Goal: Task Accomplishment & Management: Manage account settings

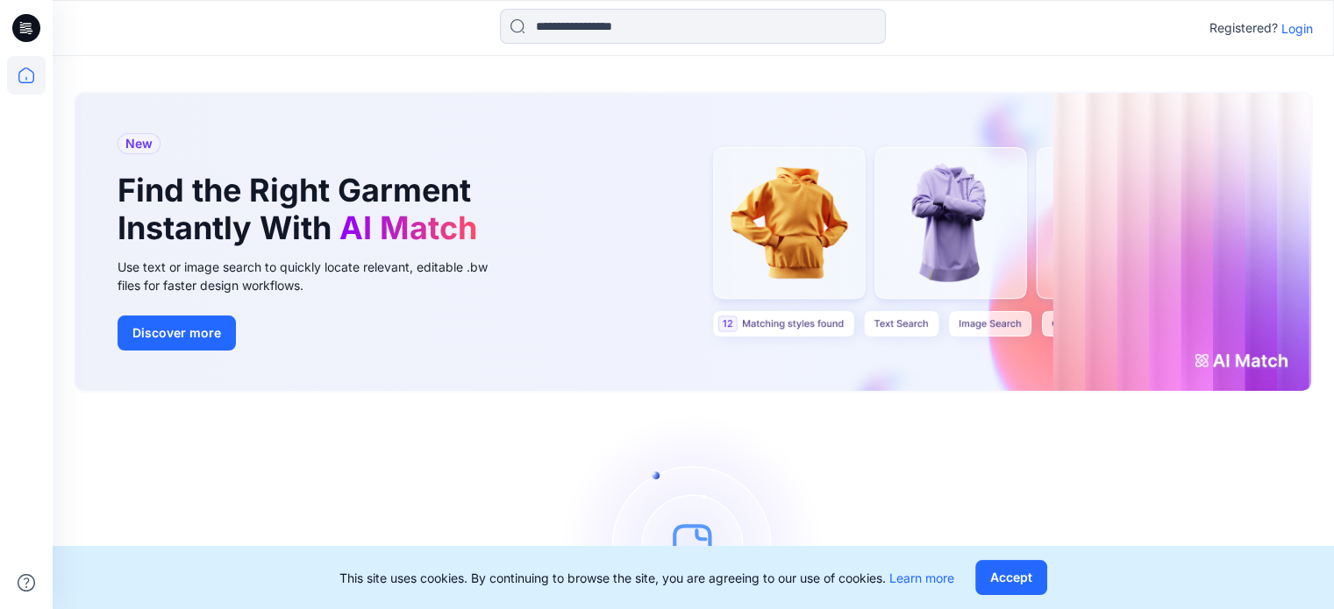
click at [1296, 25] on p "Login" at bounding box center [1297, 28] width 32 height 18
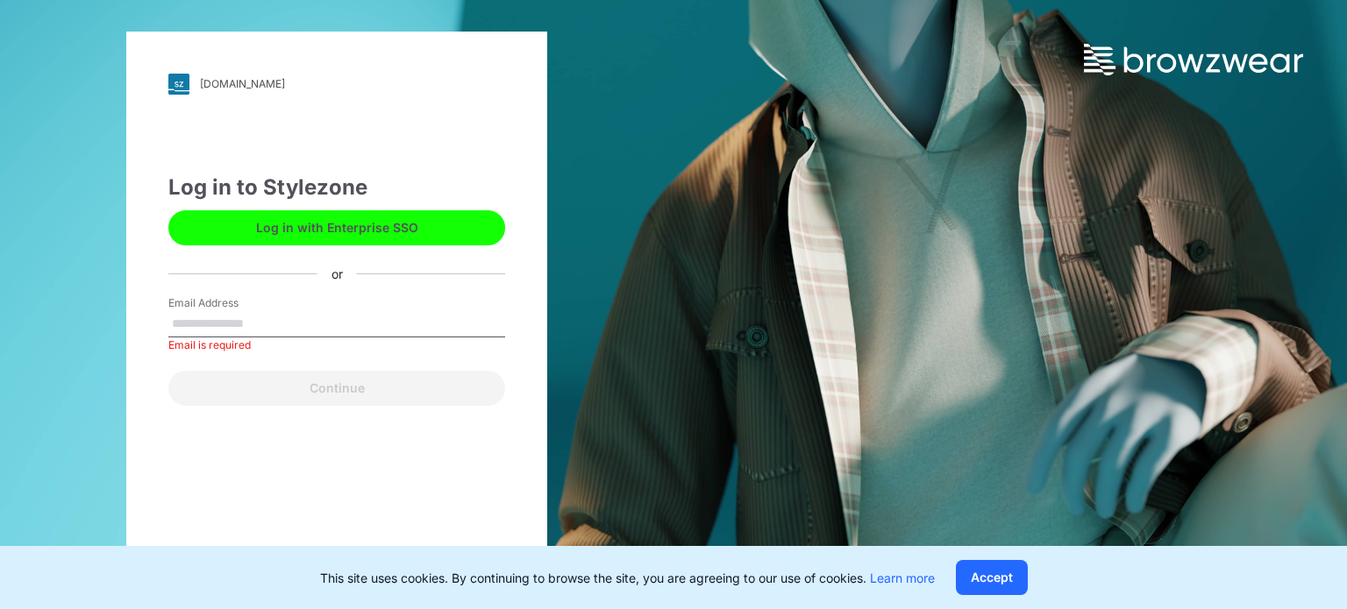
click at [365, 308] on div "Email Address Email is required" at bounding box center [336, 321] width 337 height 53
click at [323, 325] on input "Email Address" at bounding box center [336, 324] width 337 height 26
type input "**********"
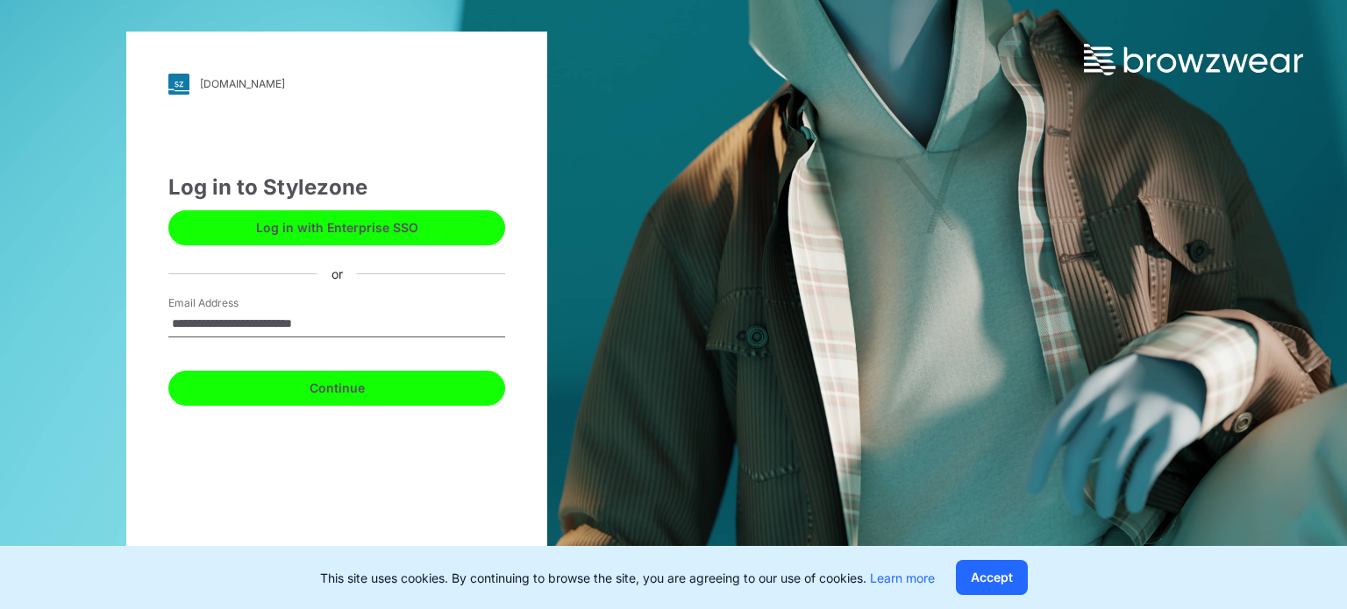
click at [365, 392] on button "Continue" at bounding box center [336, 388] width 337 height 35
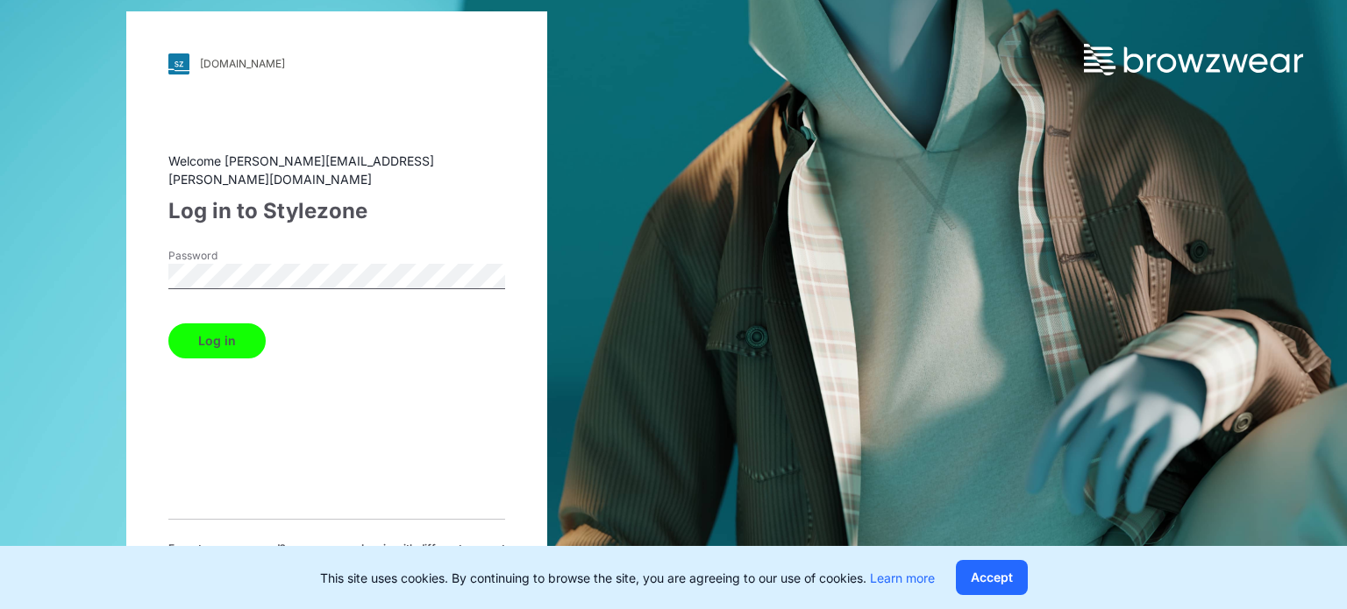
click at [168, 324] on button "Log in" at bounding box center [216, 341] width 97 height 35
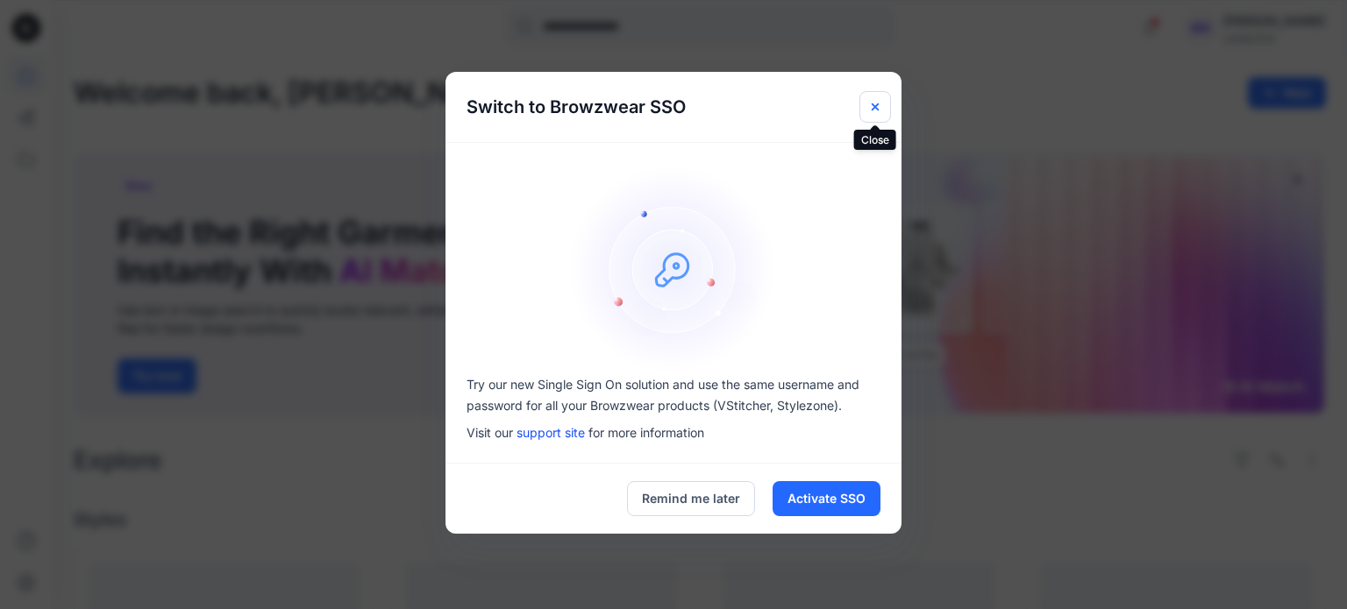
click at [873, 112] on icon "Close" at bounding box center [875, 107] width 14 height 14
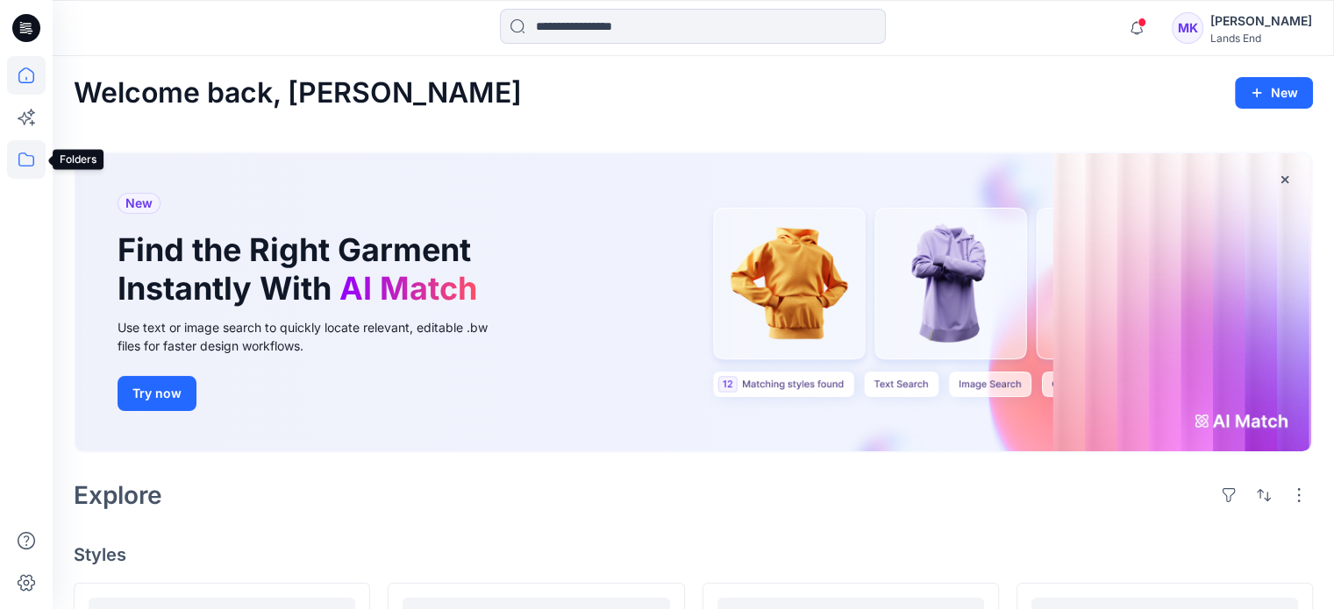
click at [40, 160] on icon at bounding box center [26, 159] width 39 height 39
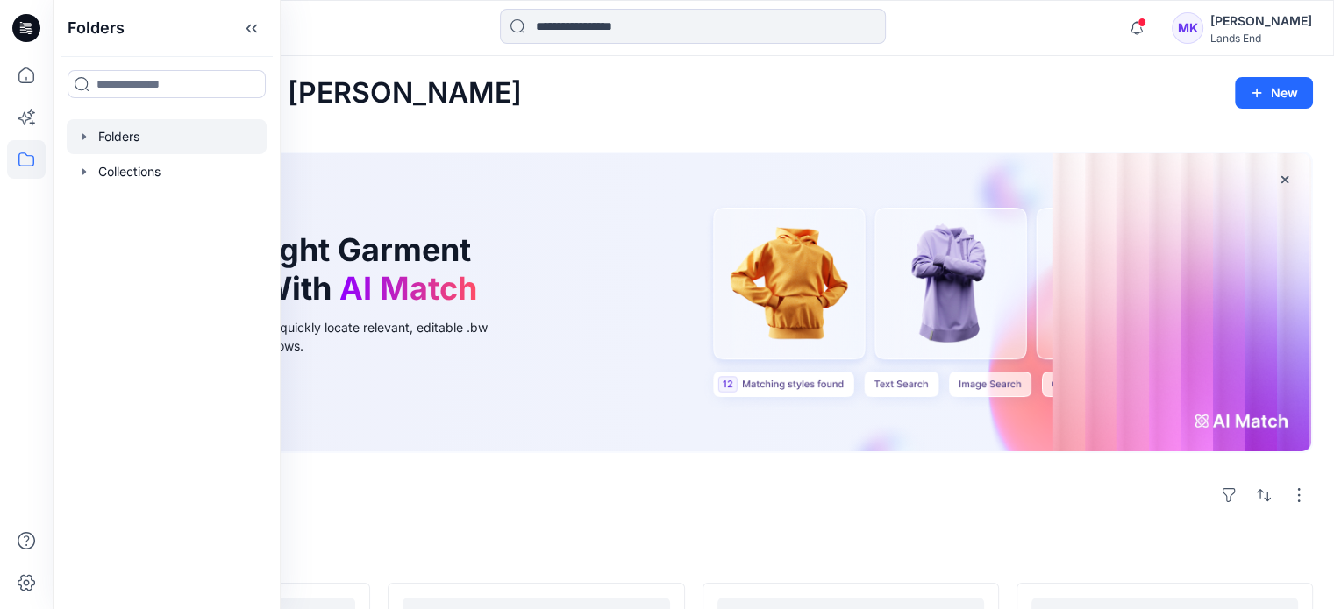
click at [104, 139] on div at bounding box center [167, 136] width 200 height 35
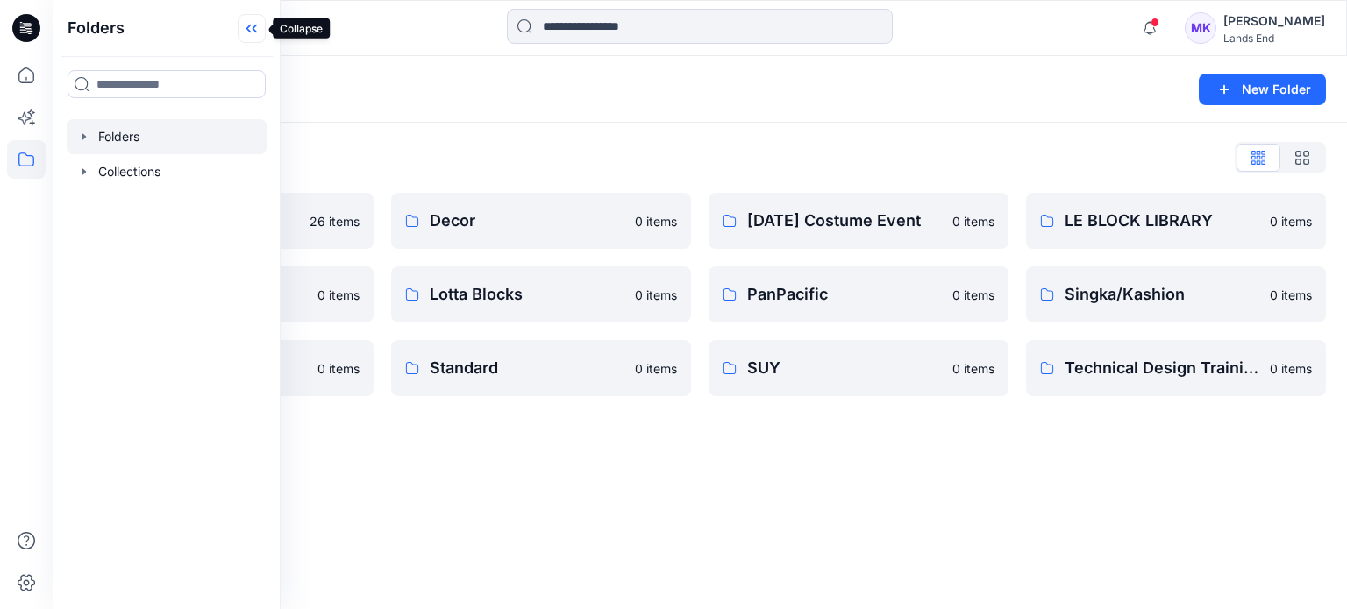
click at [255, 21] on icon at bounding box center [252, 28] width 28 height 29
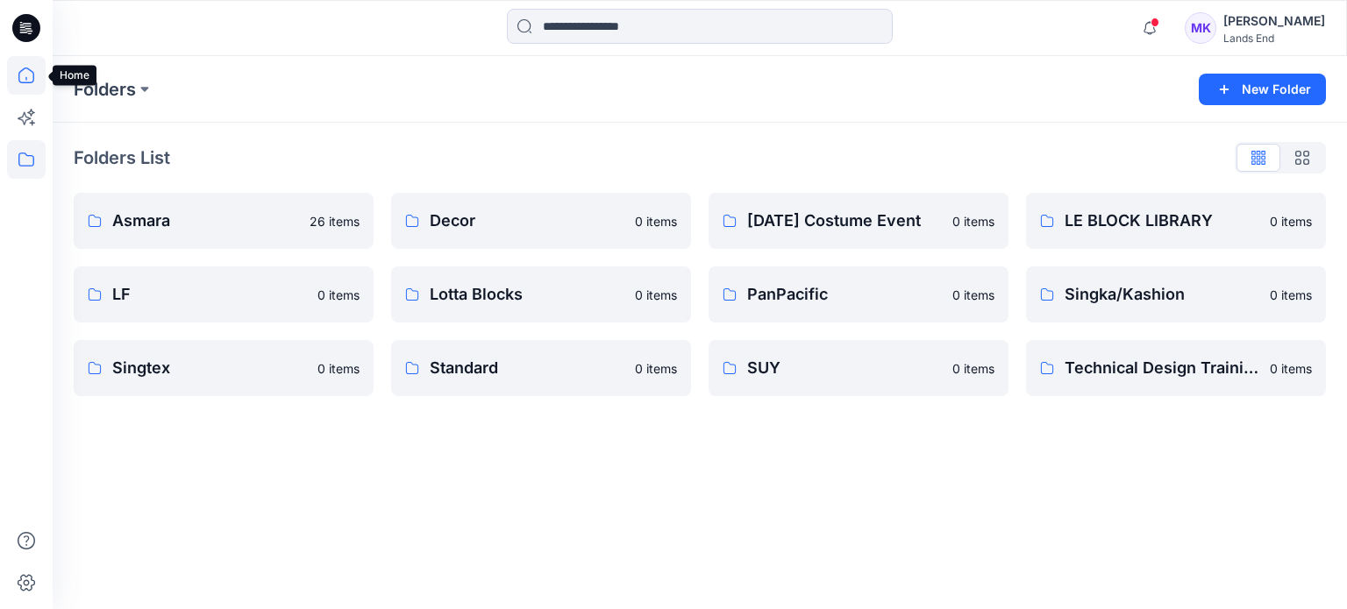
click at [30, 78] on icon at bounding box center [26, 75] width 39 height 39
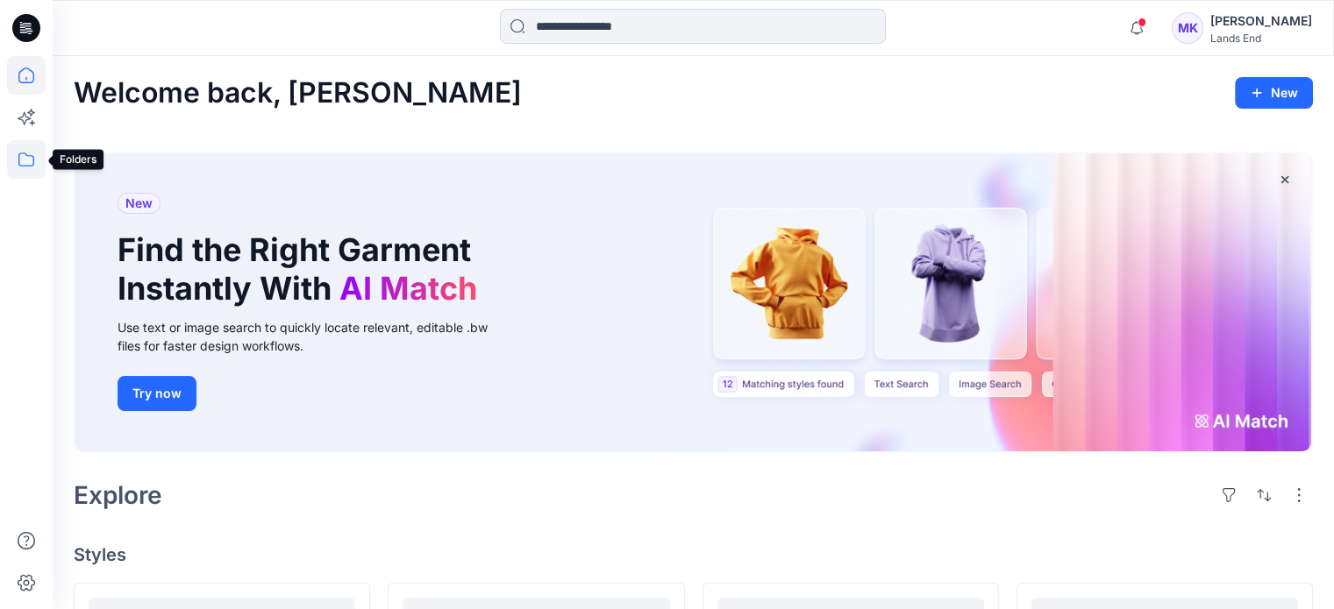
click at [29, 151] on icon at bounding box center [26, 159] width 39 height 39
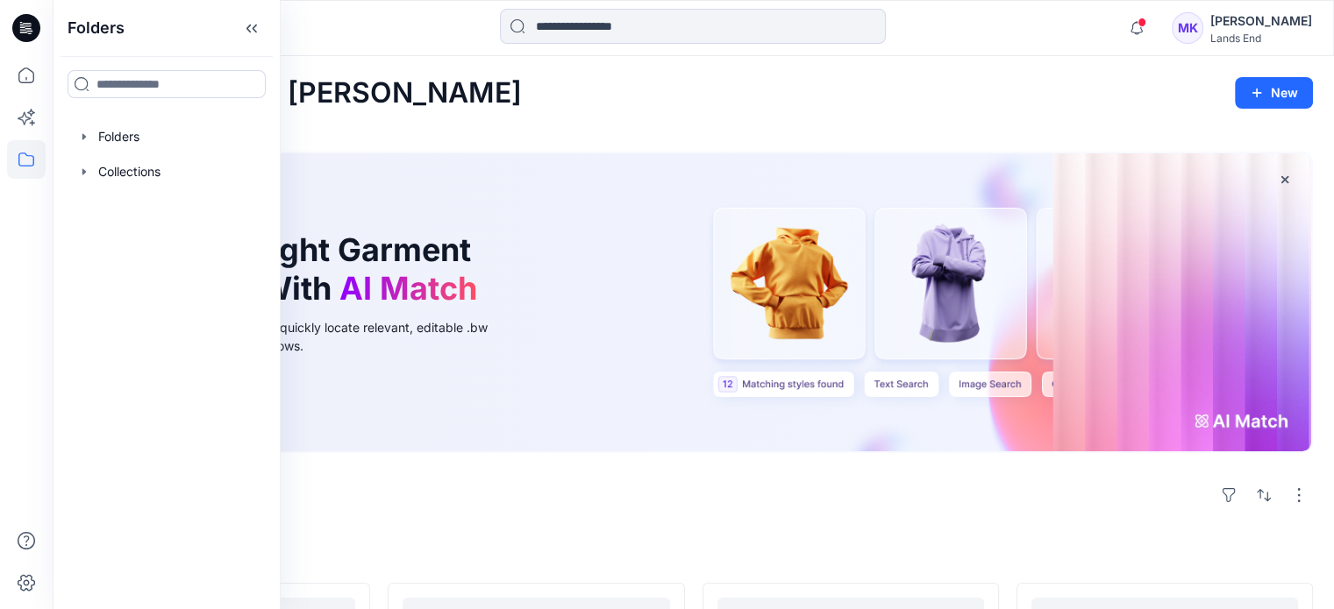
click at [1193, 29] on div "MK" at bounding box center [1187, 28] width 32 height 32
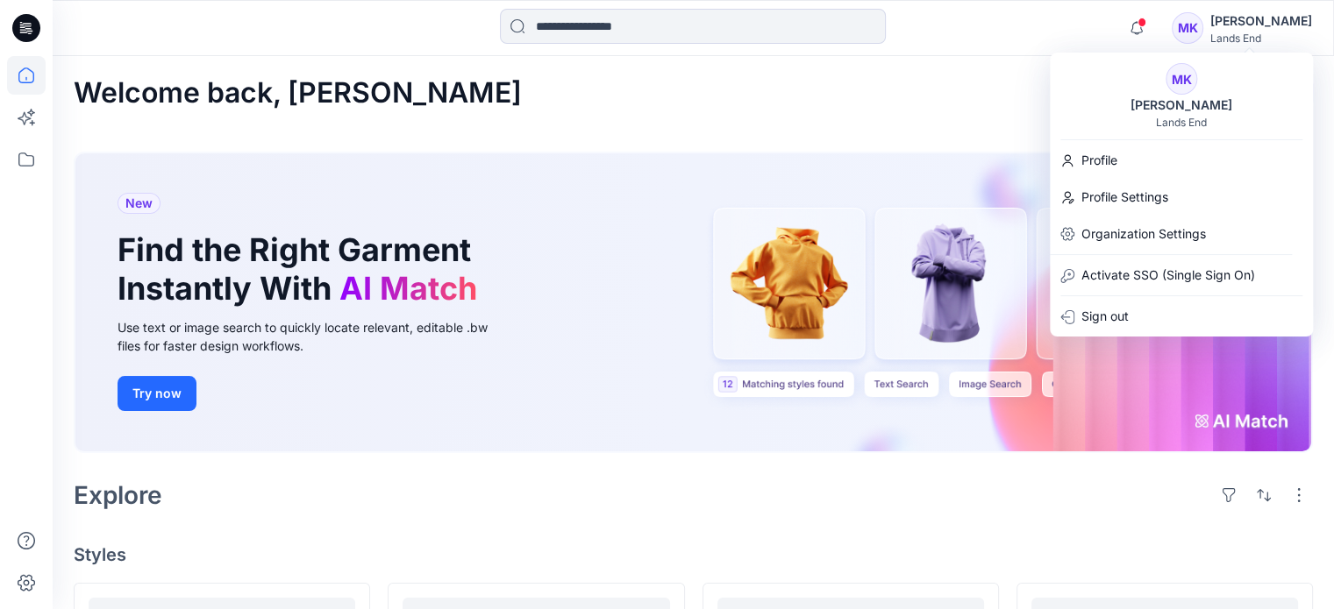
click at [1176, 83] on div "MK" at bounding box center [1181, 79] width 32 height 32
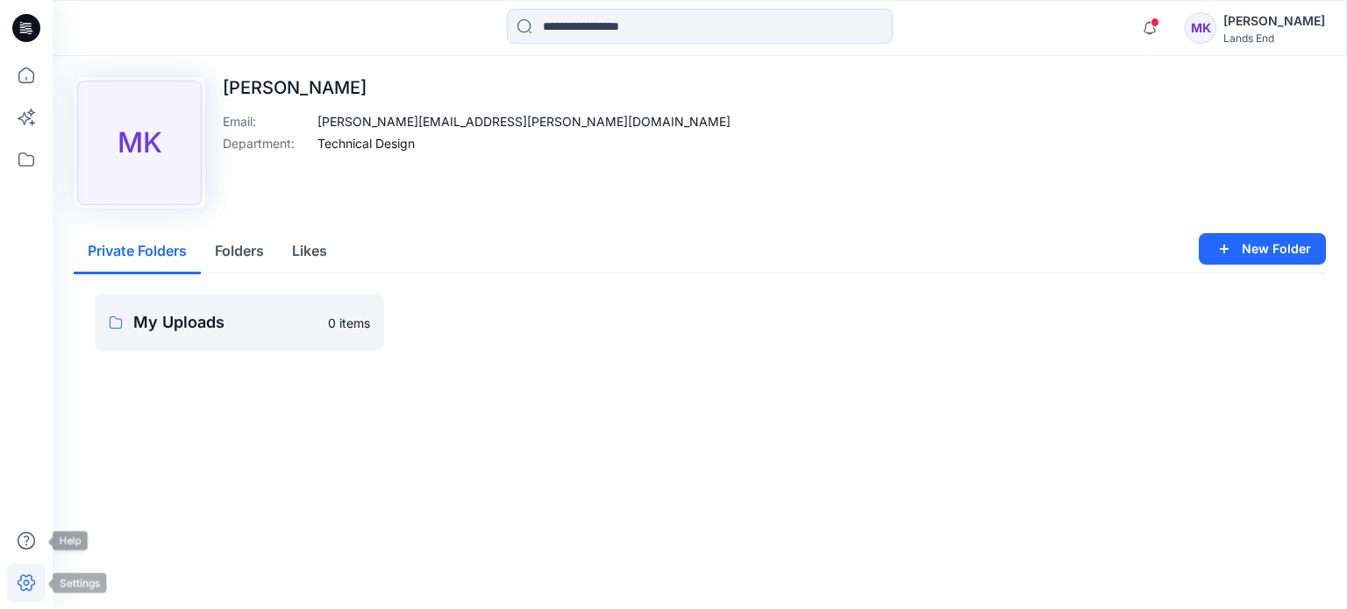
click at [23, 579] on icon at bounding box center [26, 583] width 39 height 39
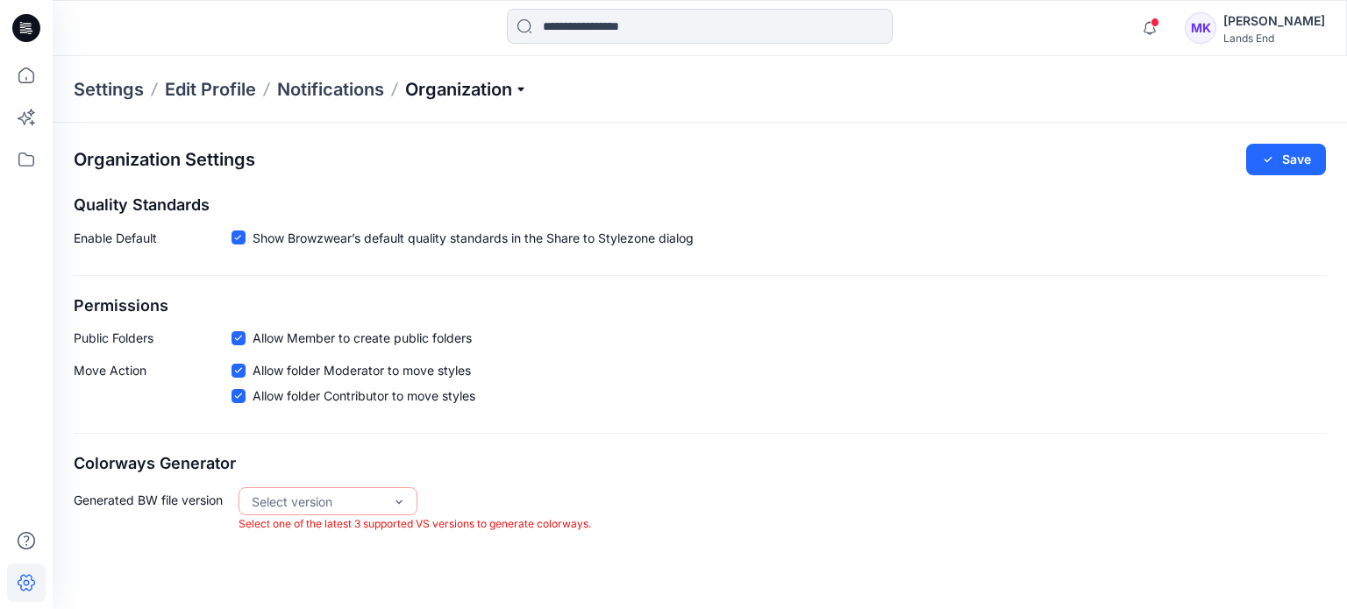
click at [494, 86] on p "Organization" at bounding box center [466, 89] width 123 height 25
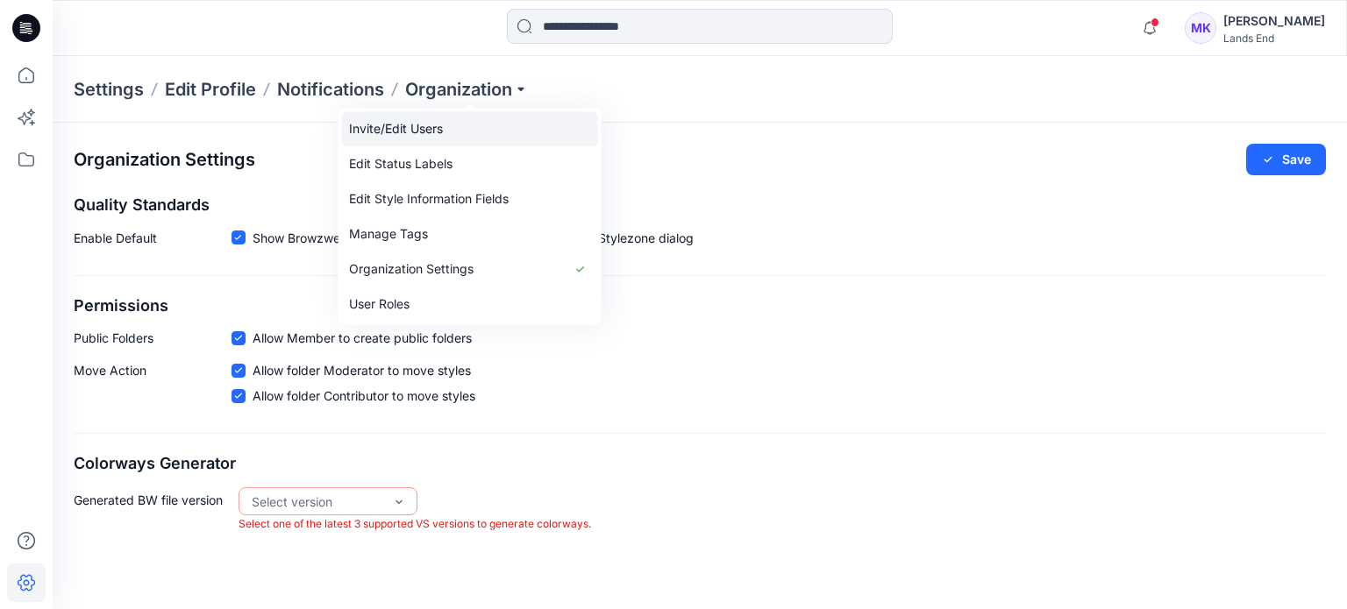
click at [399, 133] on link "Invite/Edit Users" at bounding box center [470, 128] width 256 height 35
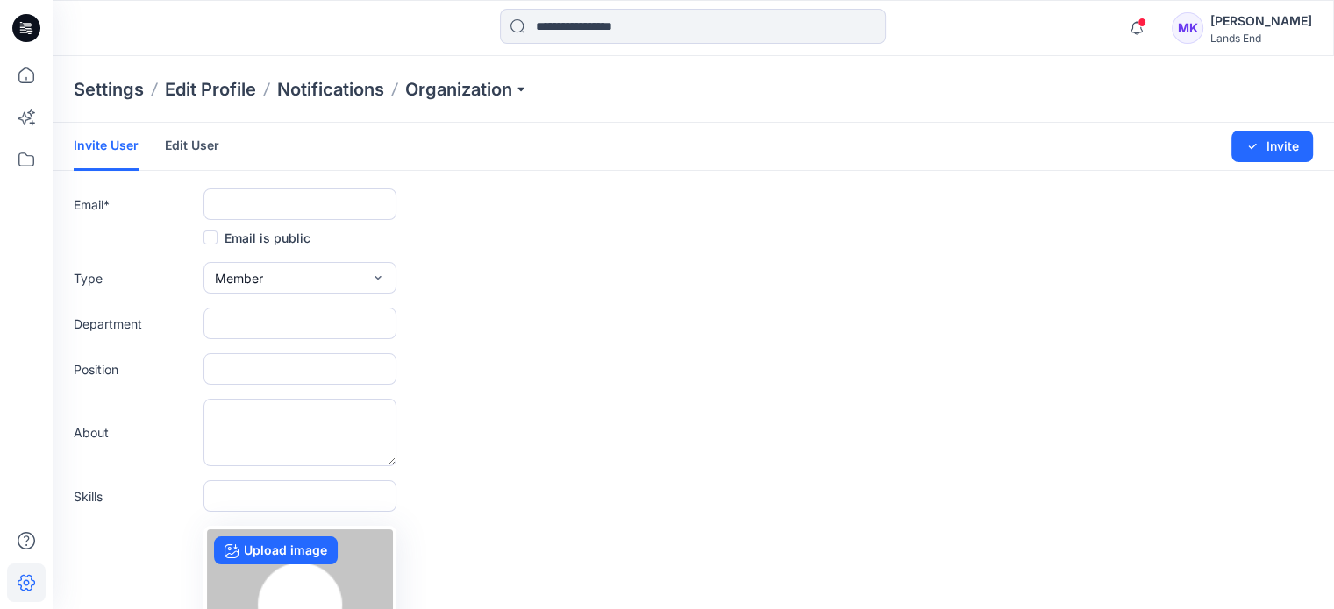
click at [206, 143] on link "Edit User" at bounding box center [192, 146] width 54 height 46
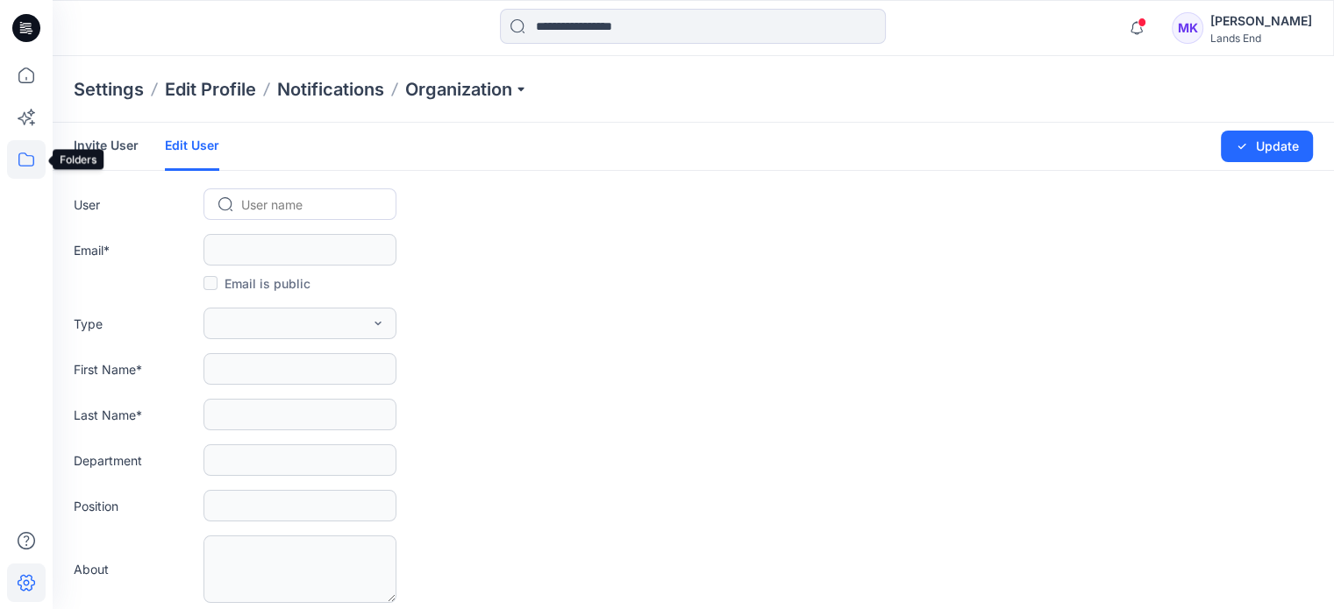
click at [32, 164] on icon at bounding box center [26, 159] width 39 height 39
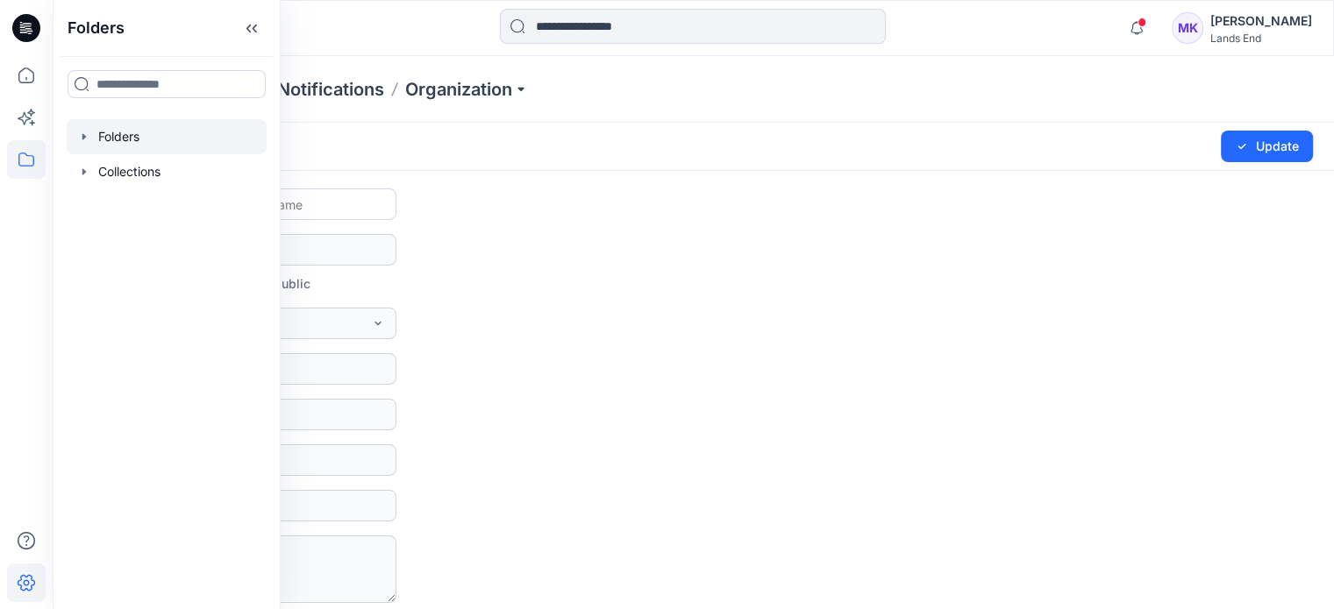
click at [142, 132] on div at bounding box center [167, 136] width 200 height 35
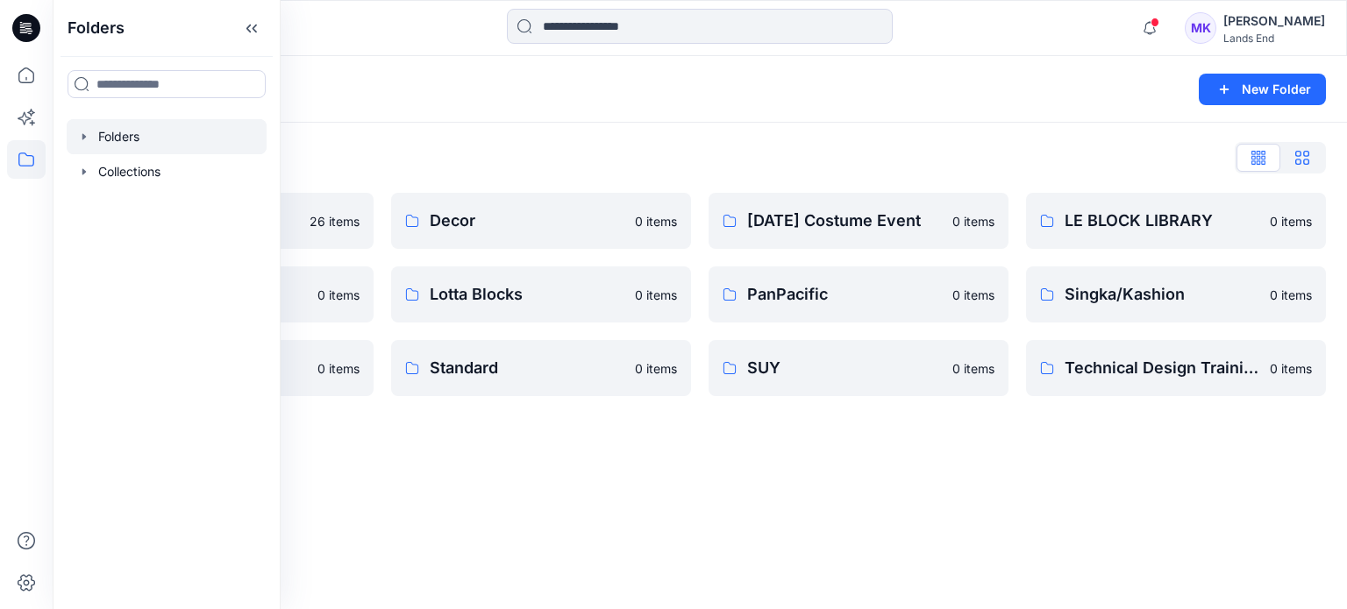
click at [1302, 159] on icon "button" at bounding box center [1302, 158] width 14 height 14
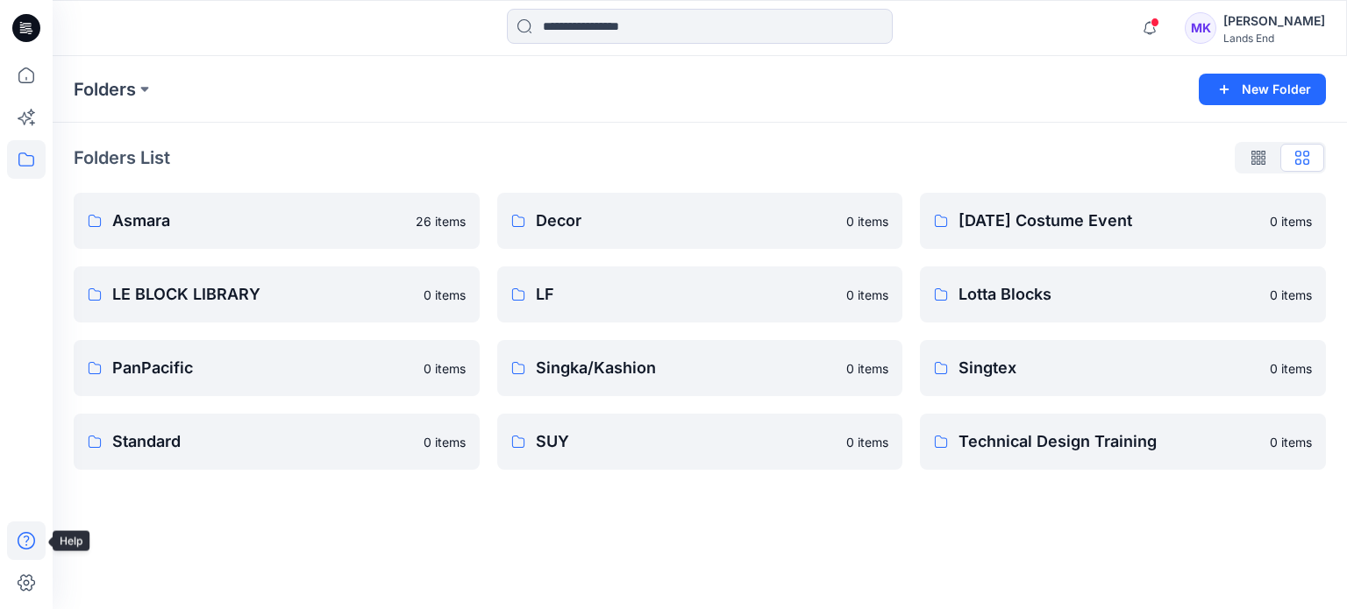
click at [27, 537] on icon at bounding box center [26, 541] width 39 height 39
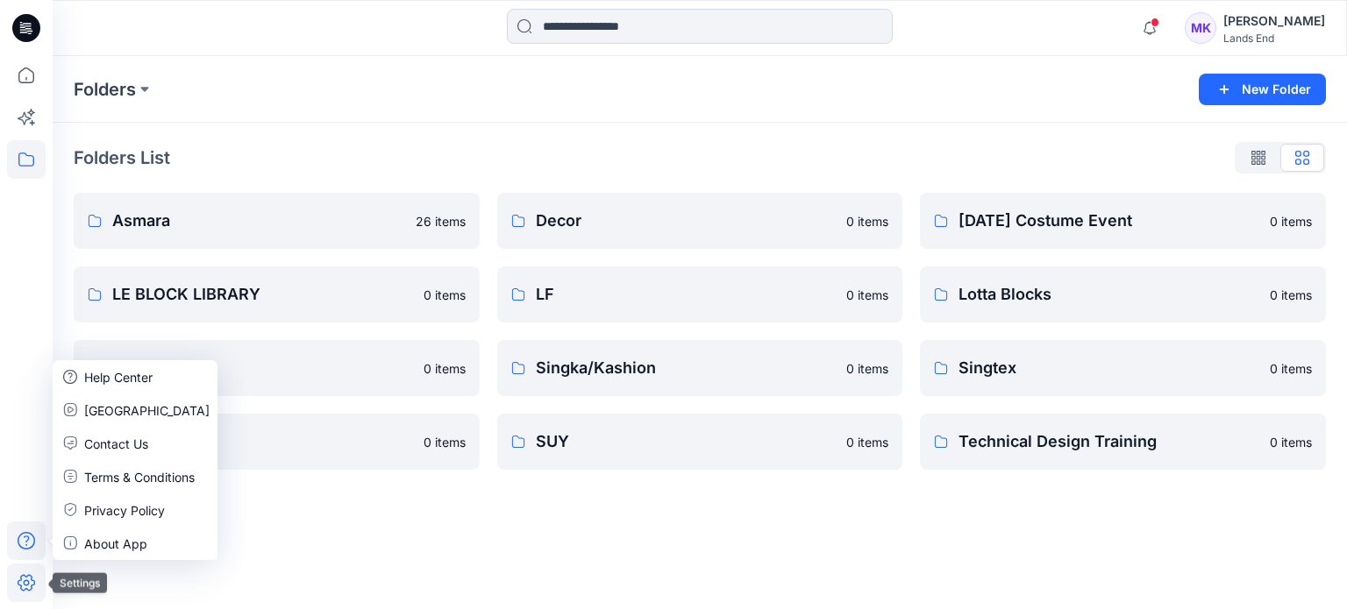
click at [25, 581] on icon at bounding box center [27, 583] width 6 height 6
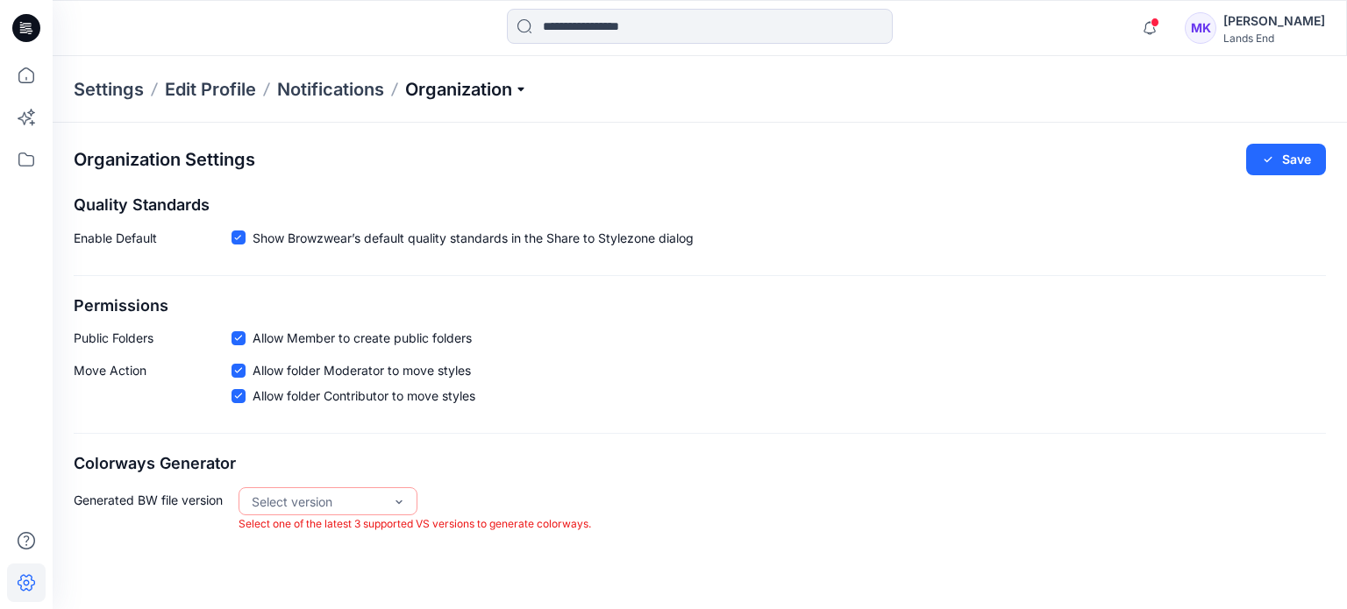
click at [482, 91] on p "Organization" at bounding box center [466, 89] width 123 height 25
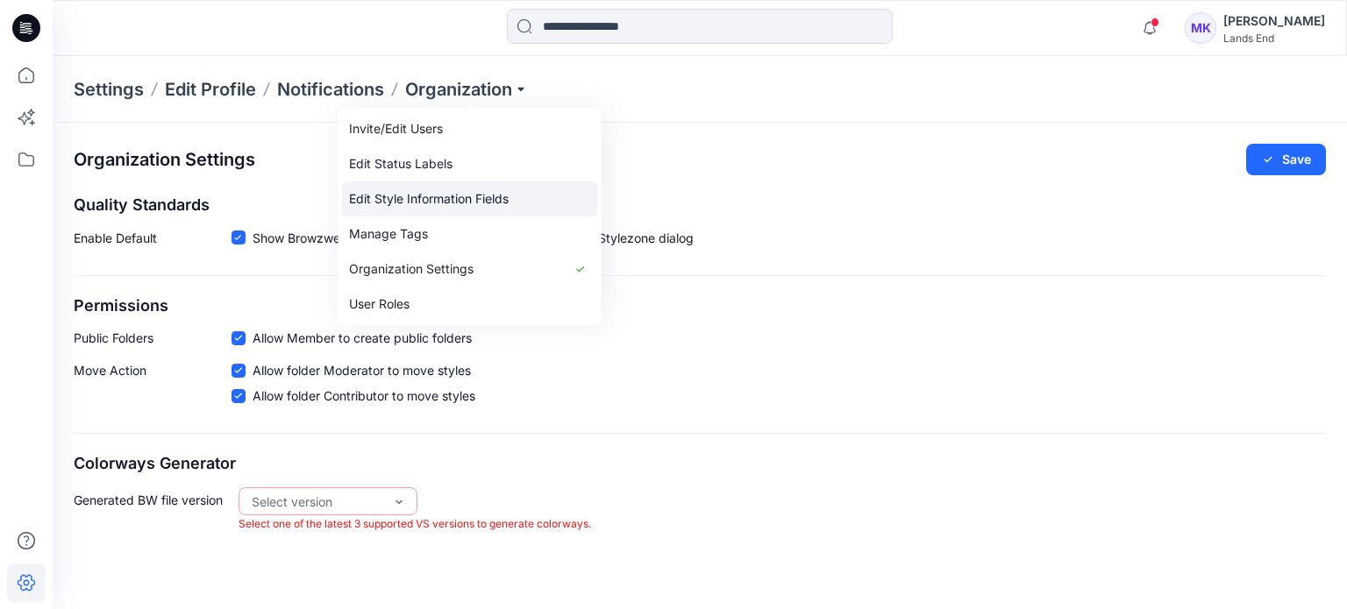
click at [459, 206] on link "Edit Style Information Fields" at bounding box center [470, 198] width 256 height 35
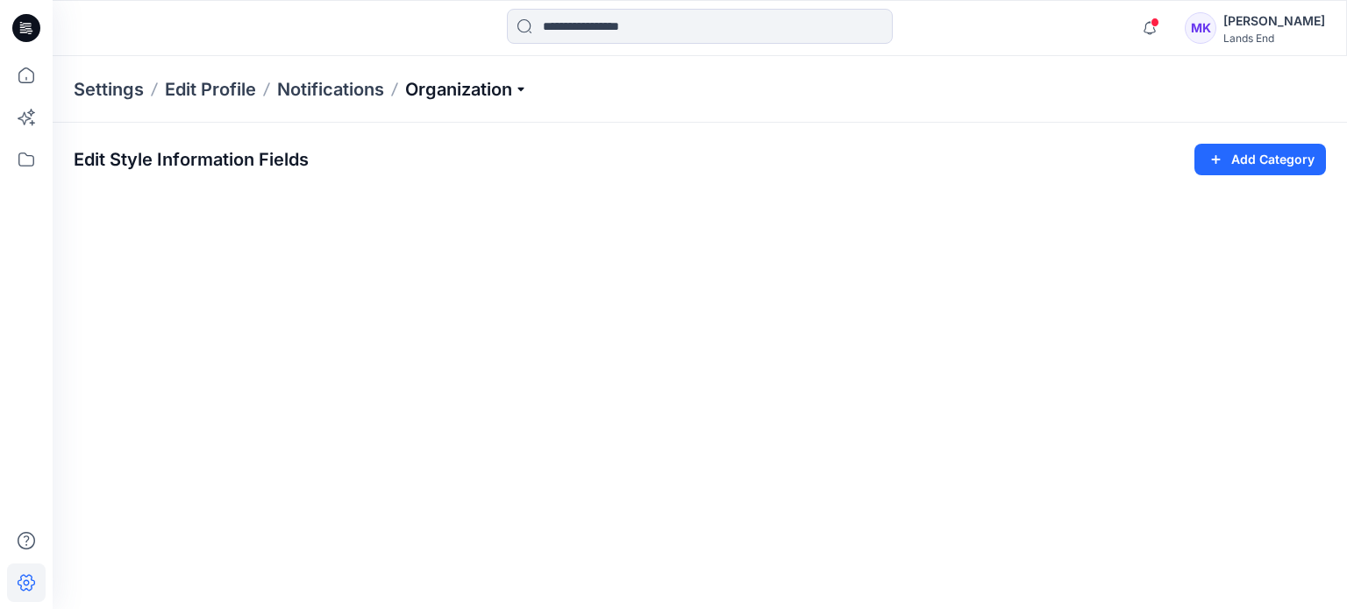
click at [470, 90] on p "Organization" at bounding box center [466, 89] width 123 height 25
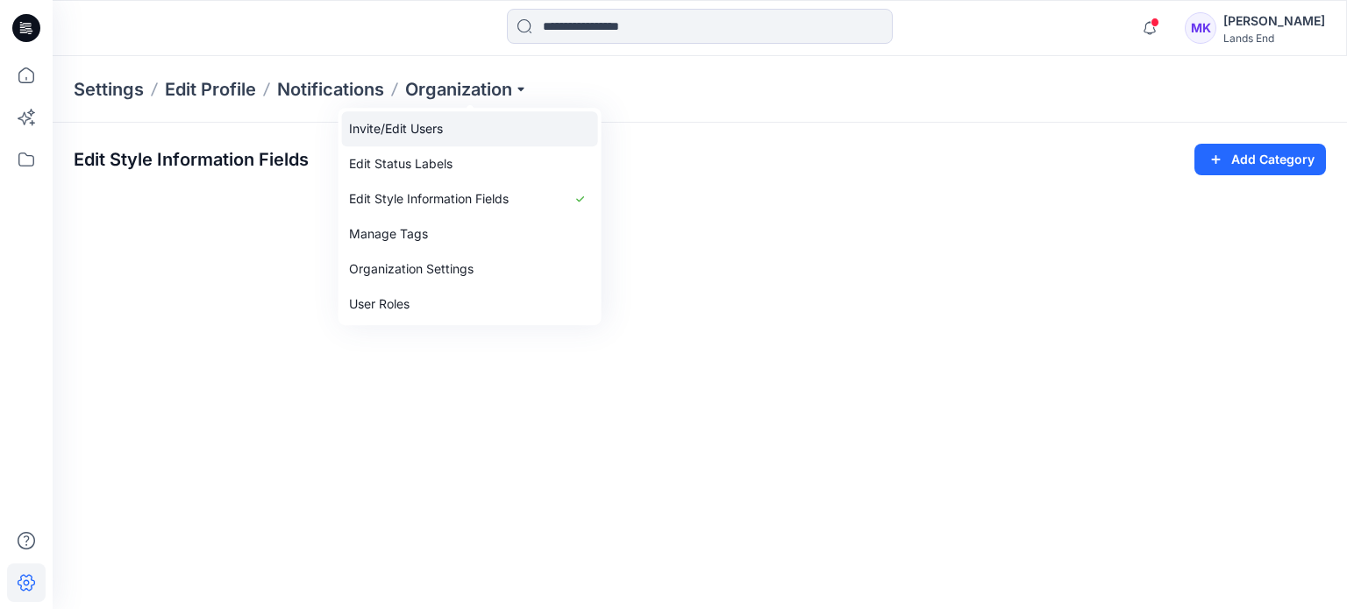
click at [441, 120] on link "Invite/Edit Users" at bounding box center [470, 128] width 256 height 35
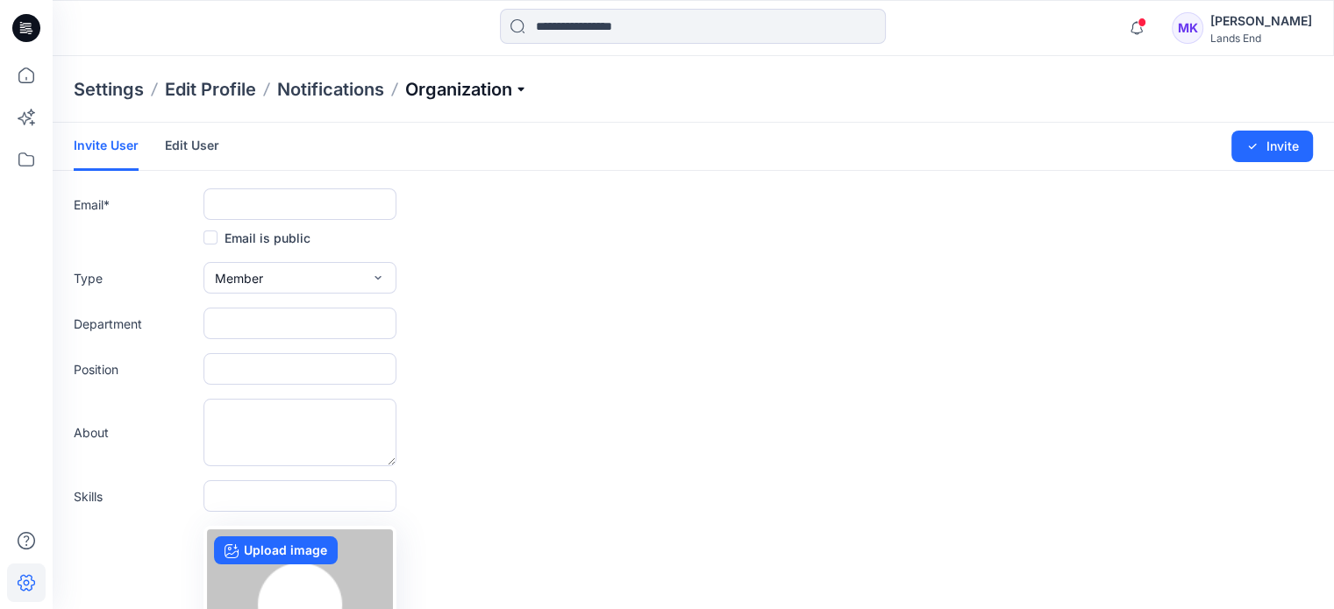
click at [495, 97] on p "Organization" at bounding box center [466, 89] width 123 height 25
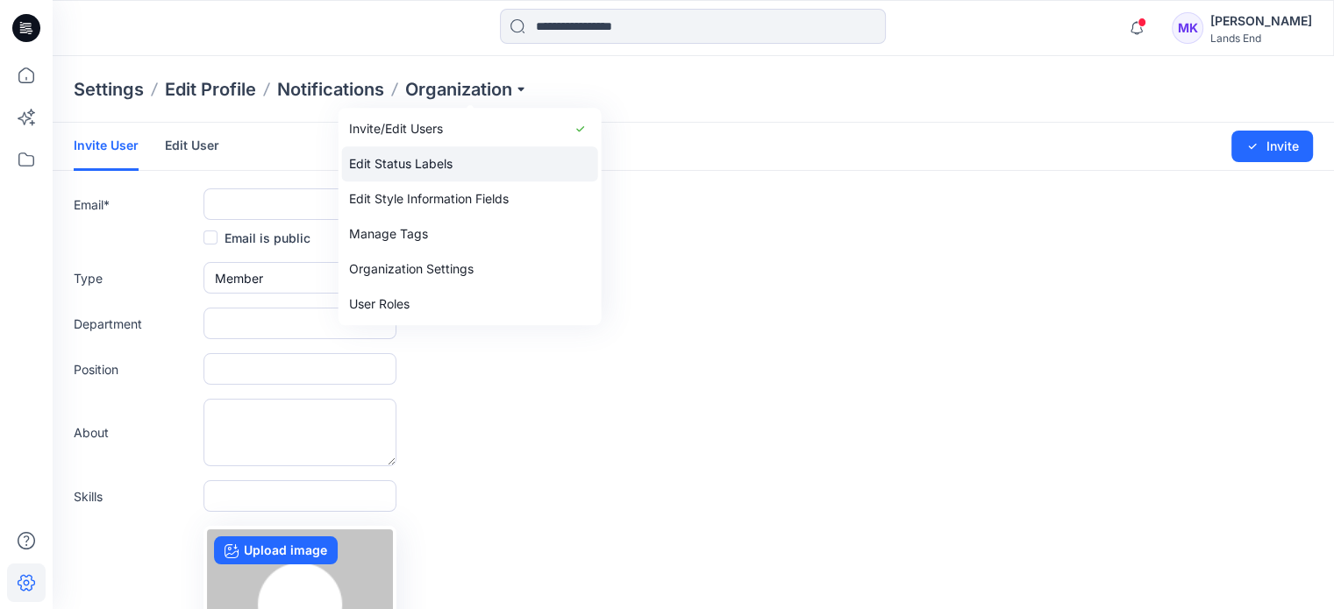
click at [436, 162] on link "Edit Status Labels" at bounding box center [470, 163] width 256 height 35
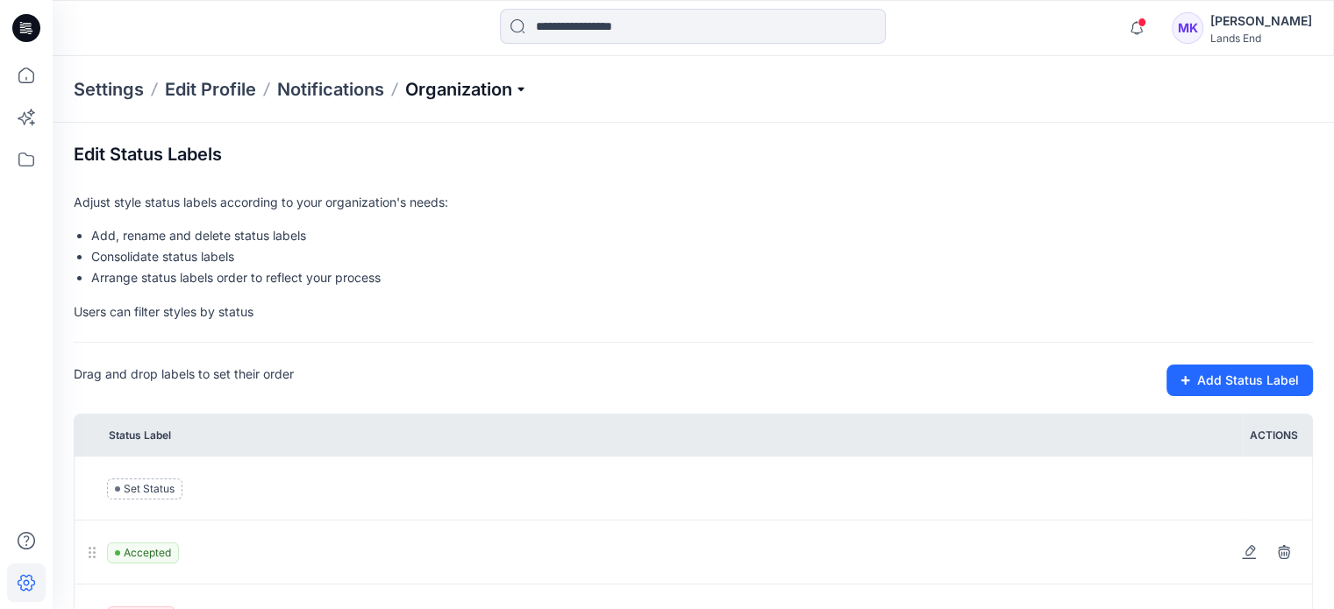
click at [466, 94] on p "Organization" at bounding box center [466, 89] width 123 height 25
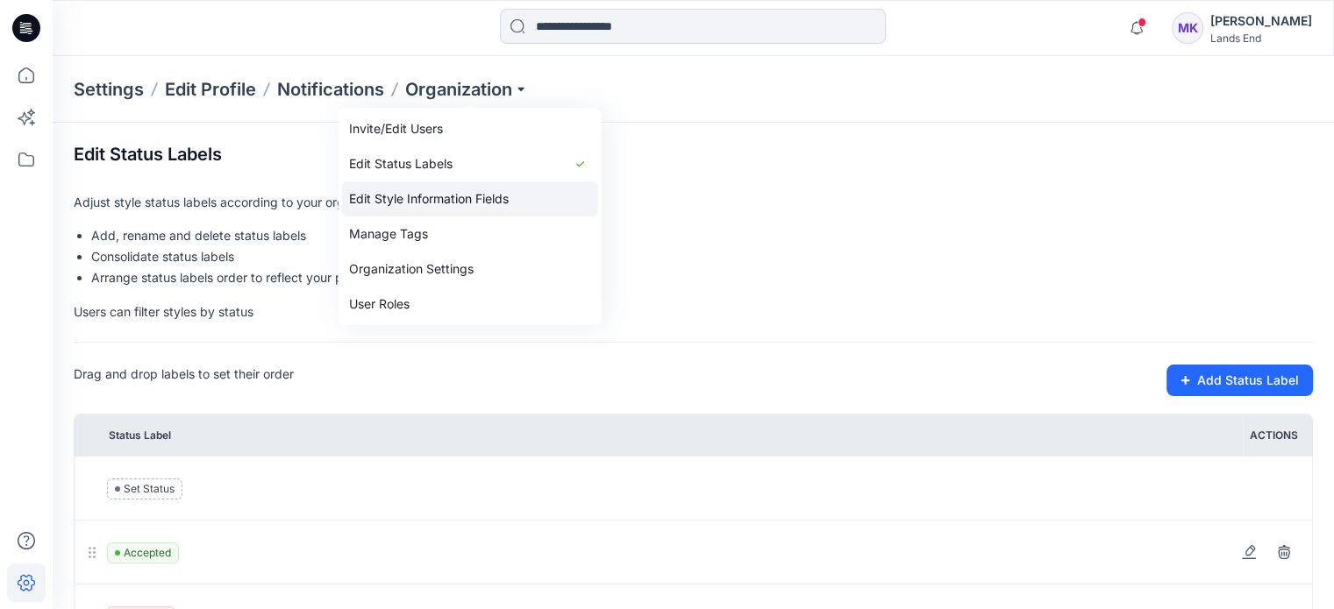
click at [445, 194] on link "Edit Style Information Fields" at bounding box center [470, 198] width 256 height 35
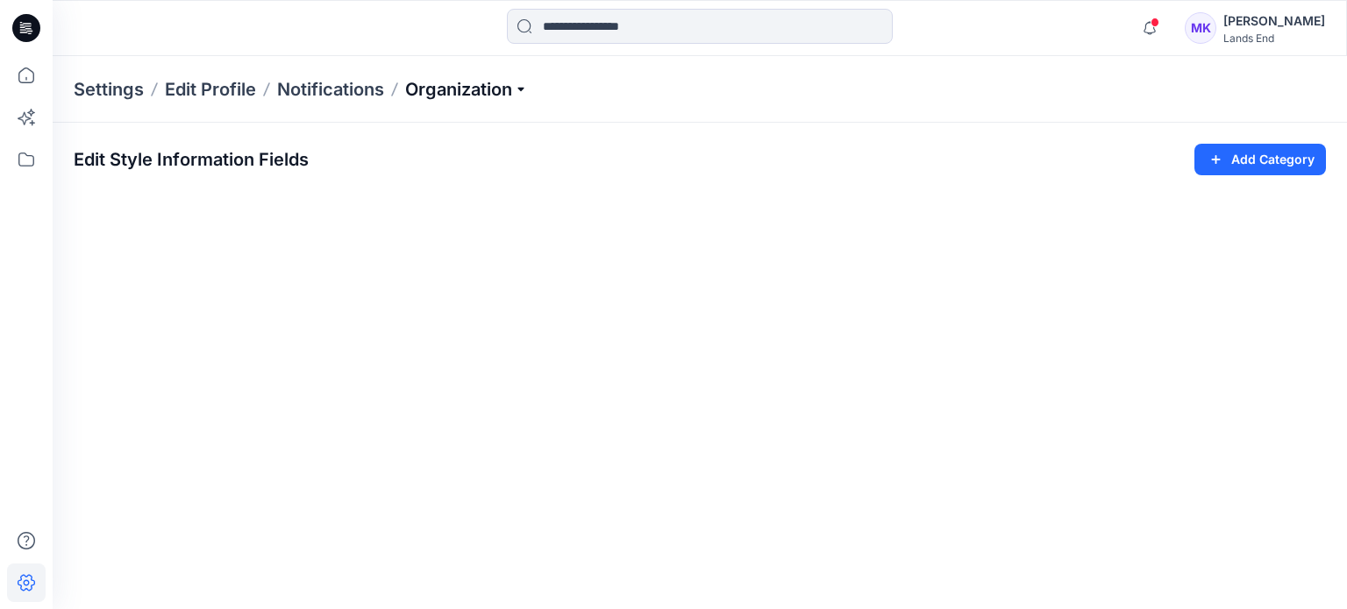
click at [523, 88] on p "Organization" at bounding box center [466, 89] width 123 height 25
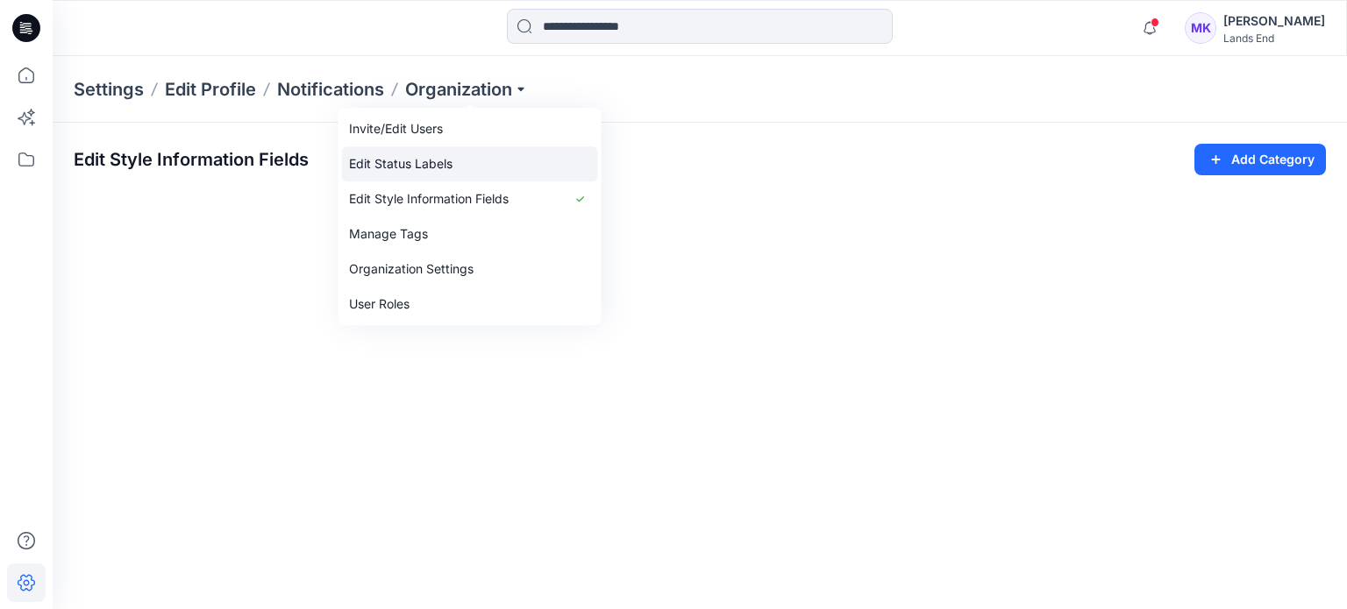
click at [445, 160] on link "Edit Status Labels" at bounding box center [470, 163] width 256 height 35
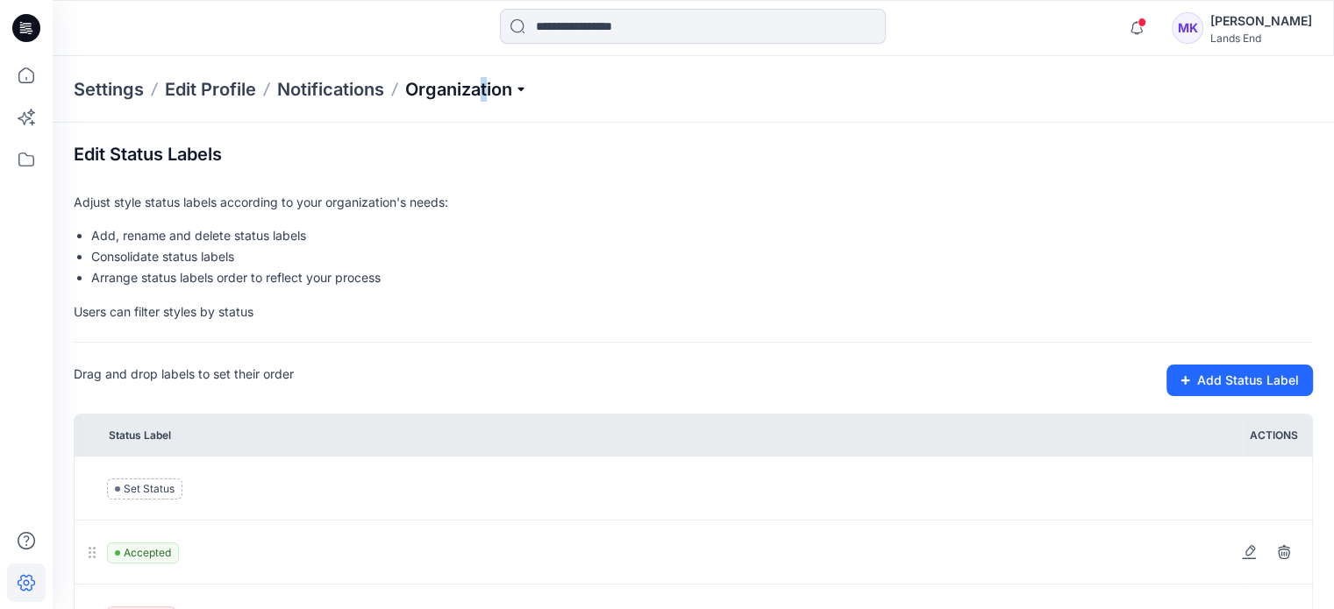
click at [487, 85] on p "Organization" at bounding box center [466, 89] width 123 height 25
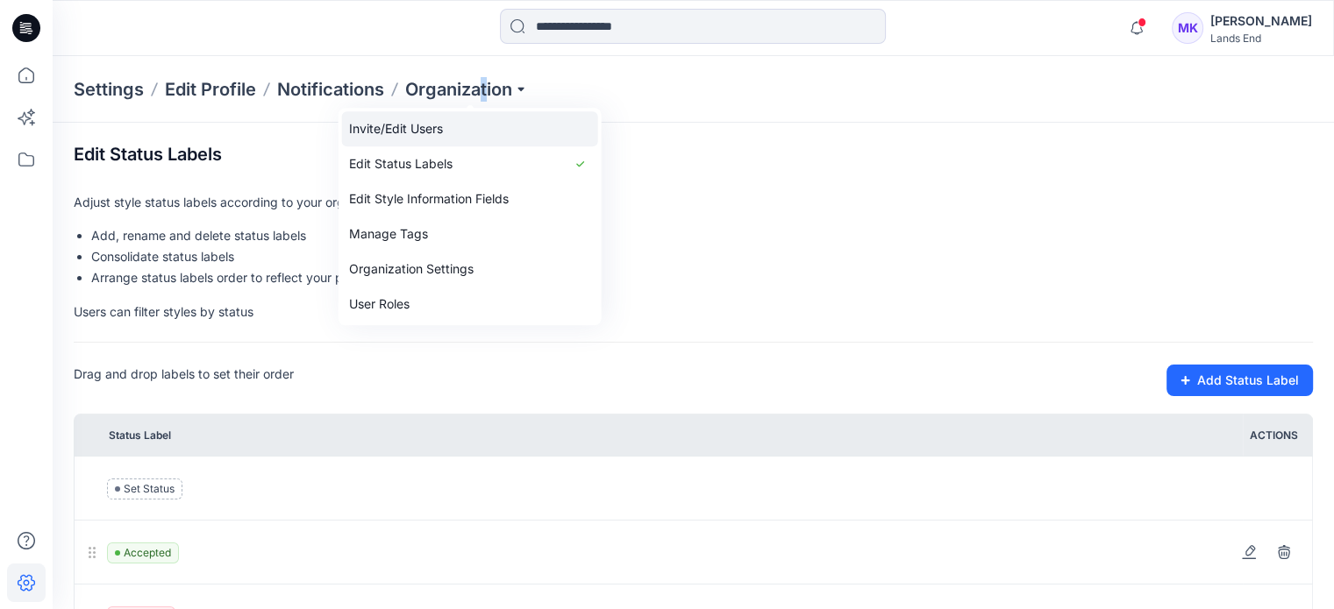
click at [437, 134] on link "Invite/Edit Users" at bounding box center [470, 128] width 256 height 35
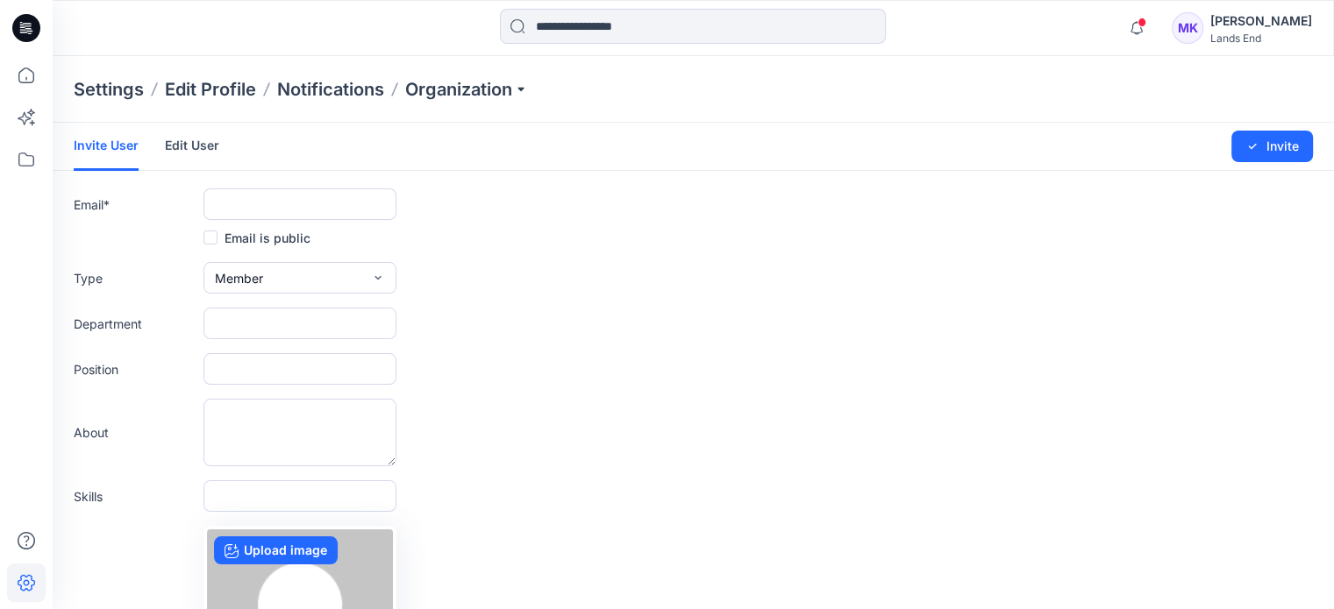
click at [501, 108] on div "Settings Edit Profile Notifications Organization" at bounding box center [693, 89] width 1281 height 67
click at [509, 93] on p "Organization" at bounding box center [466, 89] width 123 height 25
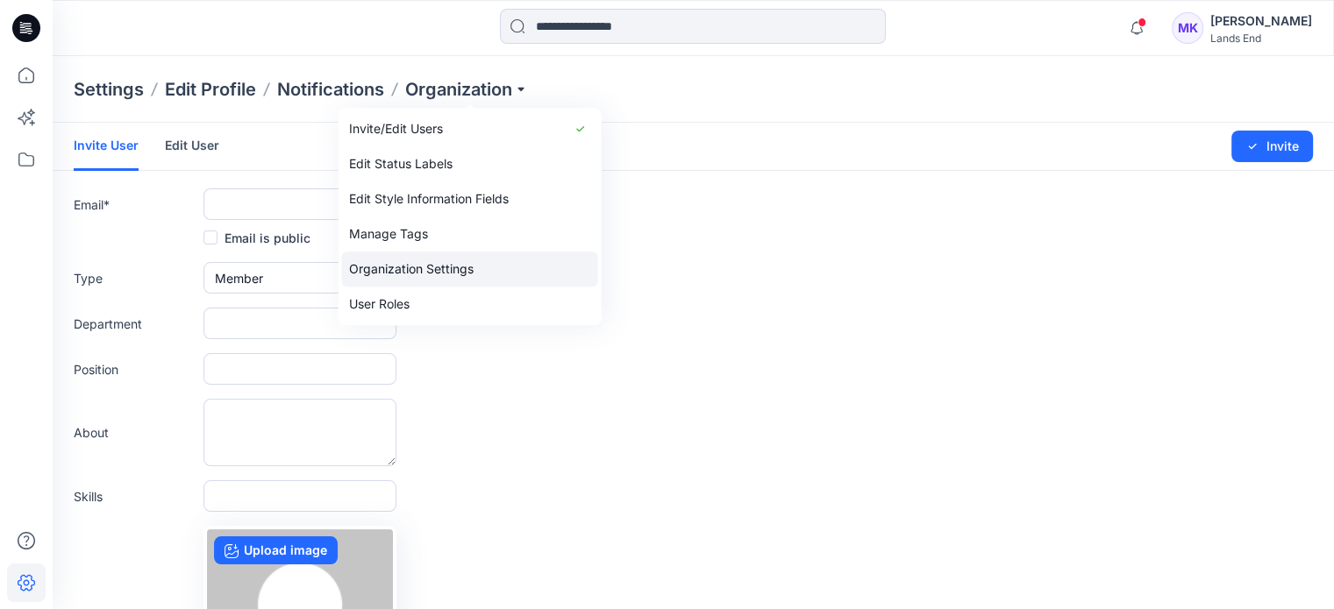
click at [483, 267] on link "Organization Settings" at bounding box center [470, 269] width 256 height 35
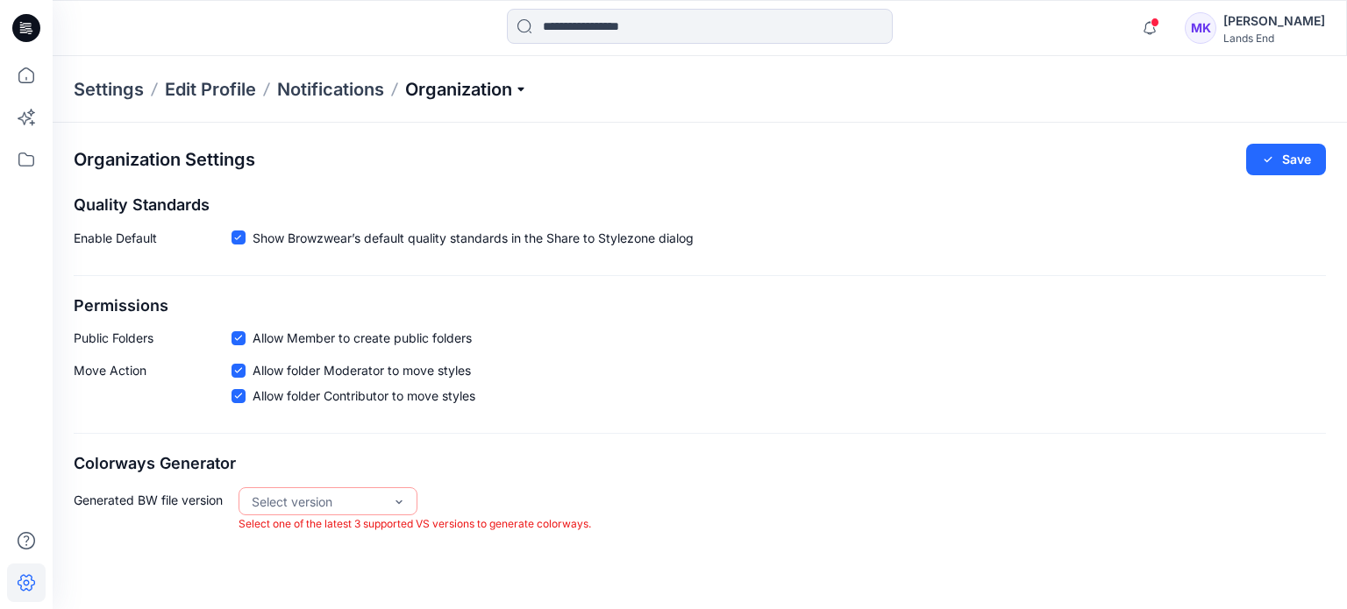
click at [479, 89] on p "Organization" at bounding box center [466, 89] width 123 height 25
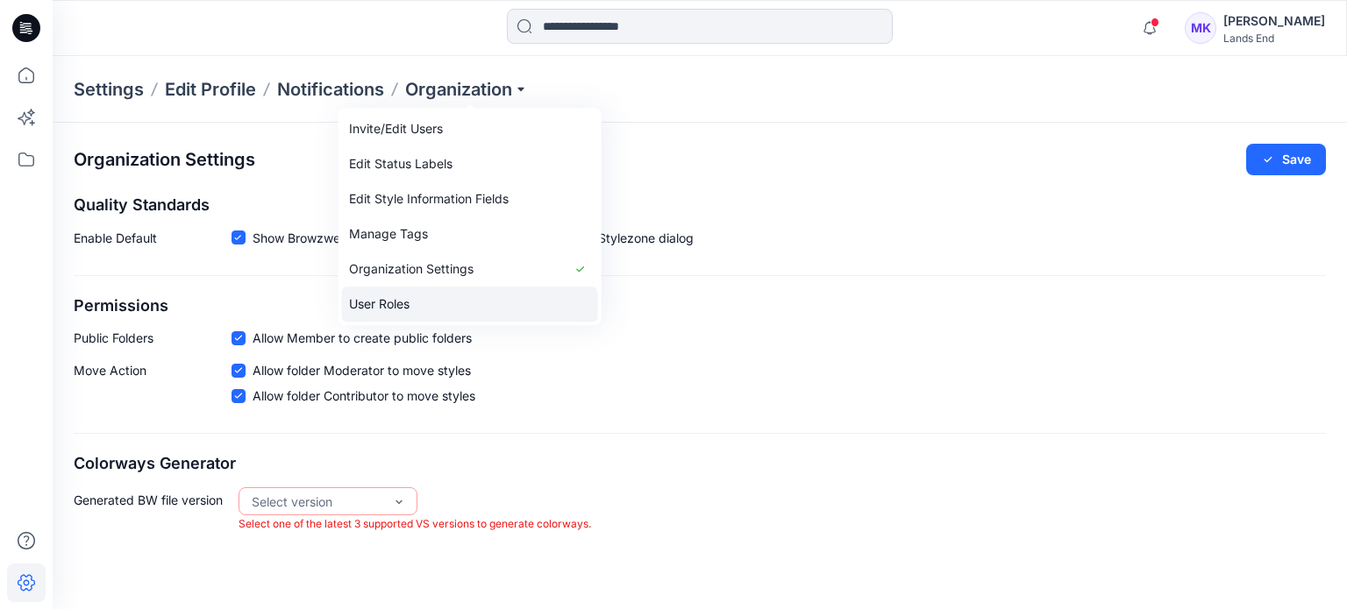
click at [413, 301] on link "User Roles" at bounding box center [470, 304] width 256 height 35
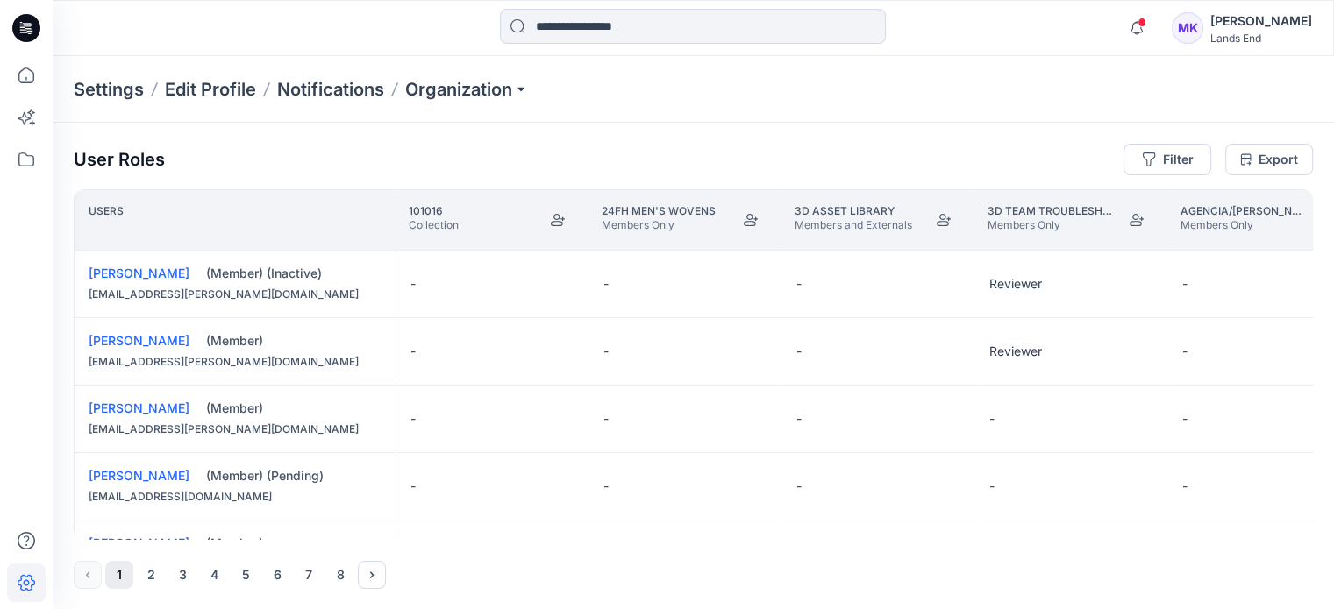
drag, startPoint x: 135, startPoint y: 539, endPoint x: 167, endPoint y: 539, distance: 32.4
click at [167, 539] on div "User Roles Filter Export Users 101016 Collection 24FH Men's Wovens Members Only…" at bounding box center [693, 366] width 1281 height 487
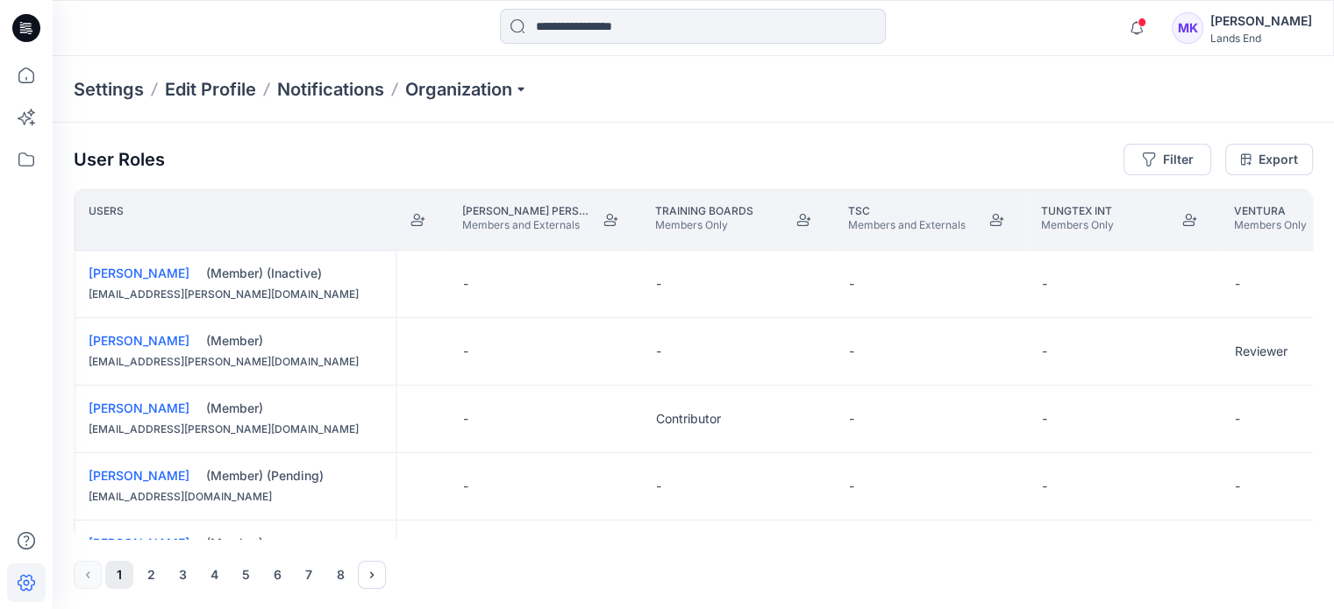
scroll to position [0, 16404]
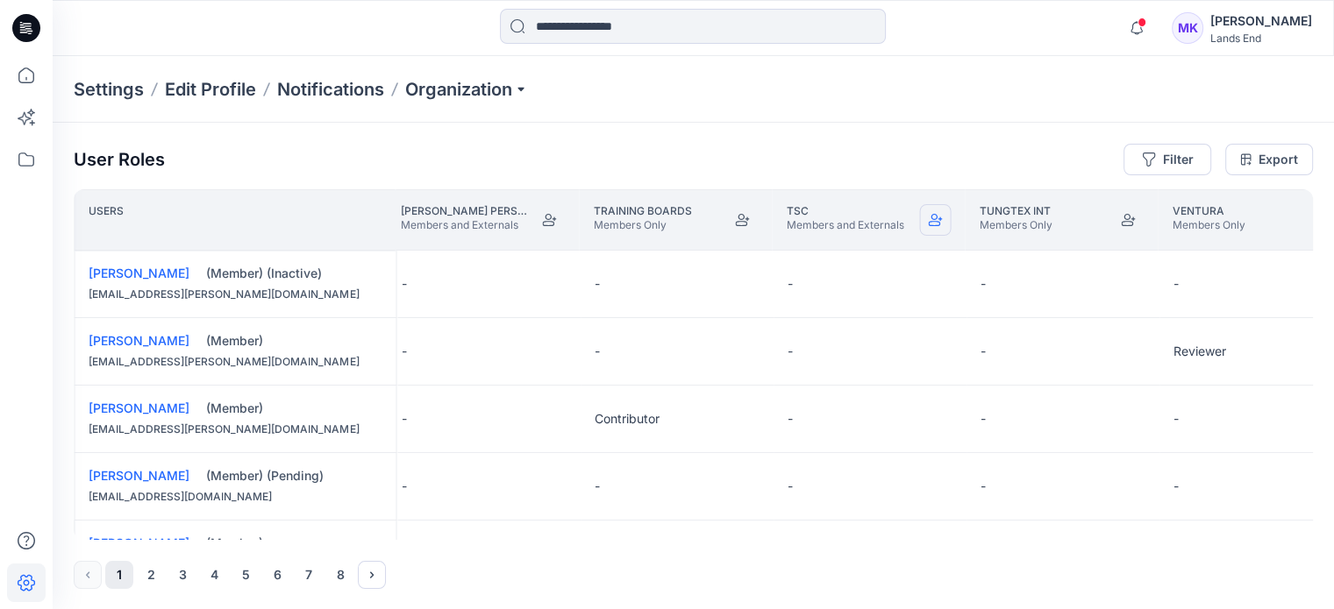
click at [926, 217] on button "Join" at bounding box center [935, 220] width 32 height 32
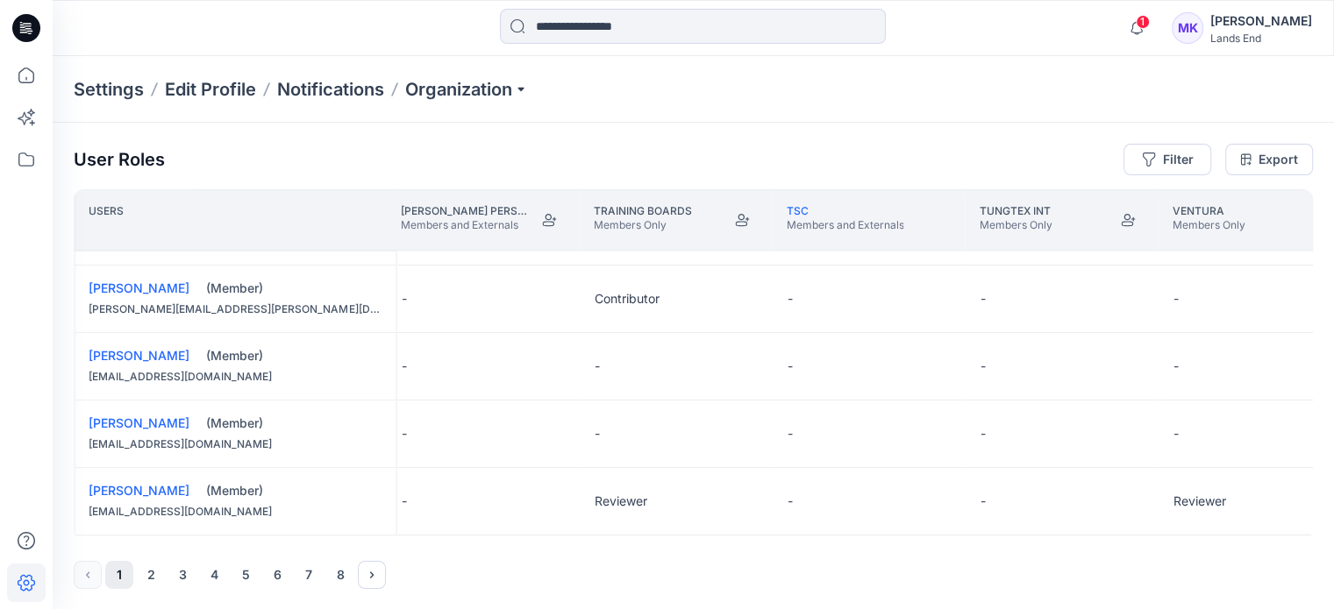
scroll to position [1418, 16404]
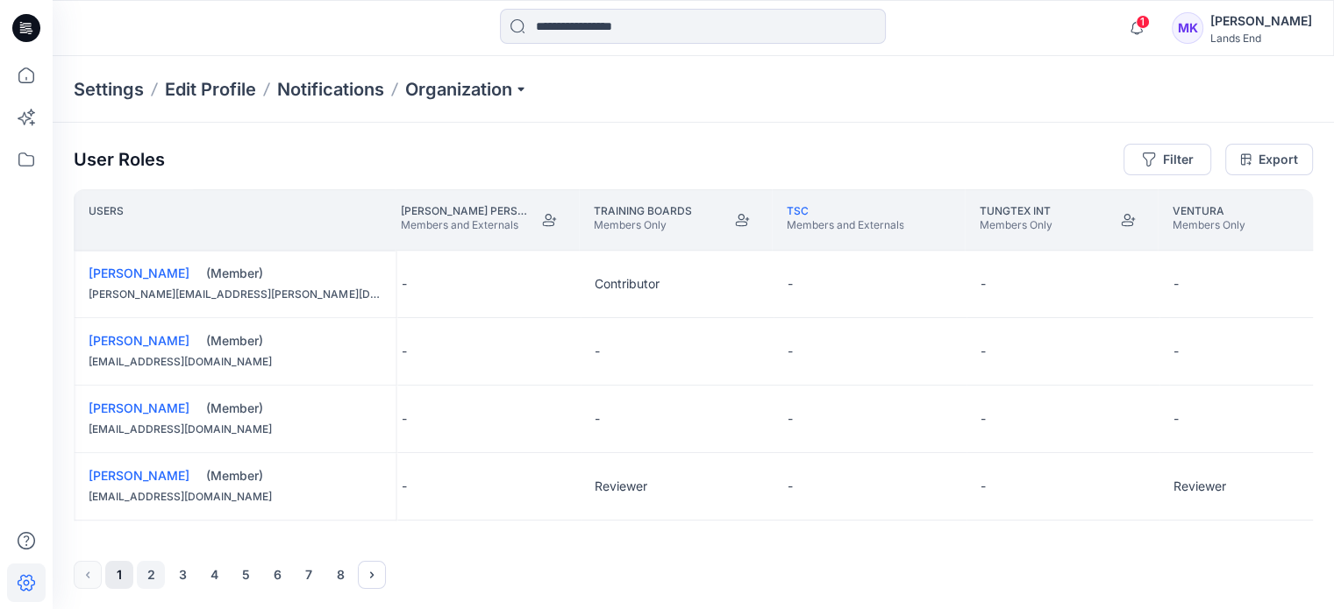
click at [155, 574] on button "2" at bounding box center [151, 575] width 28 height 28
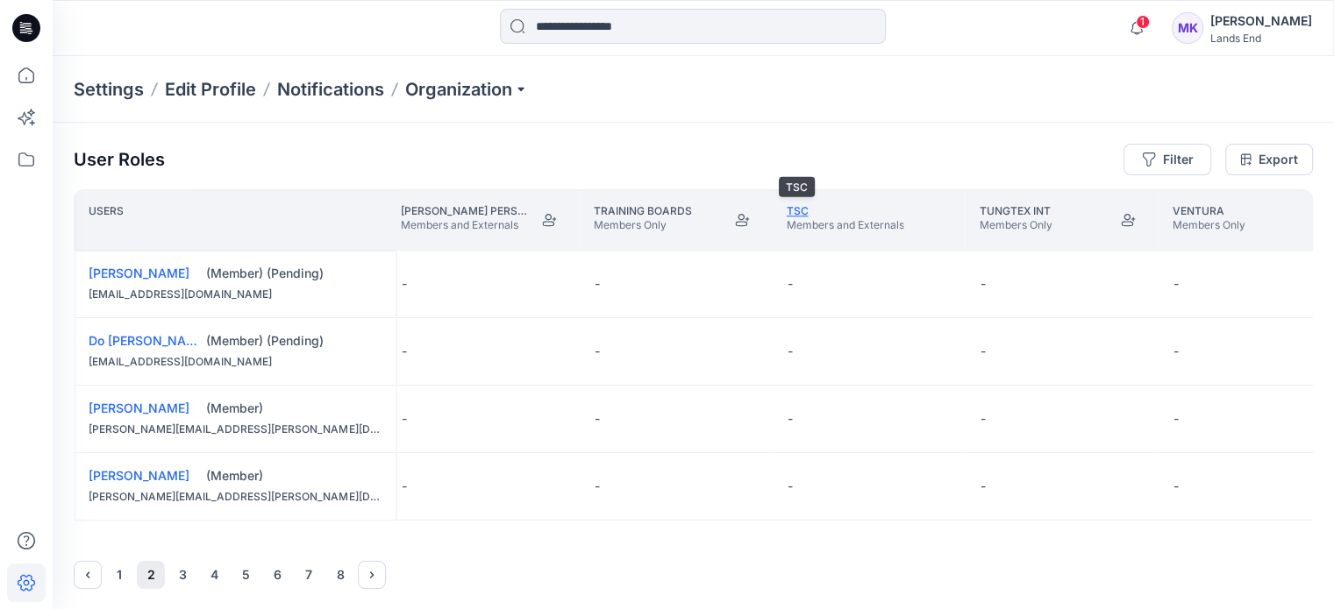
click at [796, 217] on link "TSC" at bounding box center [797, 210] width 22 height 13
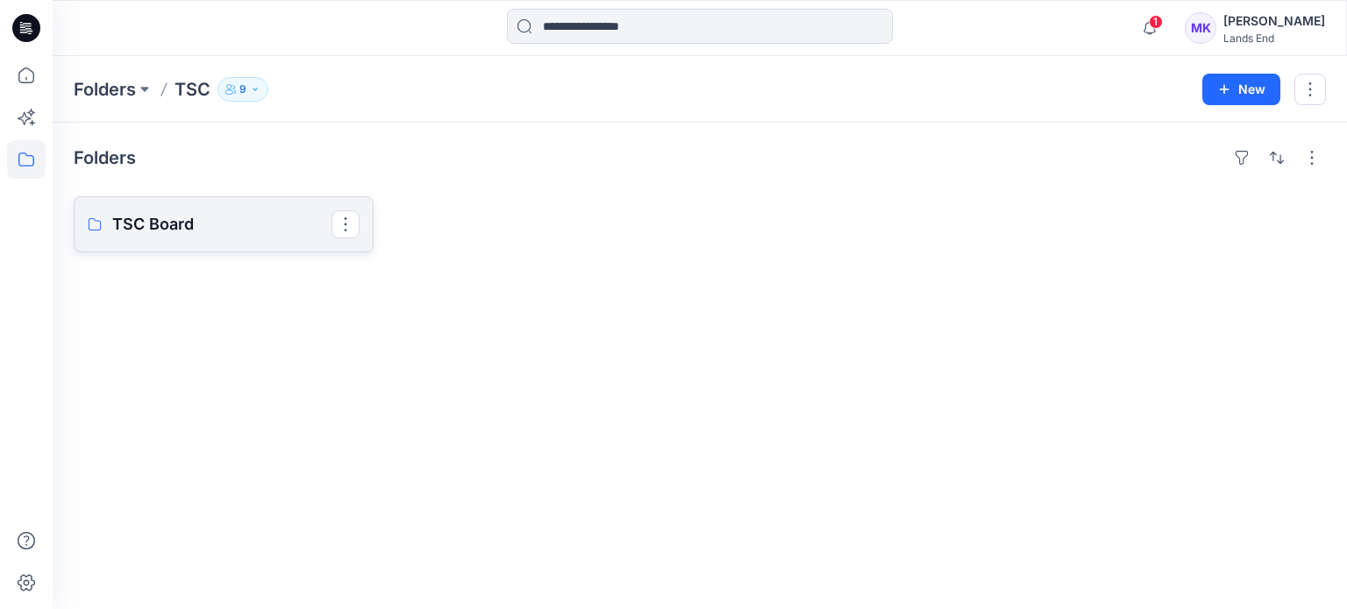
click at [253, 234] on p "TSC Board" at bounding box center [221, 224] width 219 height 25
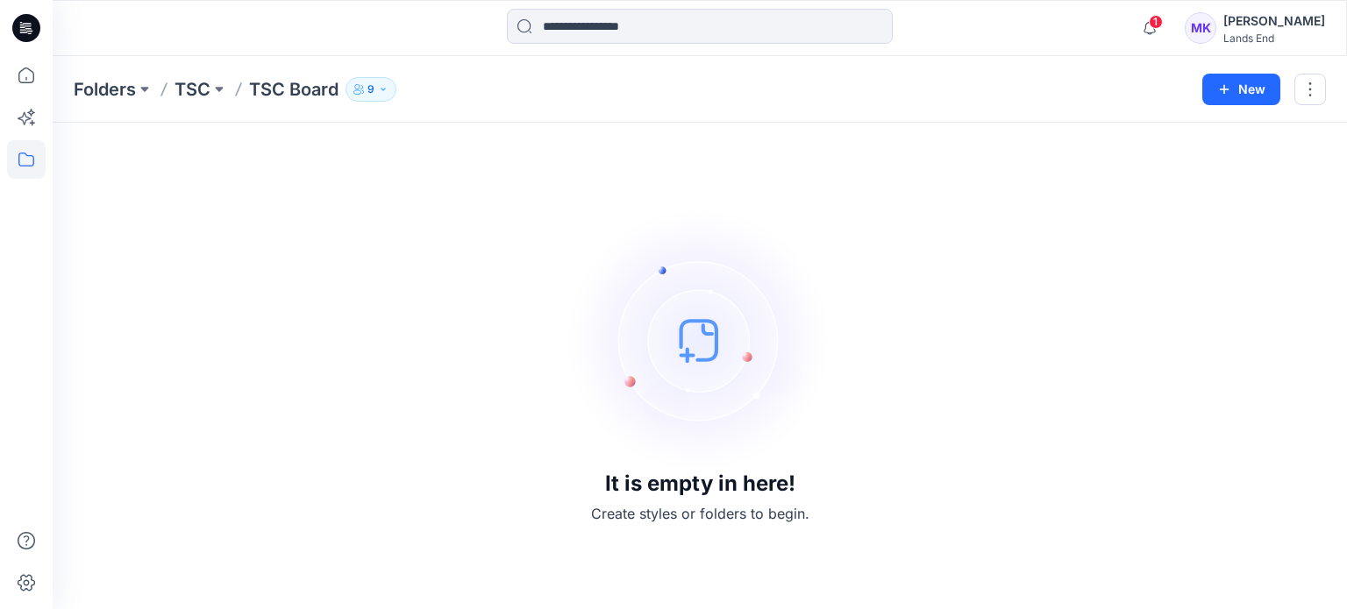
click at [375, 92] on button "9" at bounding box center [370, 89] width 51 height 25
click at [1308, 92] on button "button" at bounding box center [1310, 90] width 32 height 32
click at [386, 82] on button "9" at bounding box center [370, 89] width 51 height 25
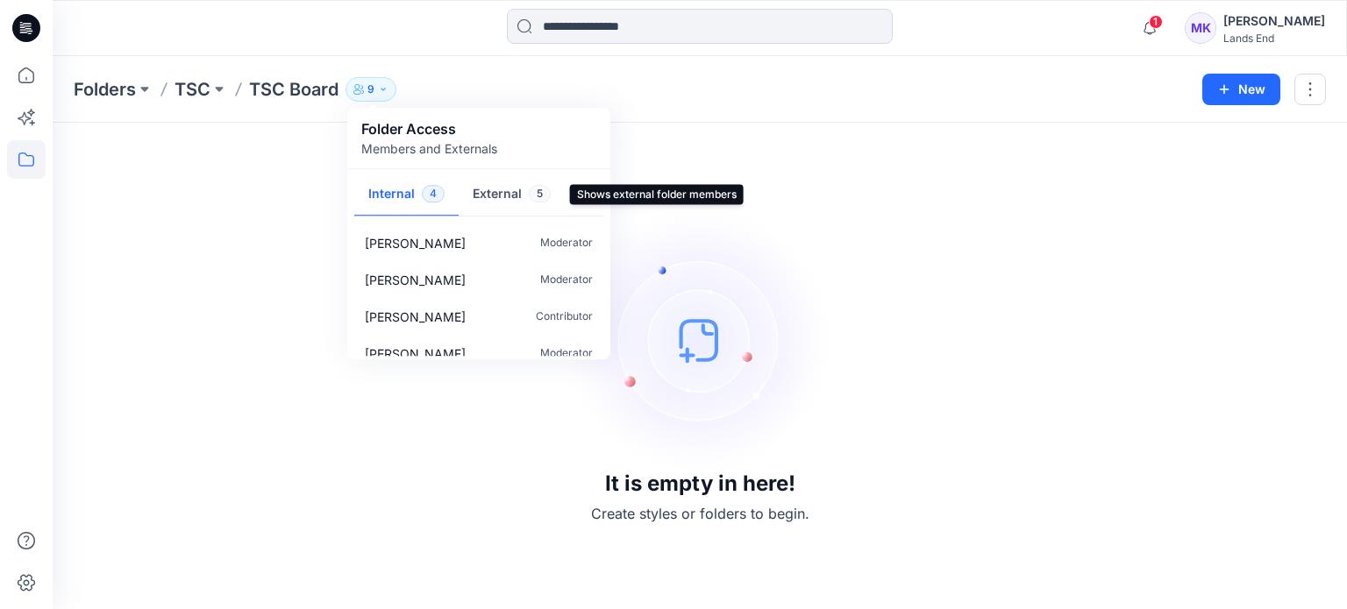
click at [506, 188] on button "External 5" at bounding box center [512, 195] width 106 height 45
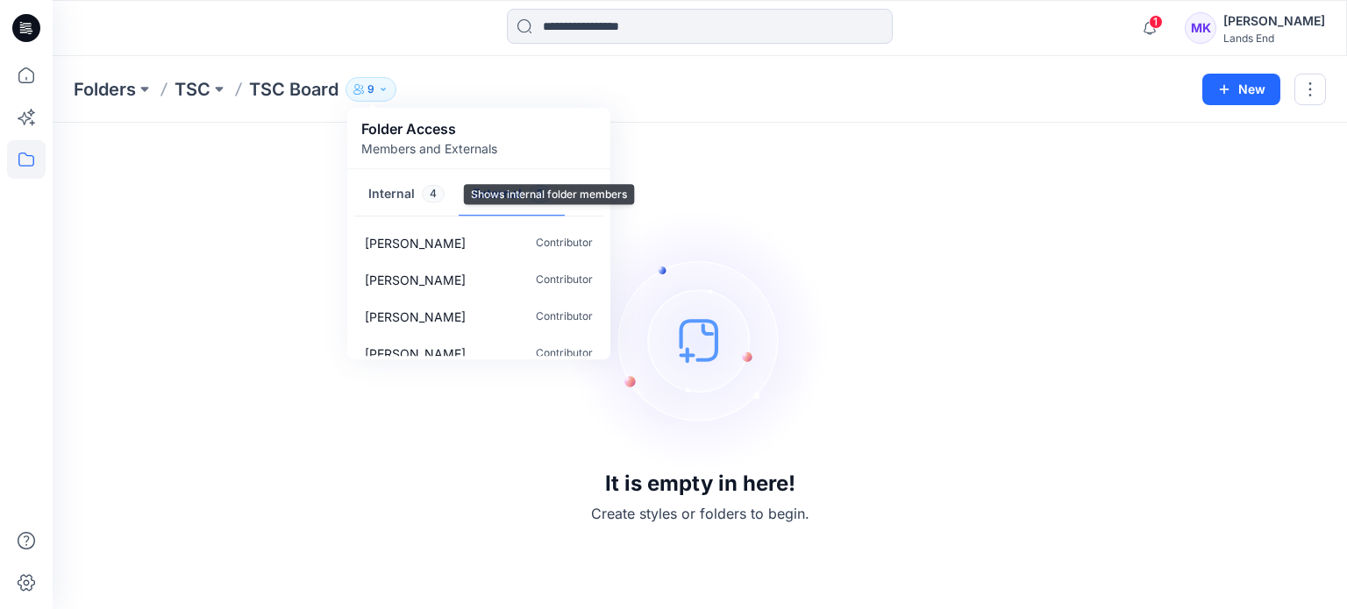
click at [411, 197] on button "Internal 4" at bounding box center [406, 195] width 104 height 45
click at [207, 94] on p "TSC" at bounding box center [192, 89] width 36 height 25
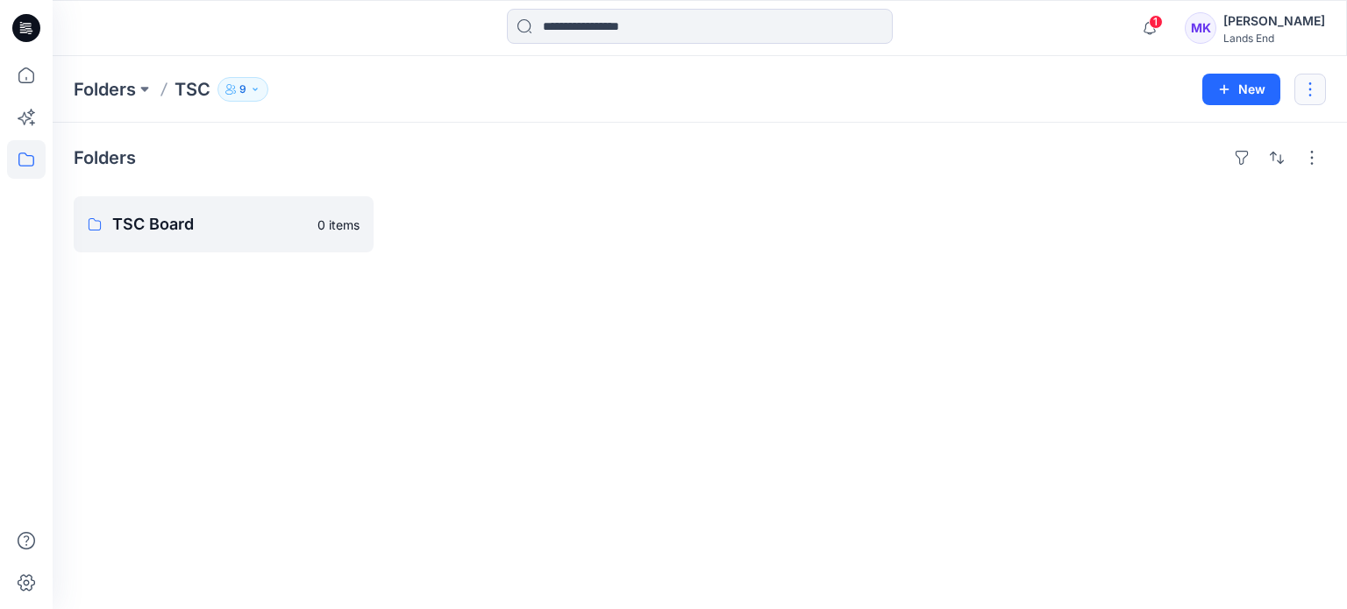
click at [1305, 91] on button "button" at bounding box center [1310, 90] width 32 height 32
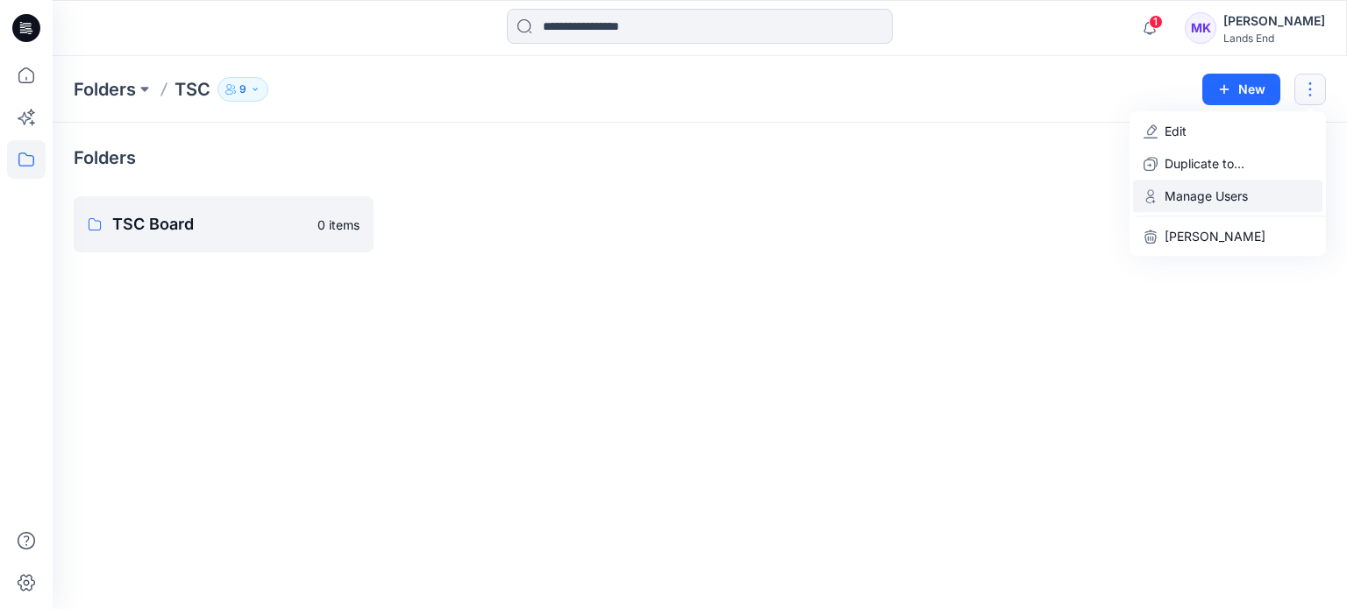
click at [1179, 196] on p "Manage Users" at bounding box center [1205, 196] width 83 height 18
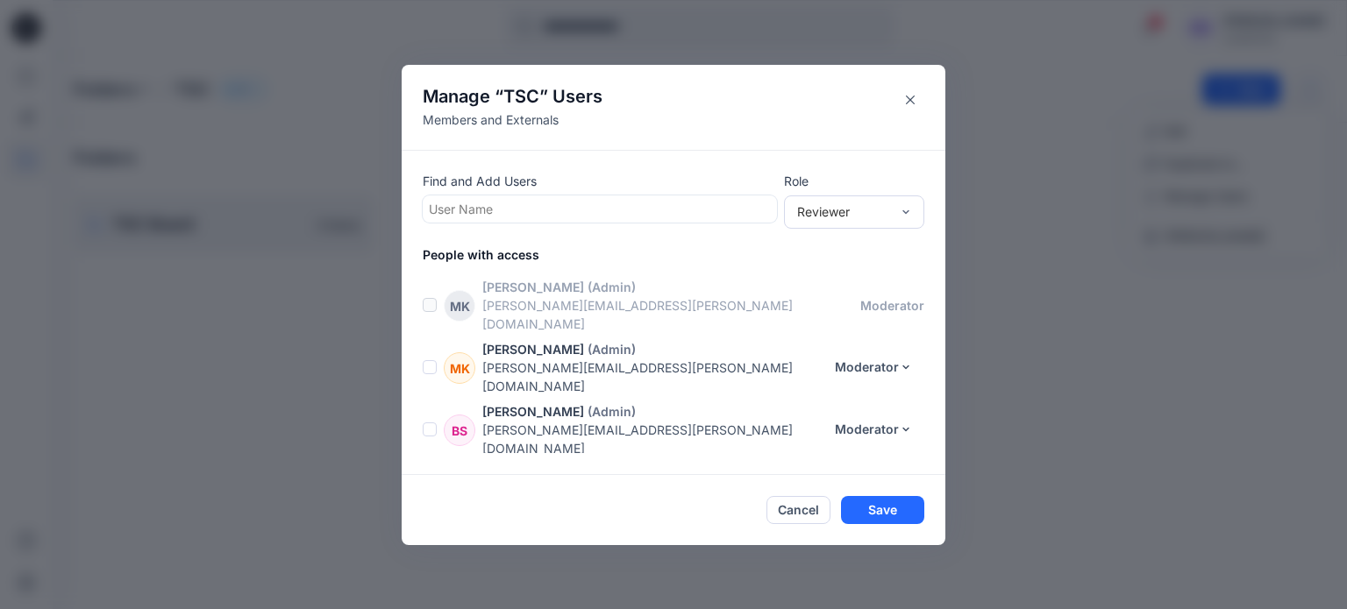
click at [583, 210] on div at bounding box center [600, 209] width 342 height 22
type input "****"
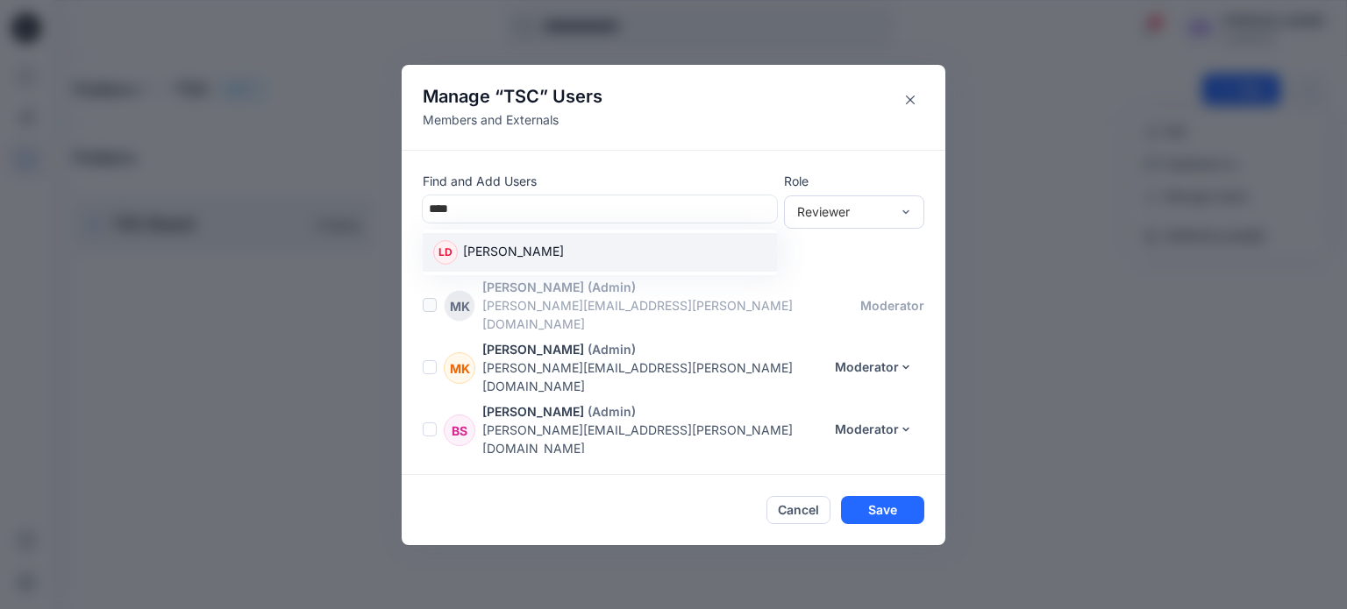
click at [568, 246] on div "LD [PERSON_NAME]" at bounding box center [599, 252] width 333 height 25
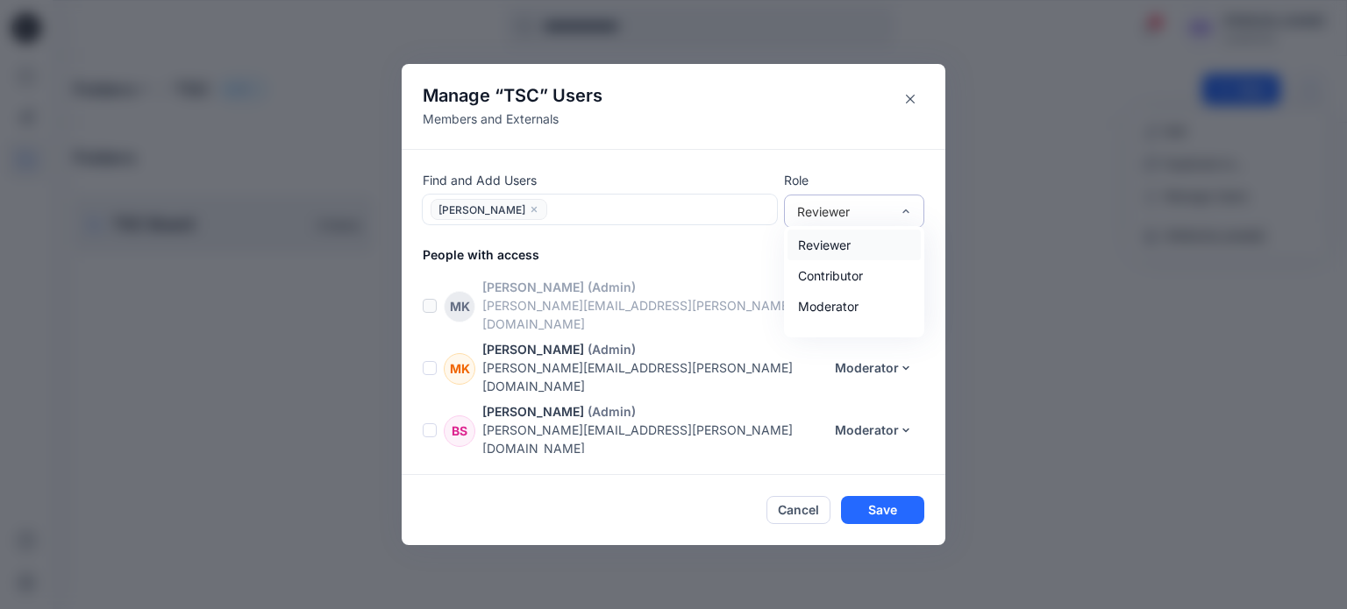
click at [883, 212] on div "Reviewer" at bounding box center [843, 212] width 93 height 18
click at [843, 267] on div "Contributor" at bounding box center [853, 275] width 133 height 31
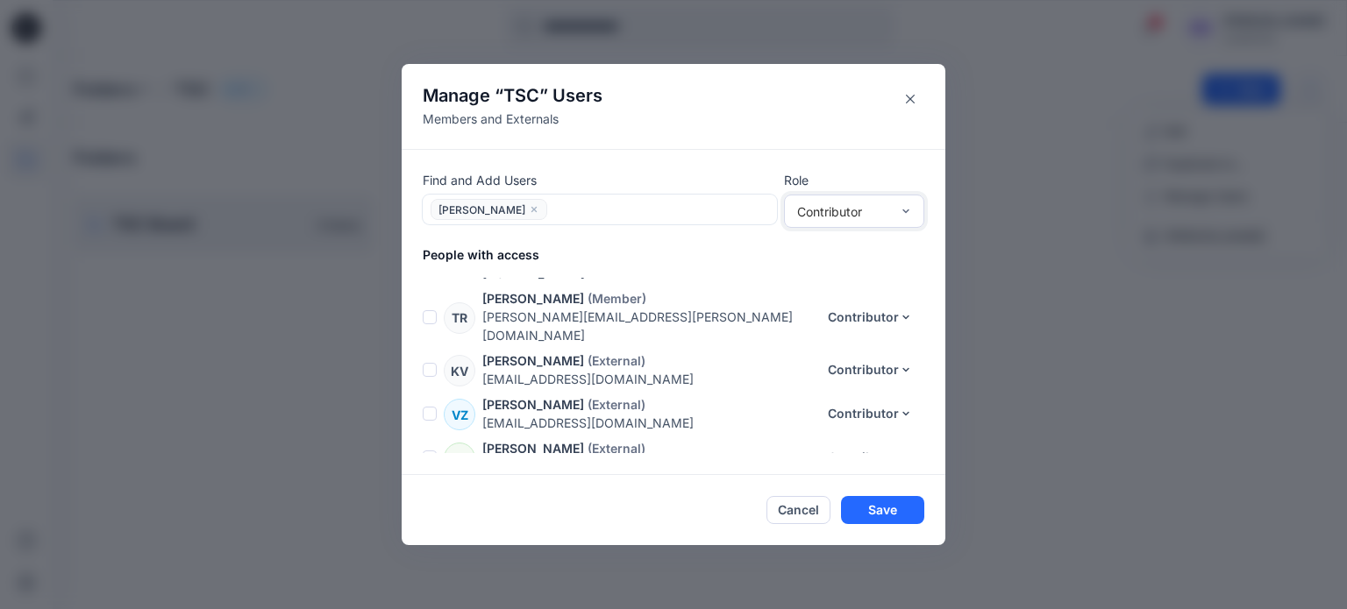
scroll to position [212, 0]
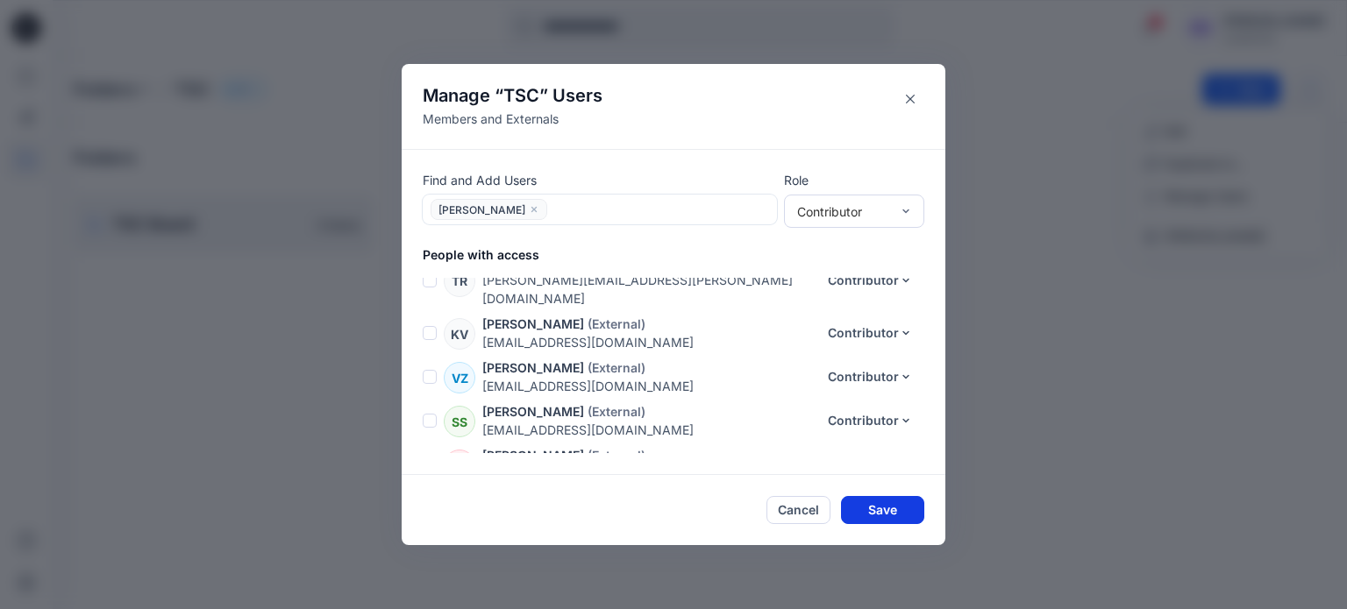
click at [880, 509] on button "Save" at bounding box center [882, 510] width 83 height 28
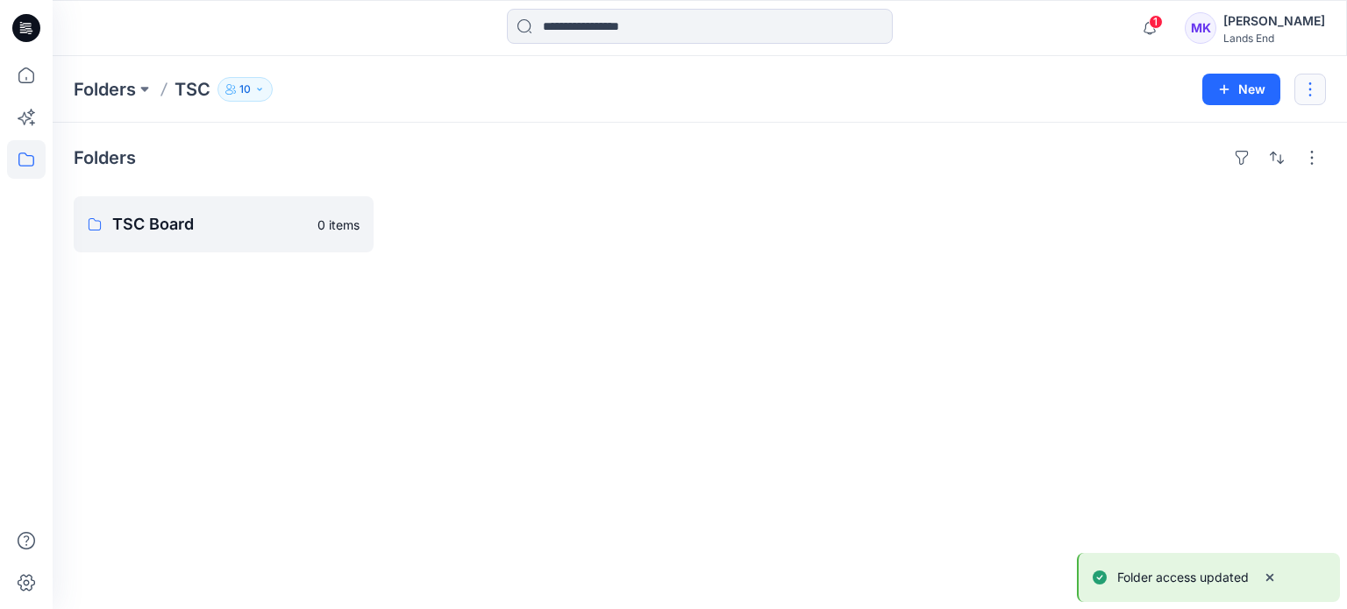
click at [1303, 95] on button "button" at bounding box center [1310, 90] width 32 height 32
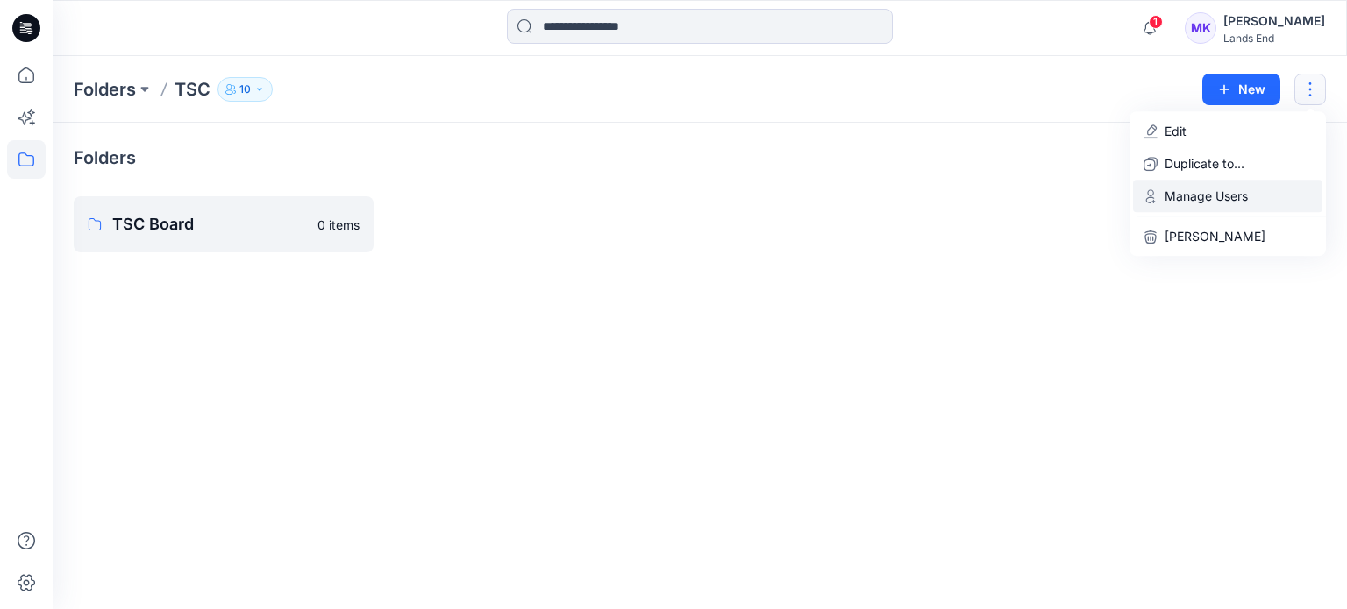
click at [1199, 203] on p "Manage Users" at bounding box center [1205, 196] width 83 height 18
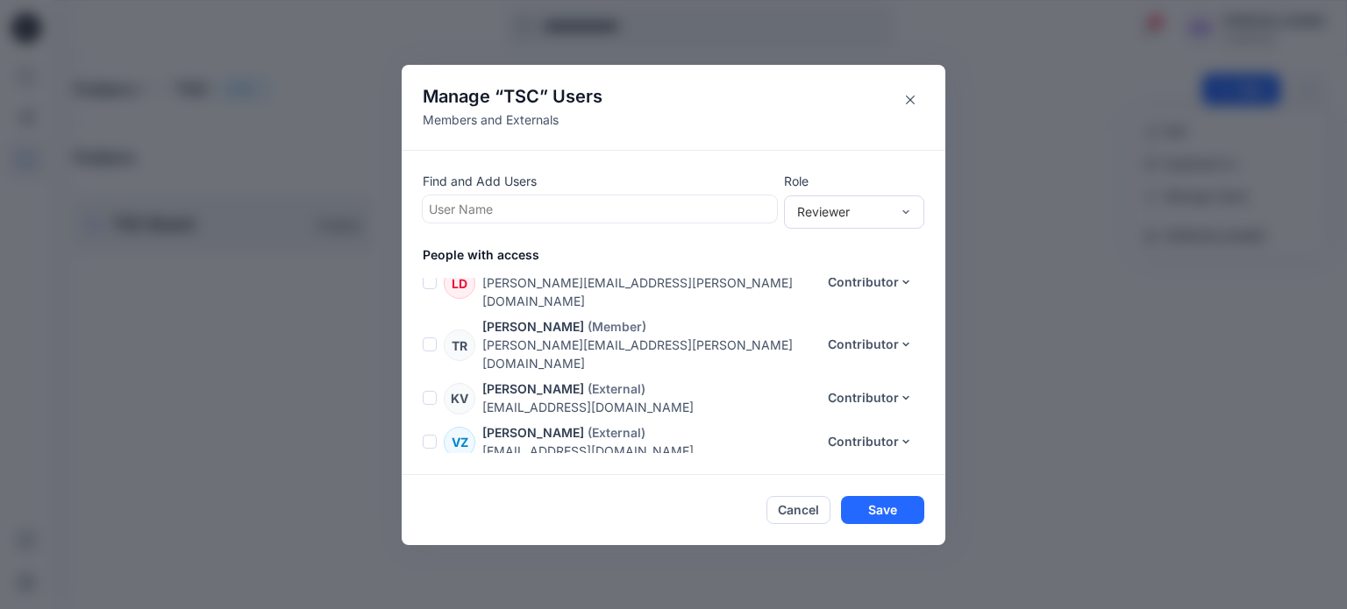
scroll to position [256, 0]
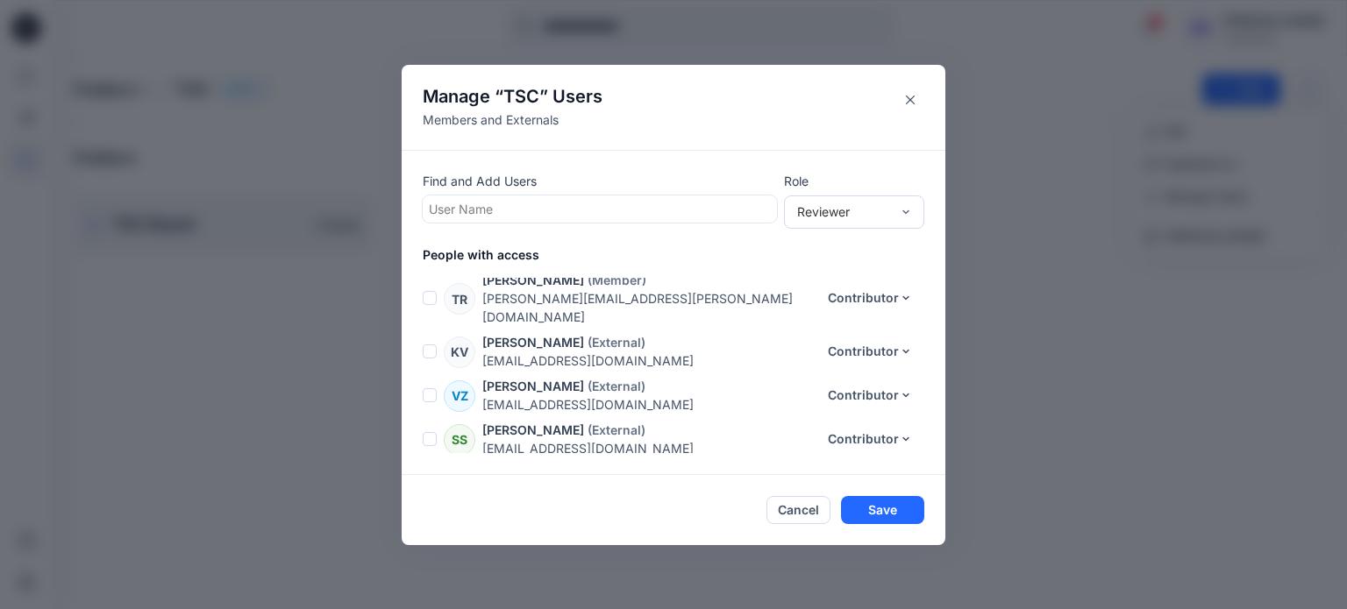
click at [533, 204] on div at bounding box center [600, 209] width 342 height 22
type input "*"
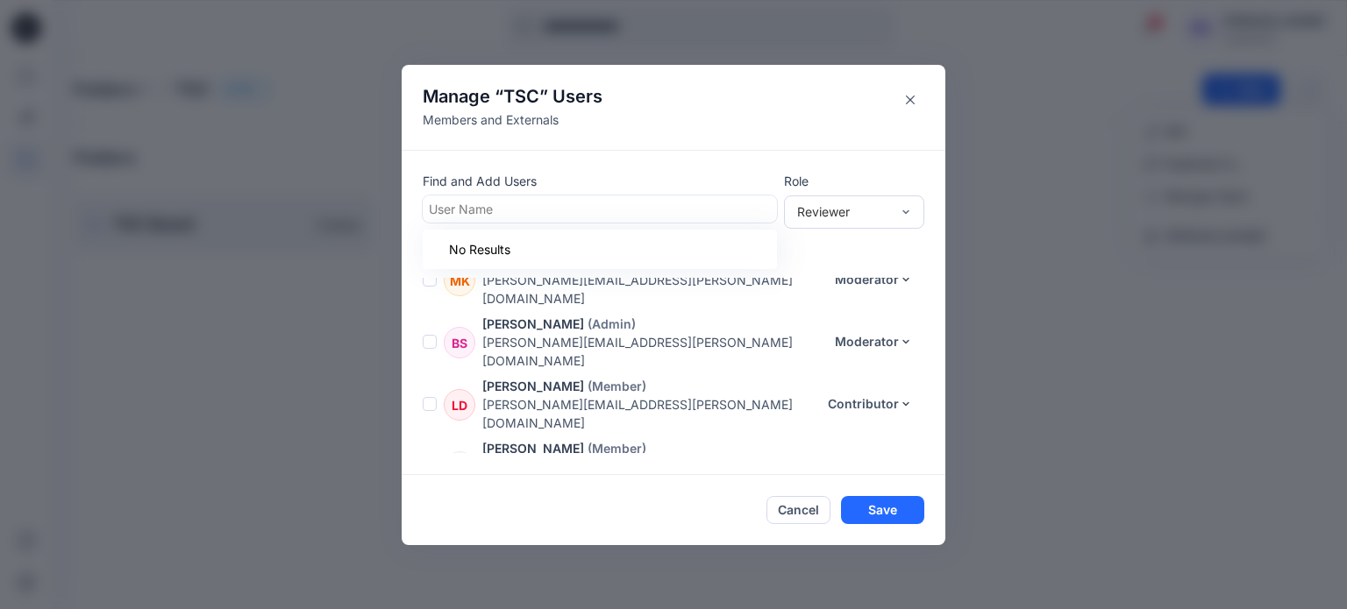
scroll to position [0, 0]
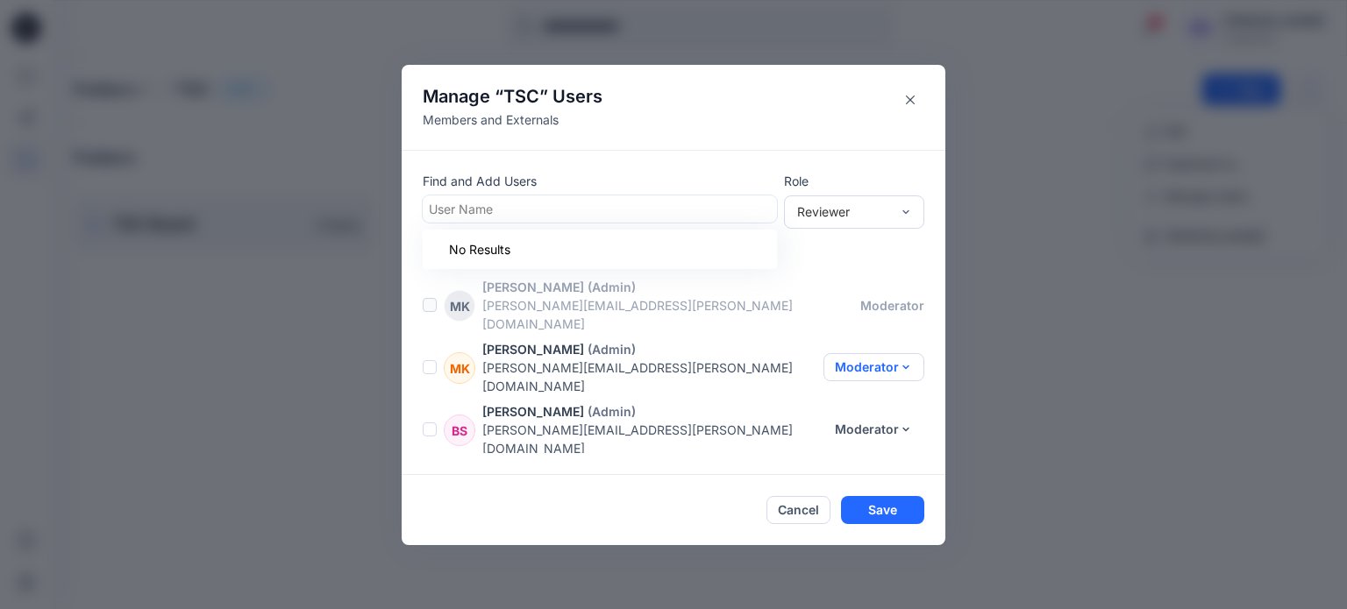
click at [851, 353] on button "Moderator" at bounding box center [873, 367] width 101 height 28
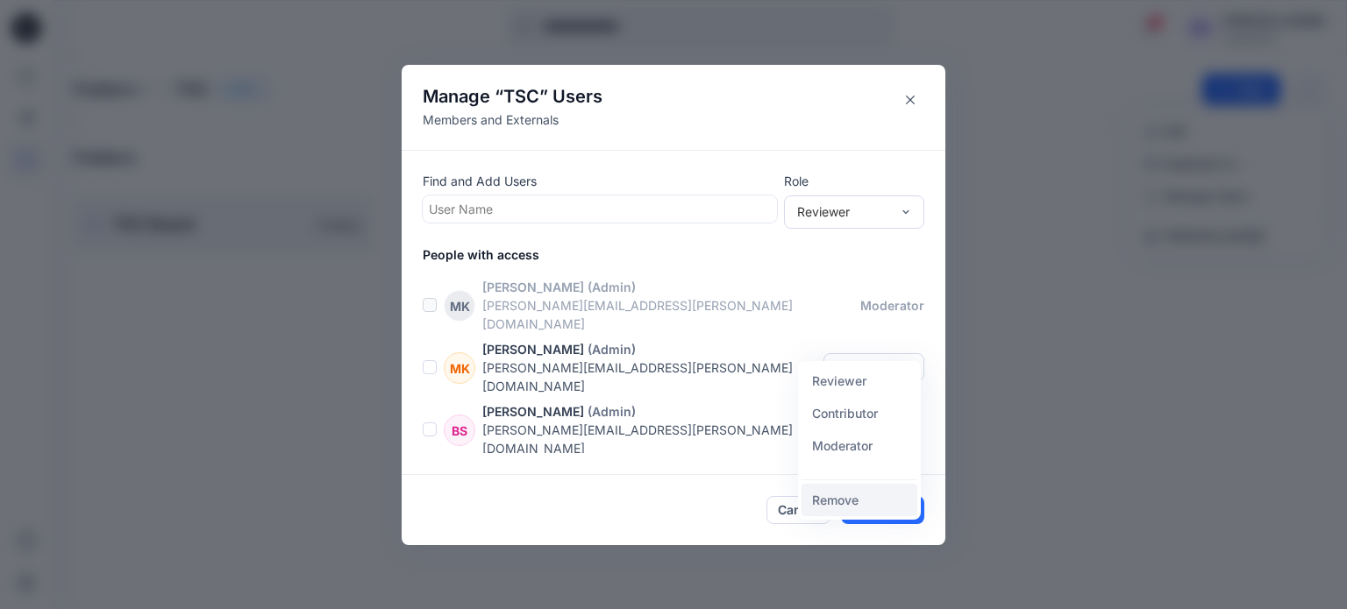
click at [842, 497] on button "Remove" at bounding box center [859, 500] width 116 height 32
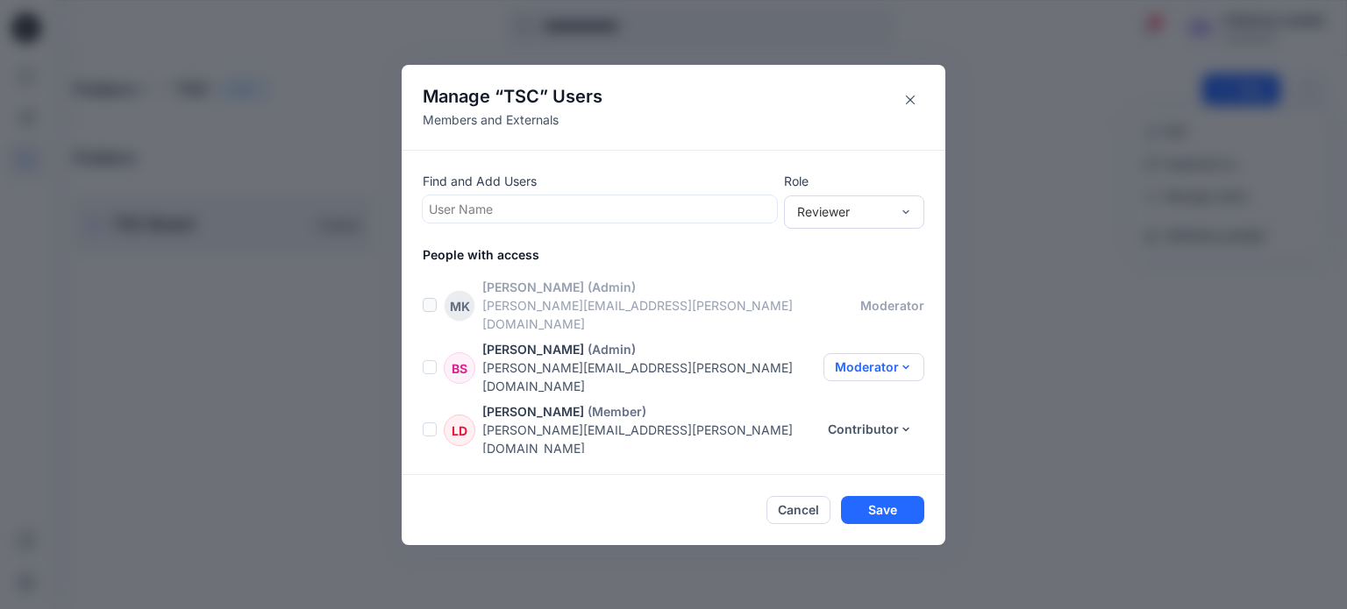
click at [881, 353] on button "Moderator" at bounding box center [873, 367] width 101 height 28
click at [842, 498] on button "Remove" at bounding box center [859, 500] width 116 height 32
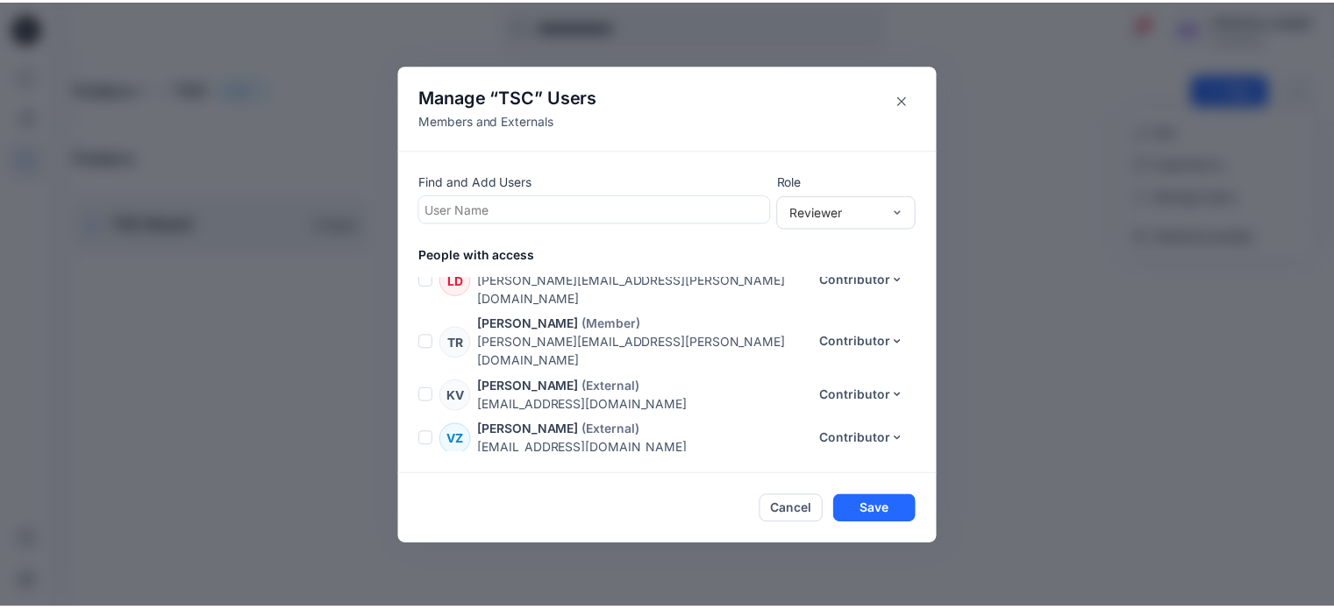
scroll to position [168, 0]
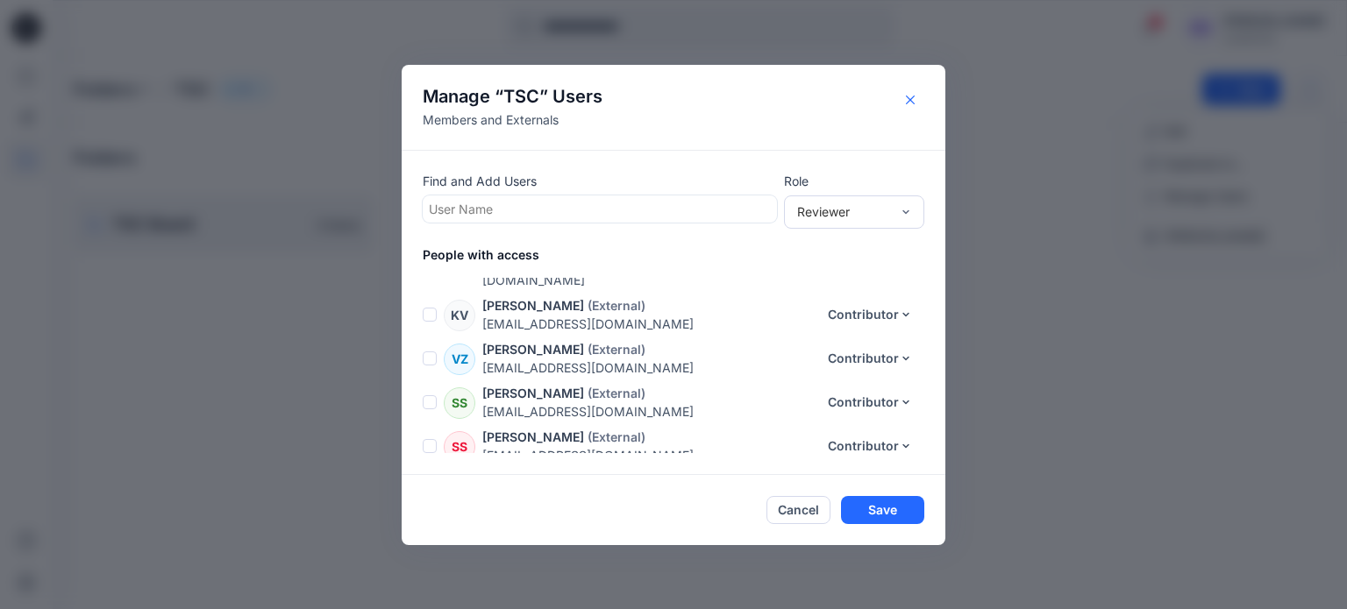
click at [908, 96] on icon "Close" at bounding box center [910, 100] width 9 height 9
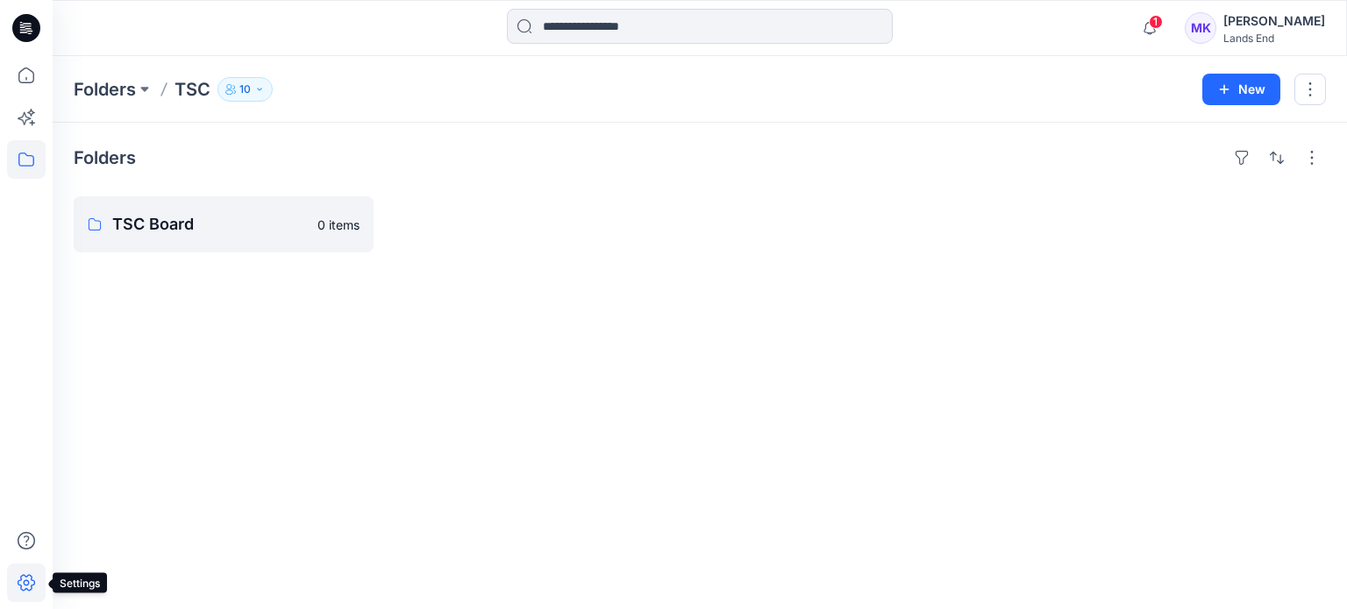
click at [23, 573] on icon at bounding box center [26, 583] width 39 height 39
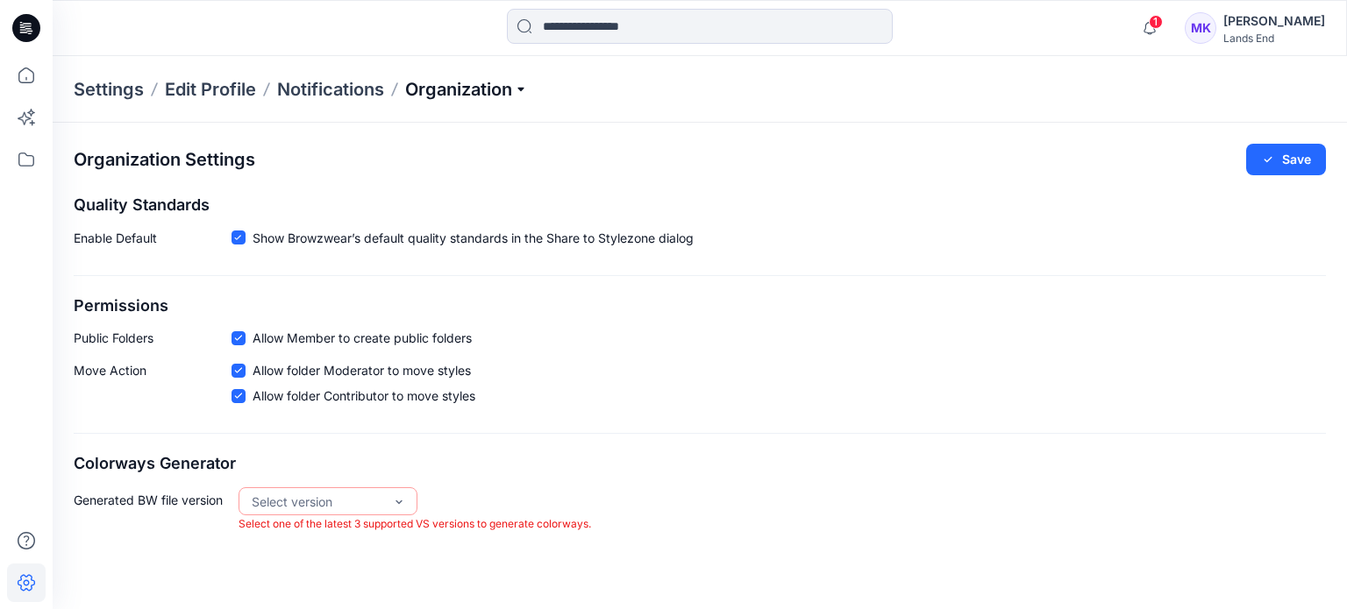
click at [514, 83] on p "Organization" at bounding box center [466, 89] width 123 height 25
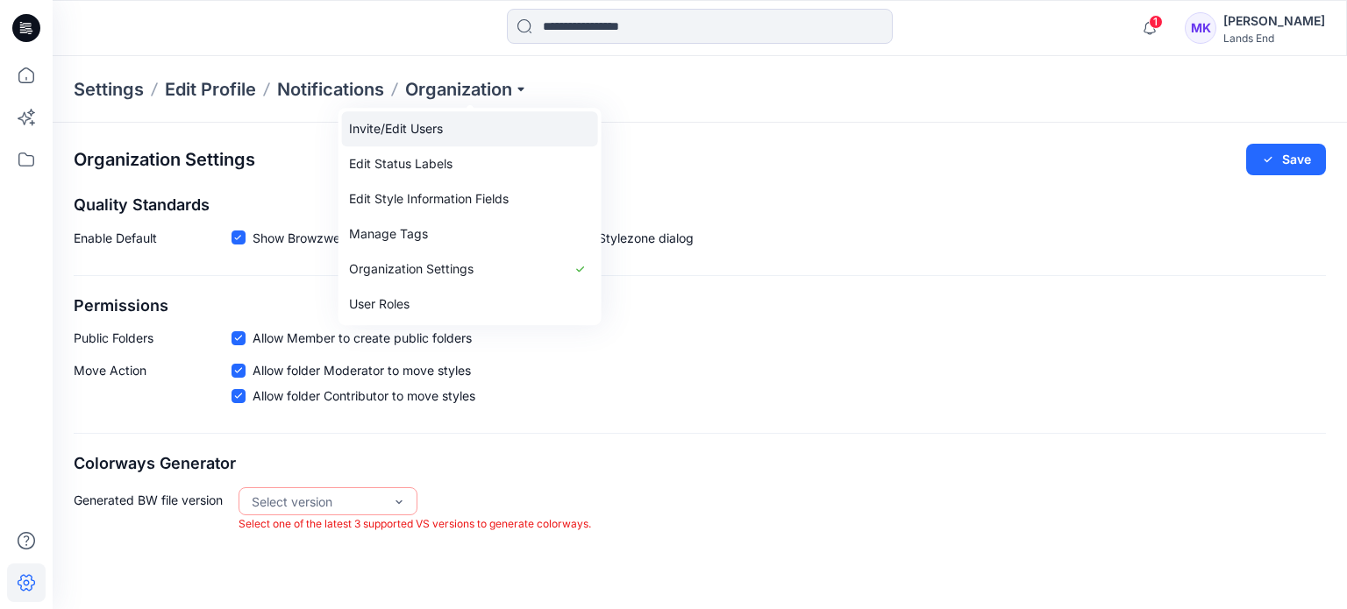
click at [417, 123] on link "Invite/Edit Users" at bounding box center [470, 128] width 256 height 35
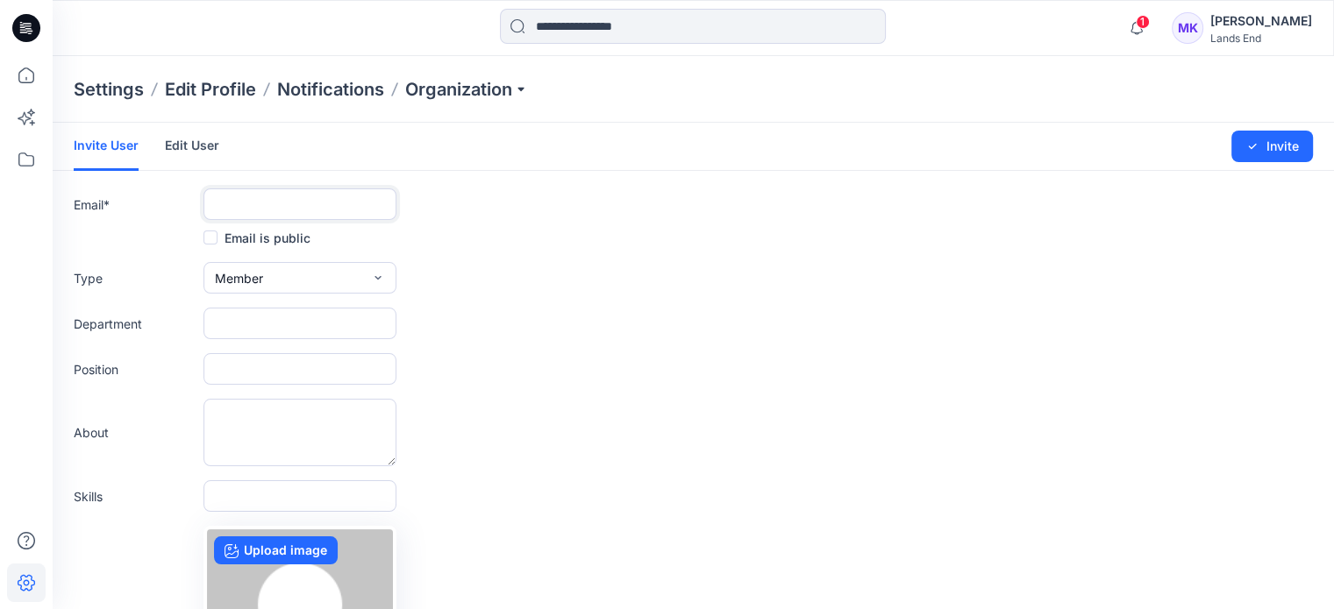
click at [312, 198] on input "text" at bounding box center [299, 204] width 193 height 32
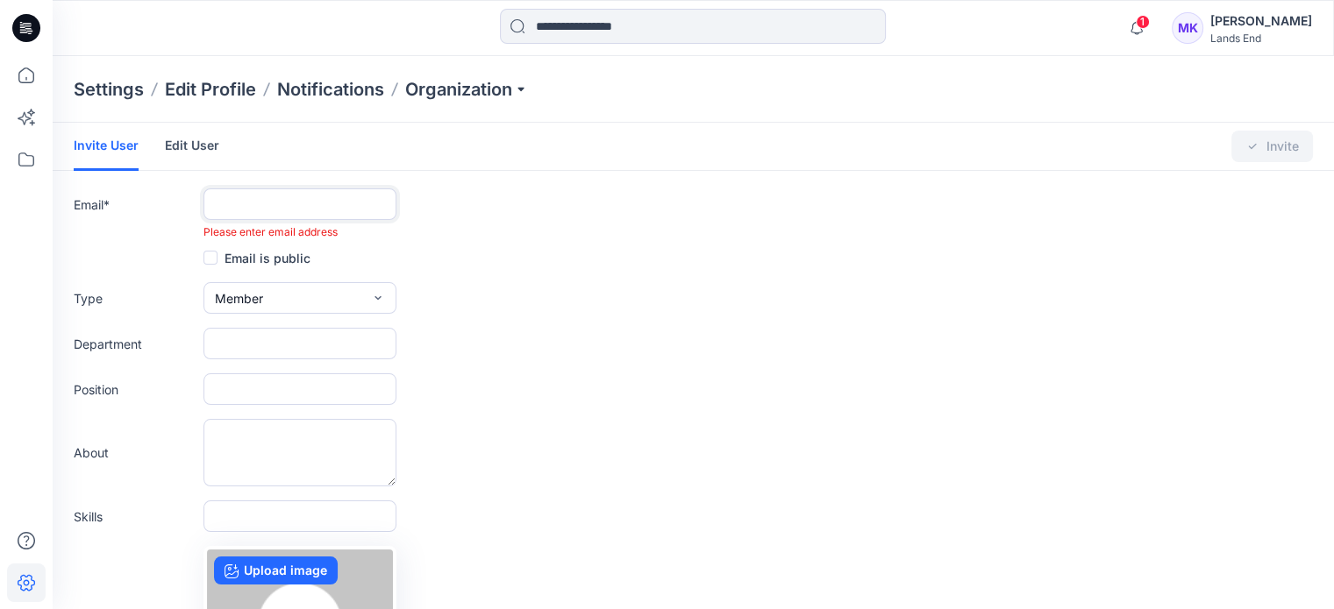
paste input "**********"
drag, startPoint x: 241, startPoint y: 204, endPoint x: 175, endPoint y: 200, distance: 65.9
click at [175, 200] on div "**********" at bounding box center [693, 214] width 1239 height 52
click at [370, 203] on input "**********" at bounding box center [299, 204] width 193 height 32
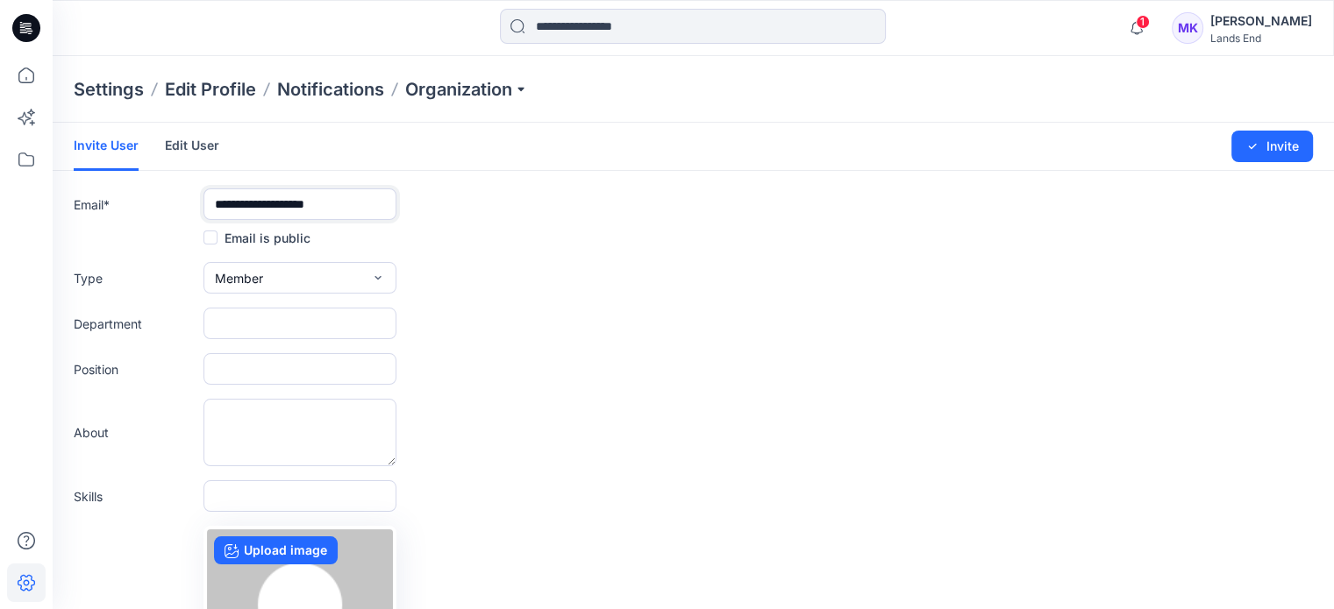
type input "**********"
click at [371, 274] on icon "button" at bounding box center [378, 278] width 14 height 14
click at [491, 274] on div "Type Member External Member Admin" at bounding box center [693, 278] width 1239 height 32
click at [333, 315] on input "text" at bounding box center [299, 324] width 193 height 32
type input "**********"
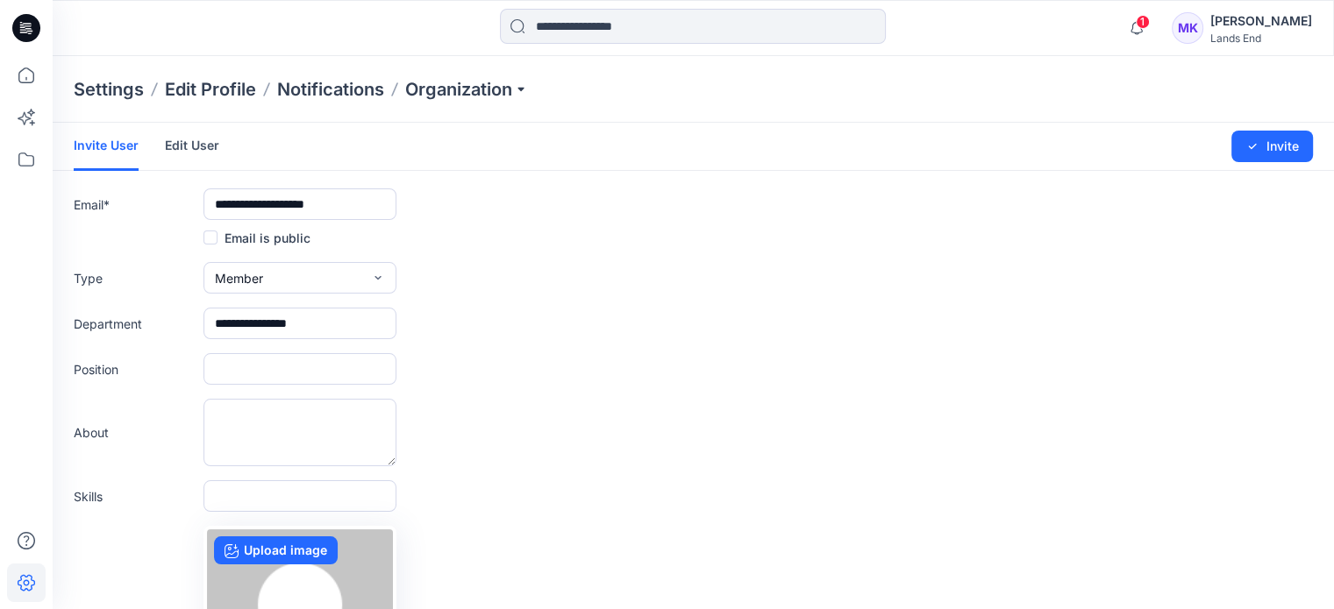
click at [530, 418] on div "About" at bounding box center [693, 433] width 1239 height 68
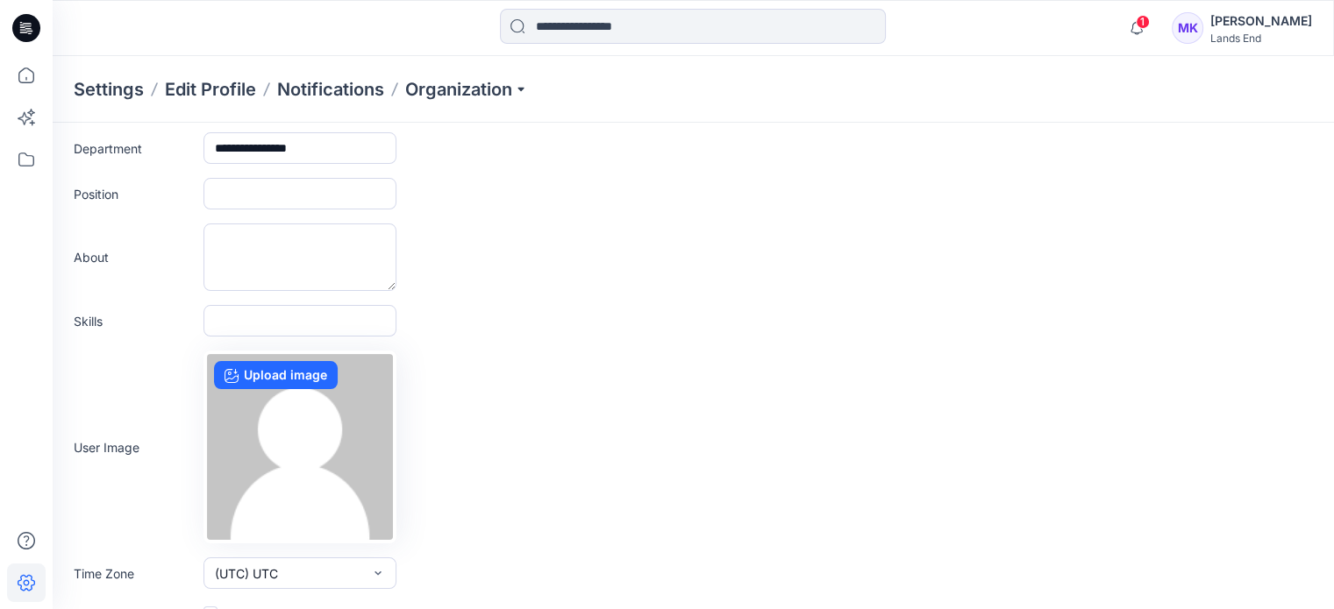
scroll to position [203, 0]
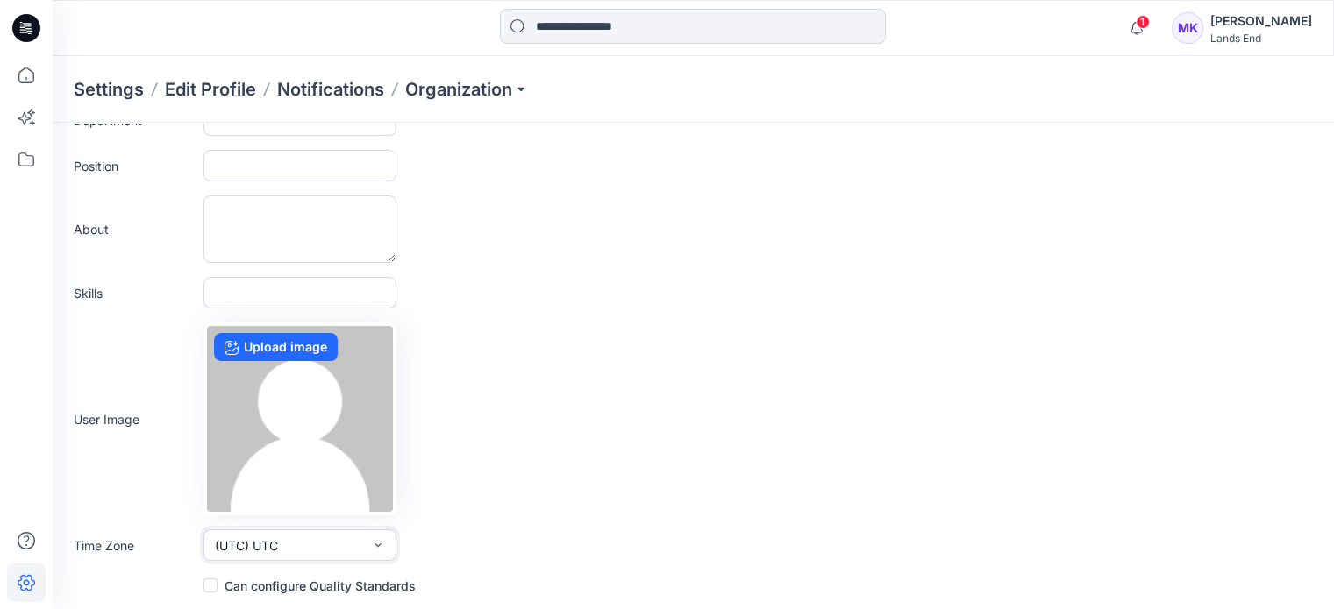
click at [386, 543] on button "(UTC) UTC" at bounding box center [299, 546] width 193 height 32
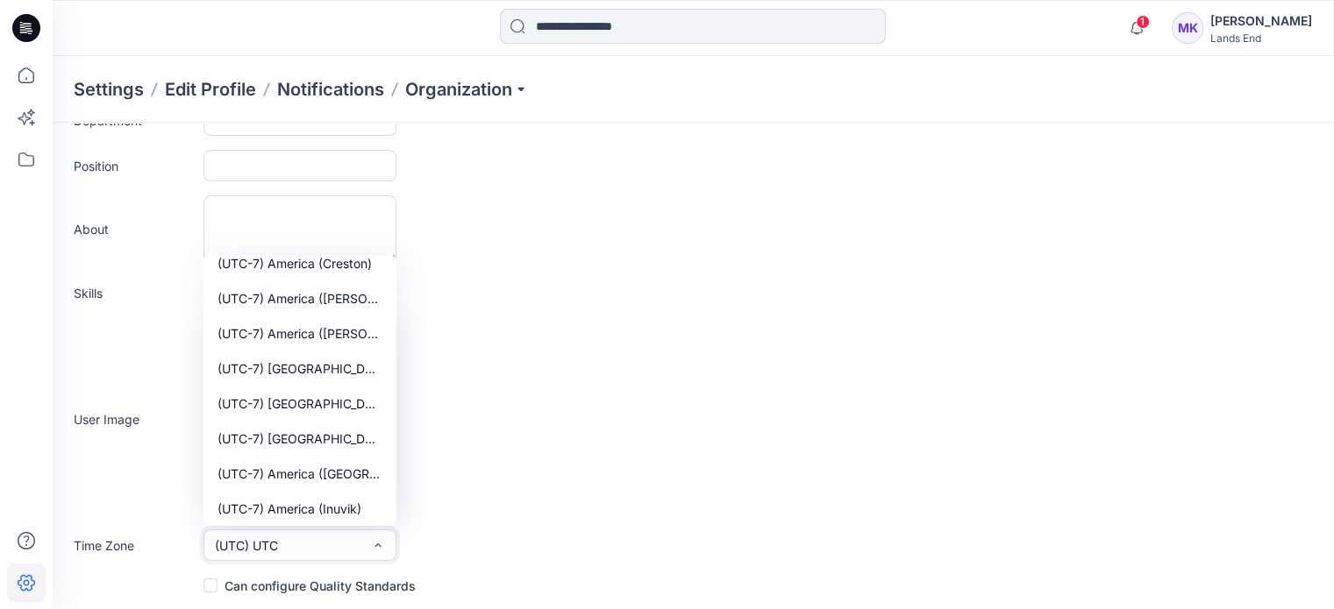
scroll to position [964, 0]
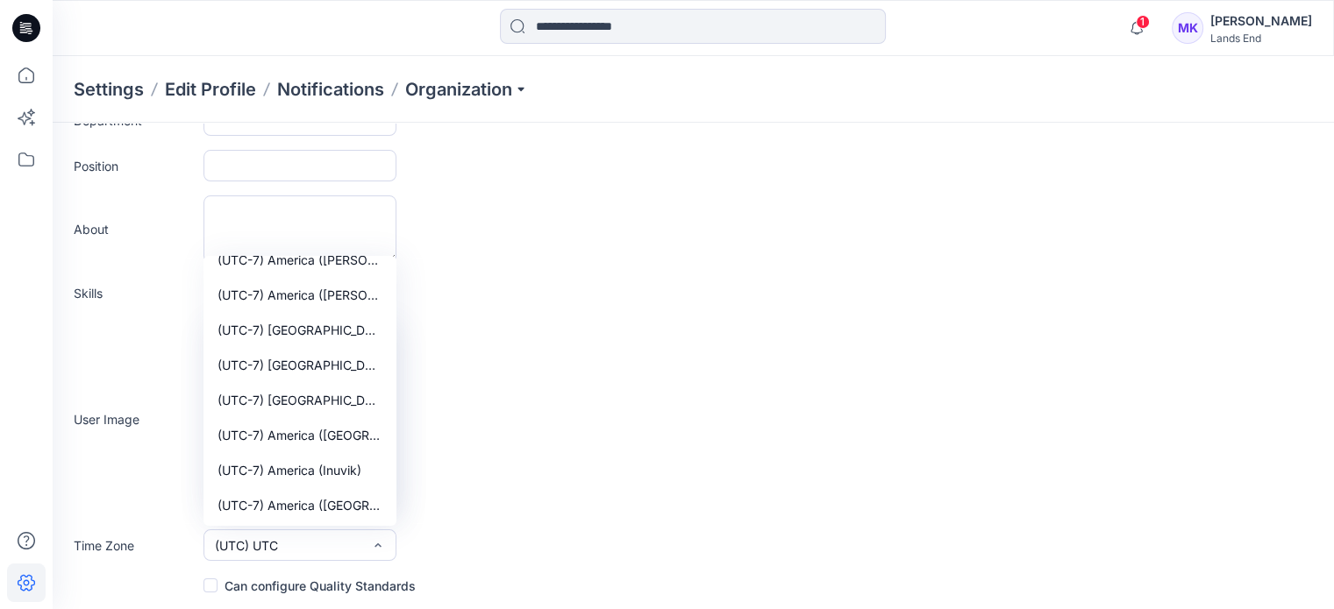
click at [509, 440] on div "User Image Upload image" at bounding box center [693, 419] width 1239 height 193
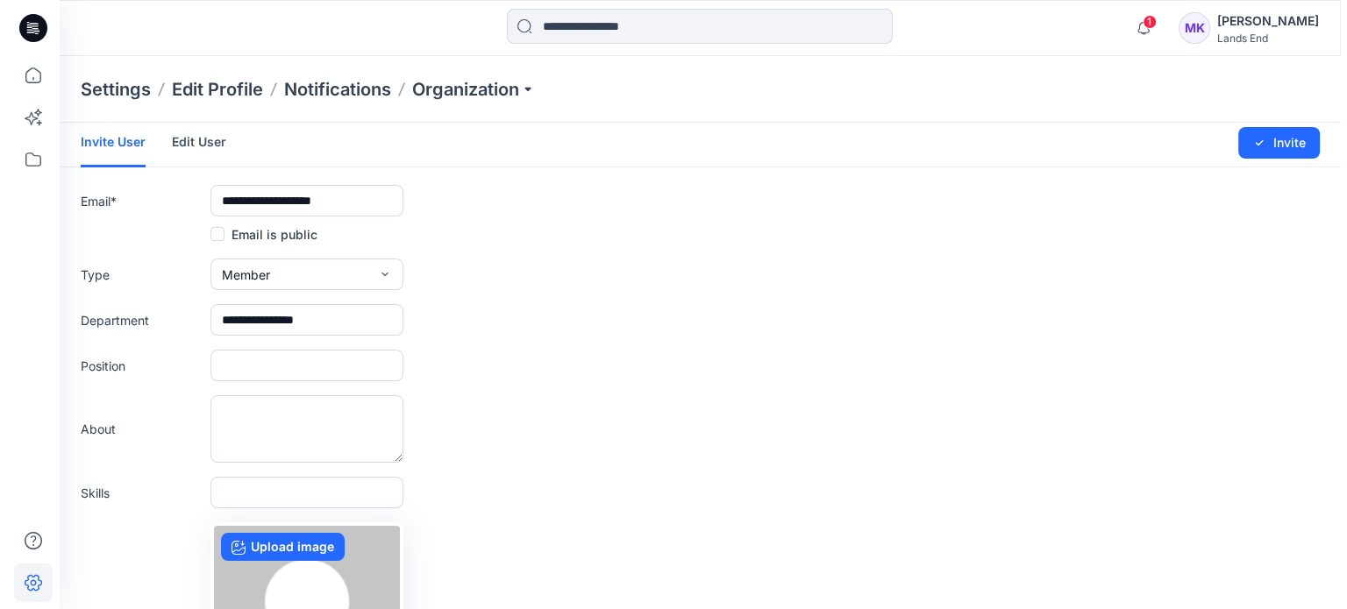
scroll to position [0, 0]
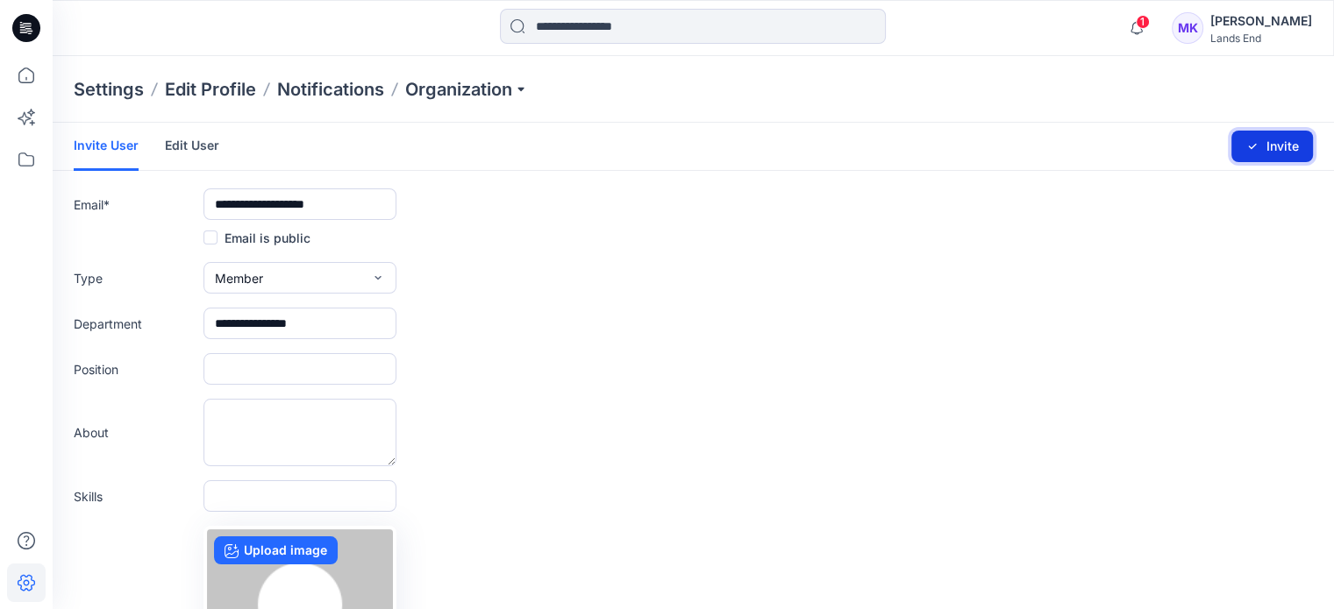
click at [1270, 153] on button "Invite" at bounding box center [1272, 147] width 82 height 32
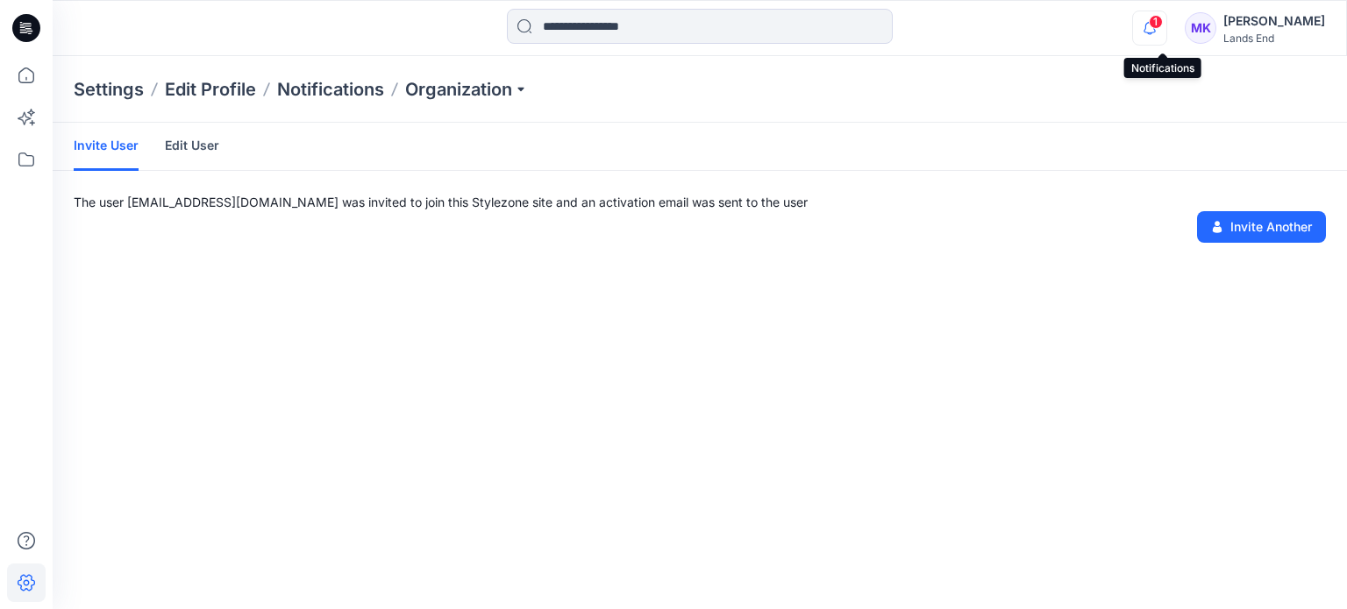
click at [1166, 30] on icon "button" at bounding box center [1149, 28] width 33 height 35
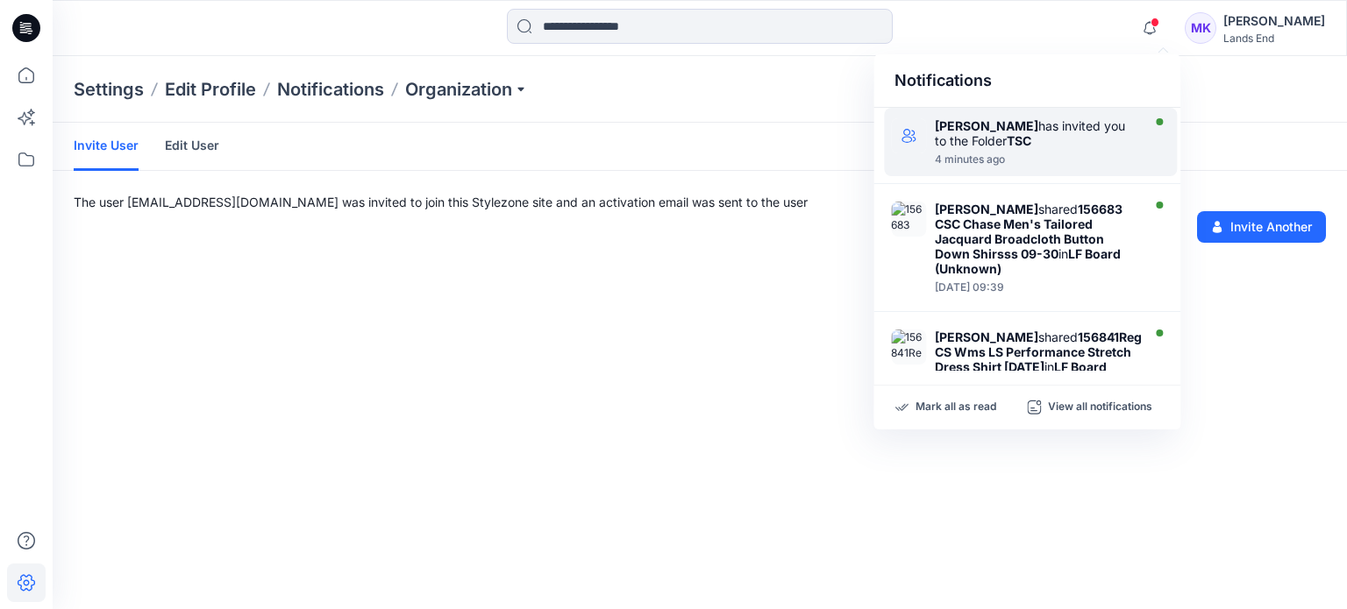
click at [1059, 136] on div "[PERSON_NAME] has invited you to the Folder TSC" at bounding box center [1036, 133] width 202 height 30
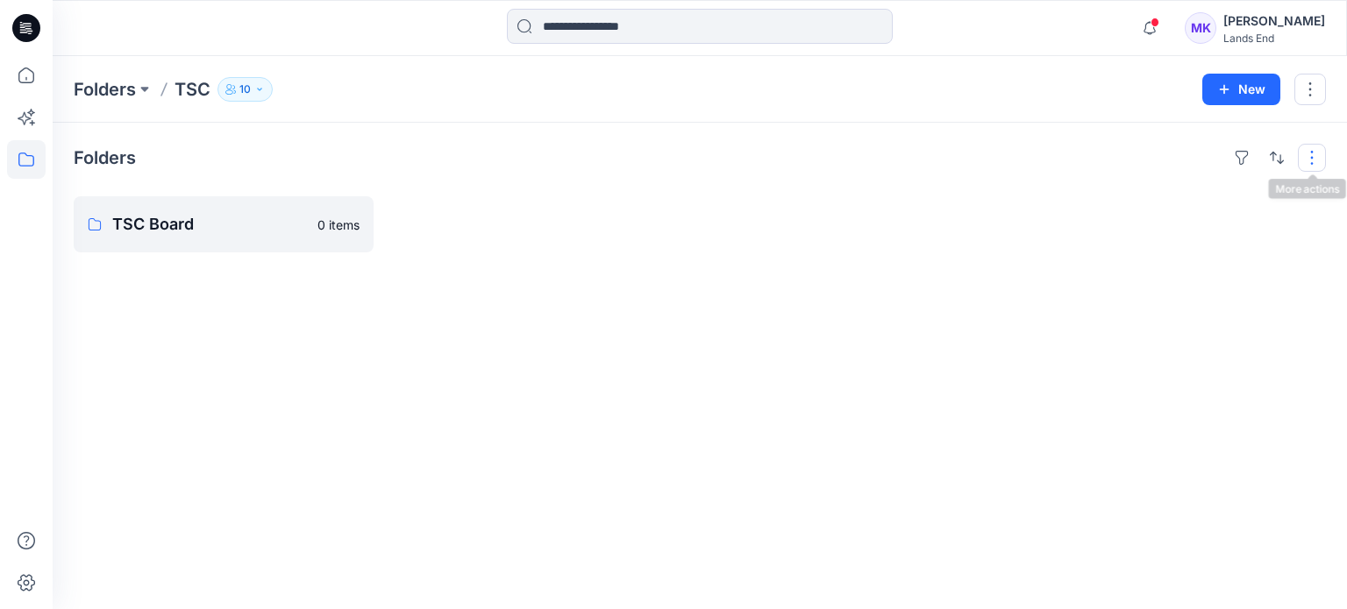
click at [1308, 160] on button "button" at bounding box center [1312, 158] width 28 height 28
click at [1313, 91] on button "button" at bounding box center [1310, 90] width 32 height 32
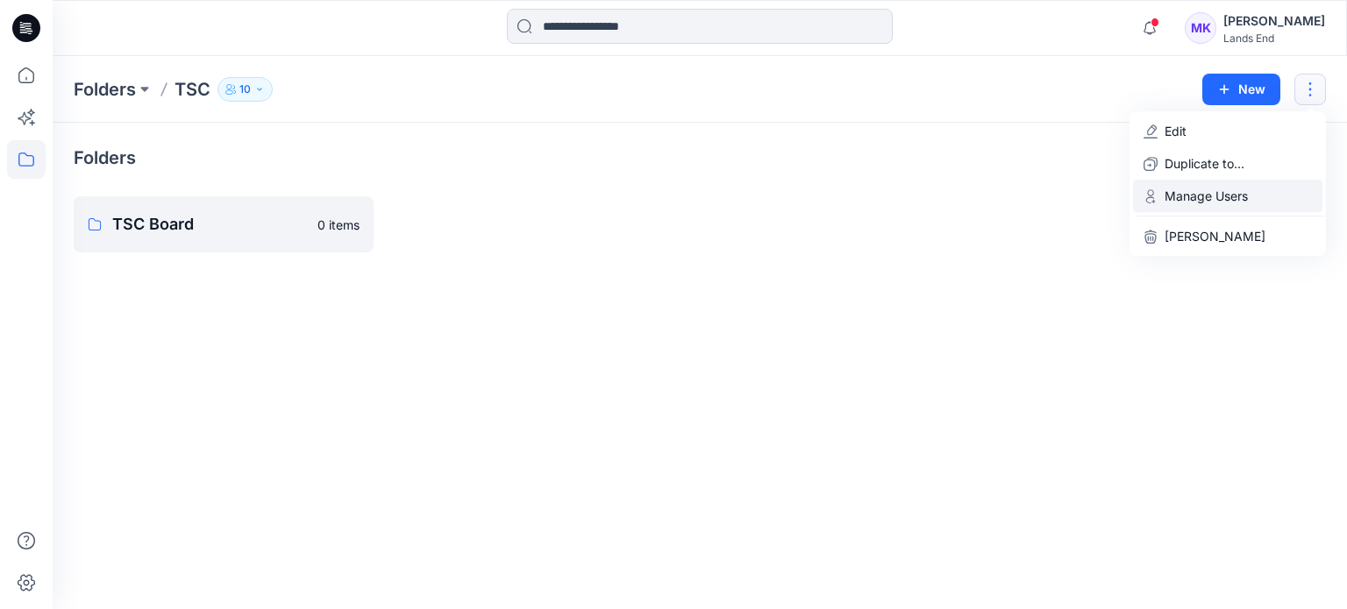
click at [1203, 196] on p "Manage Users" at bounding box center [1205, 196] width 83 height 18
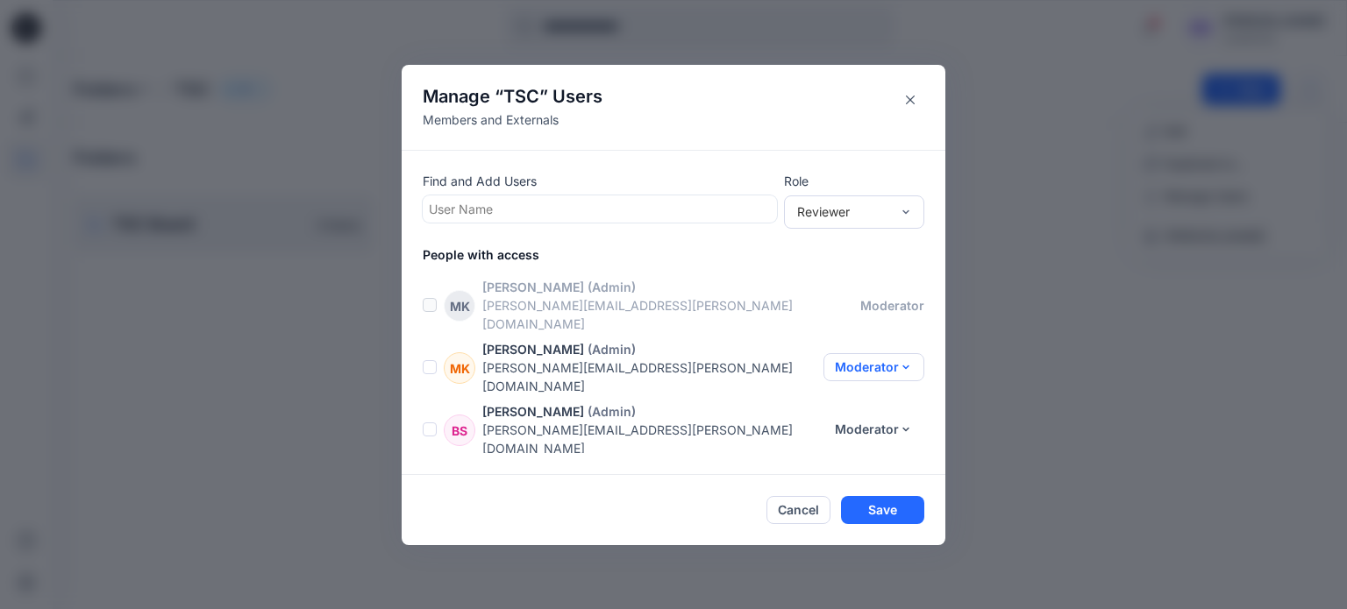
click at [864, 353] on button "Moderator" at bounding box center [873, 367] width 101 height 28
click at [830, 500] on button "Remove" at bounding box center [859, 500] width 116 height 32
click at [870, 353] on button "Moderator" at bounding box center [873, 367] width 101 height 28
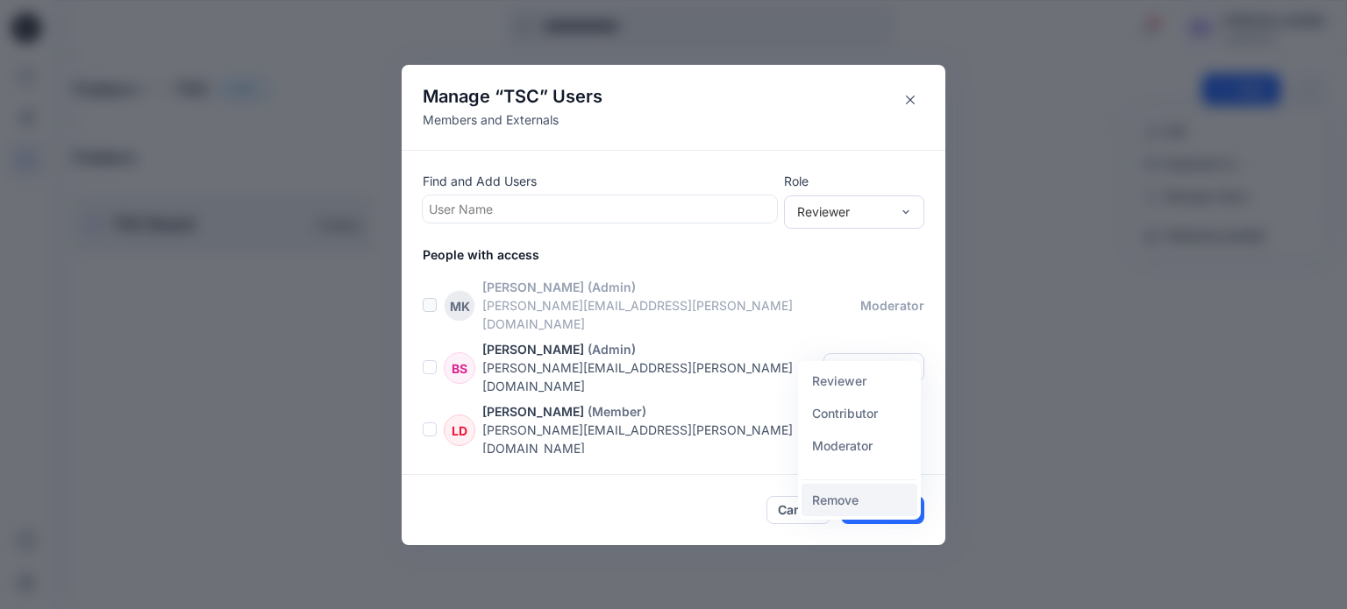
click at [838, 501] on button "Remove" at bounding box center [859, 500] width 116 height 32
drag, startPoint x: 820, startPoint y: 87, endPoint x: 820, endPoint y: 63, distance: 23.7
click at [820, 63] on div "Manage “ TSC ” Users Members and Externals Find and Add Users User Name Role Re…" at bounding box center [673, 304] width 1347 height 609
drag, startPoint x: 786, startPoint y: 73, endPoint x: 788, endPoint y: 55, distance: 17.6
click at [788, 55] on div "Manage “ TSC ” Users Members and Externals Find and Add Users User Name Role Re…" at bounding box center [673, 304] width 1347 height 609
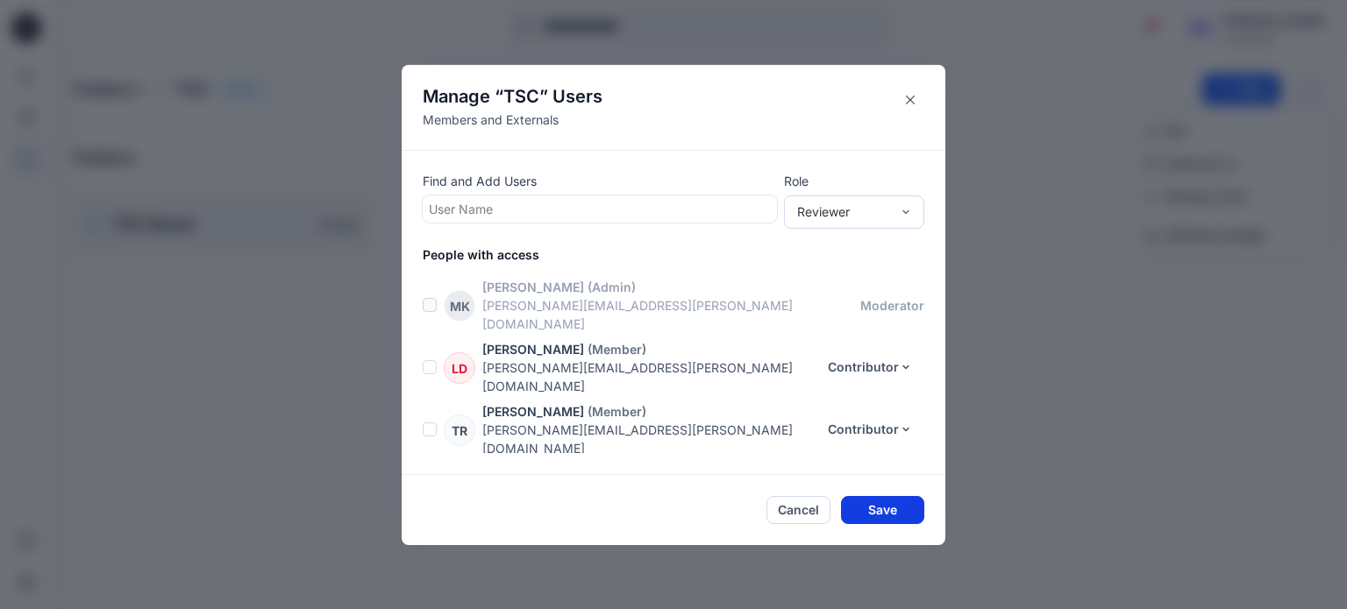
click at [878, 512] on button "Save" at bounding box center [882, 510] width 83 height 28
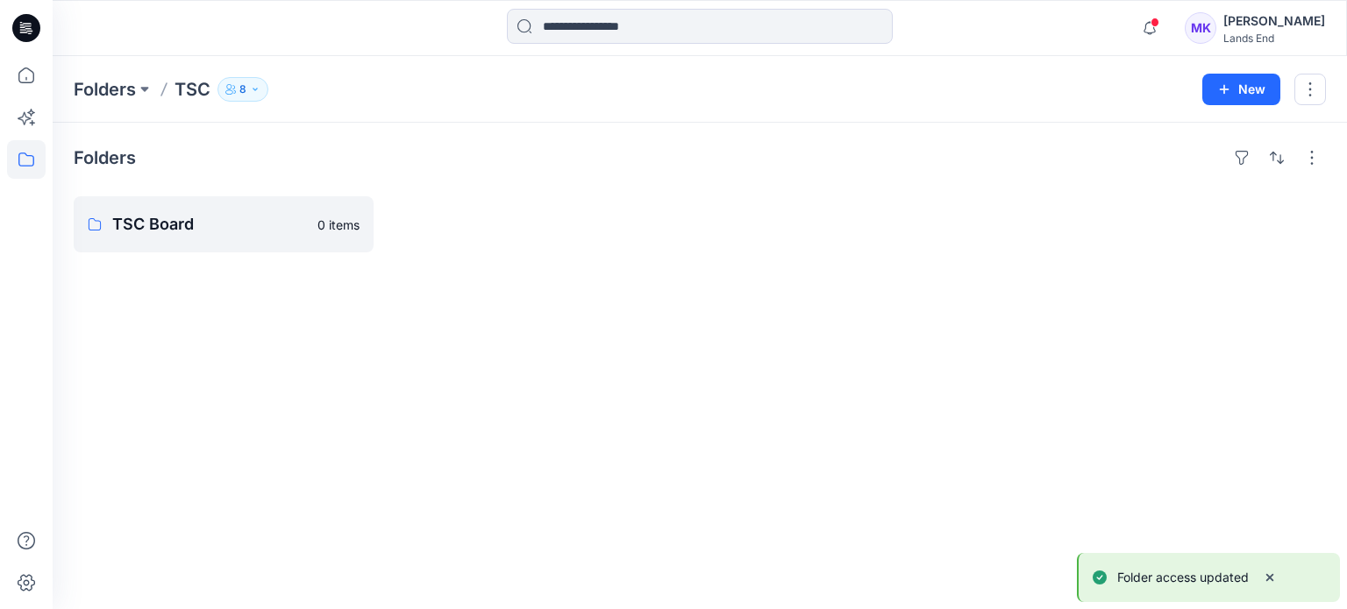
click at [252, 93] on icon "button" at bounding box center [255, 89] width 11 height 11
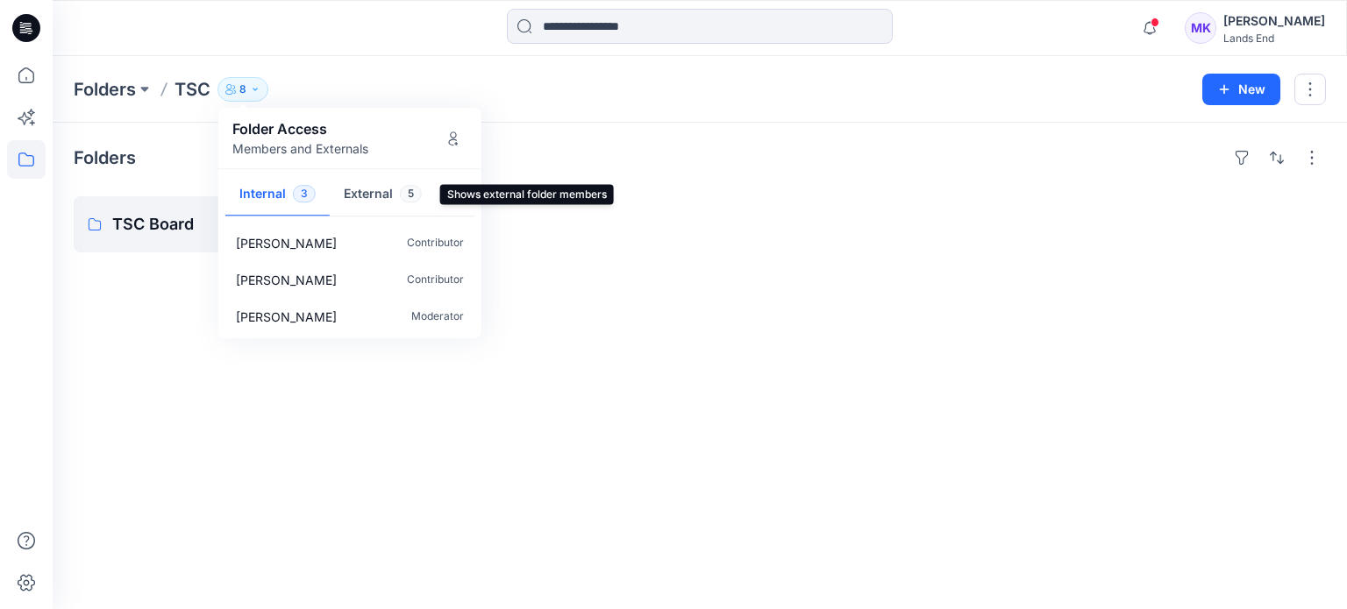
click at [377, 194] on button "External 5" at bounding box center [383, 195] width 106 height 45
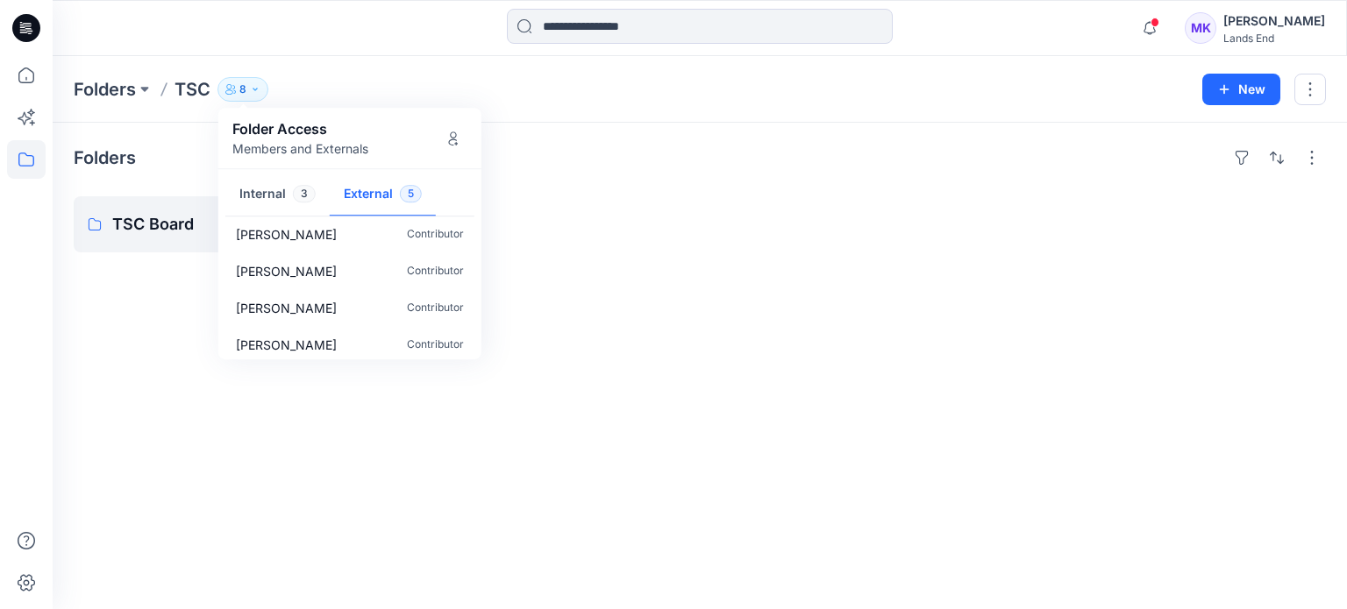
scroll to position [53, 0]
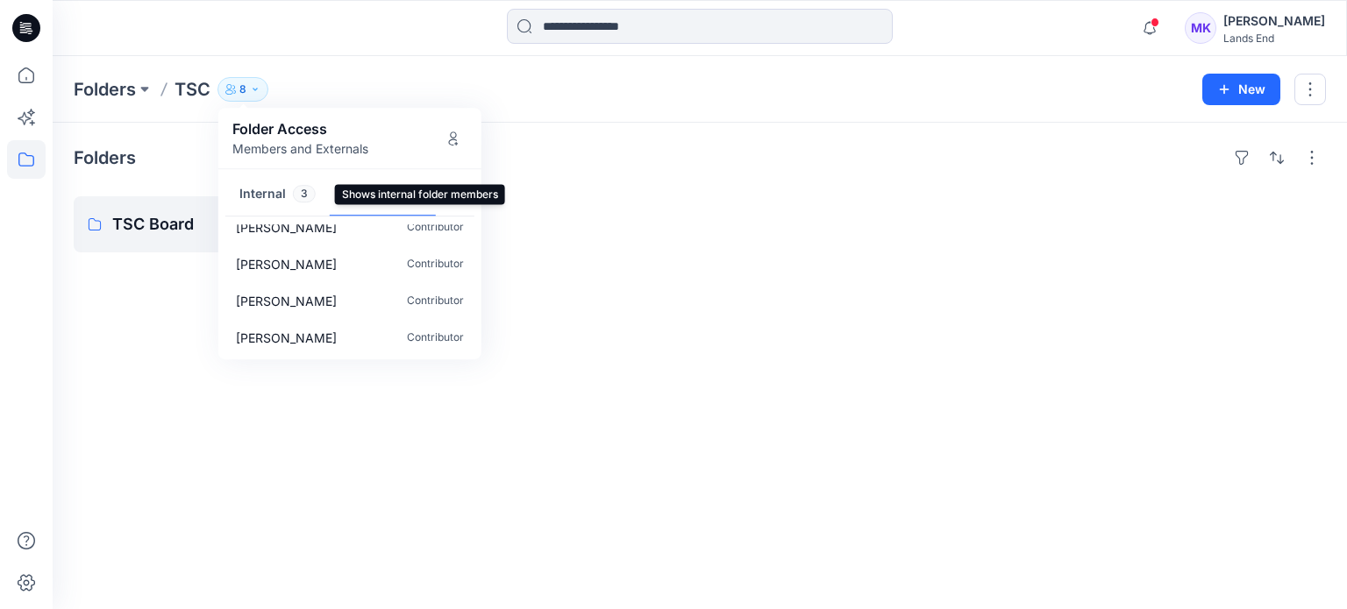
click at [267, 196] on button "Internal 3" at bounding box center [277, 195] width 104 height 45
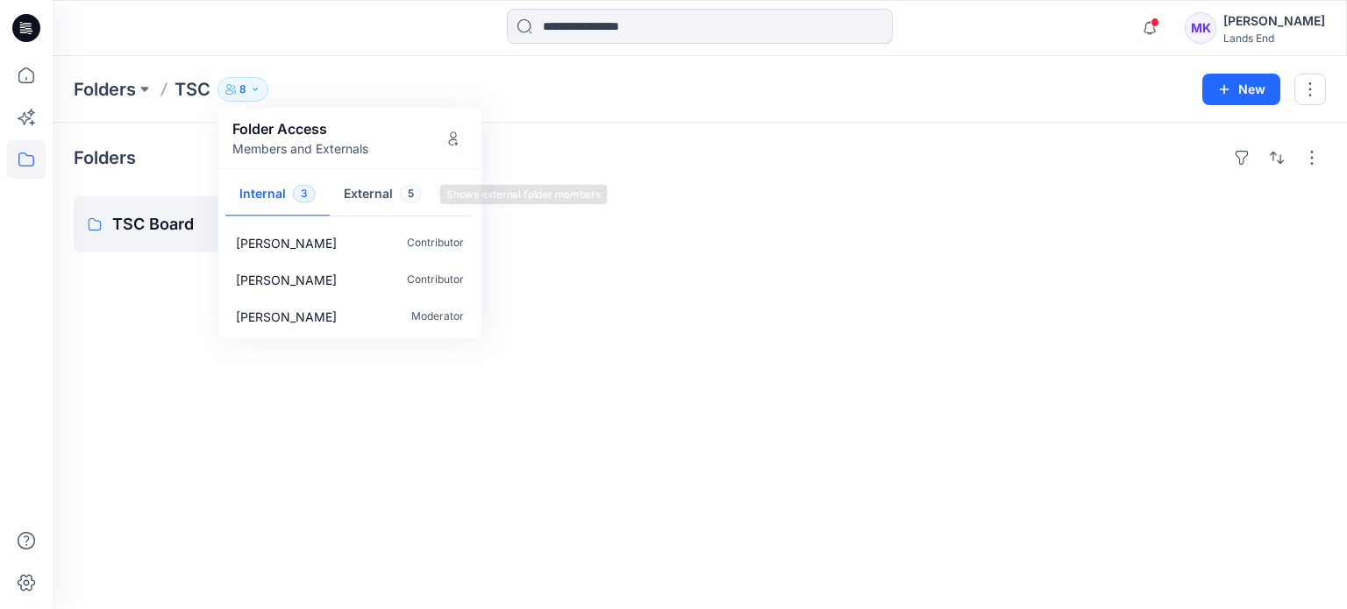
click at [386, 195] on button "External 5" at bounding box center [383, 195] width 106 height 45
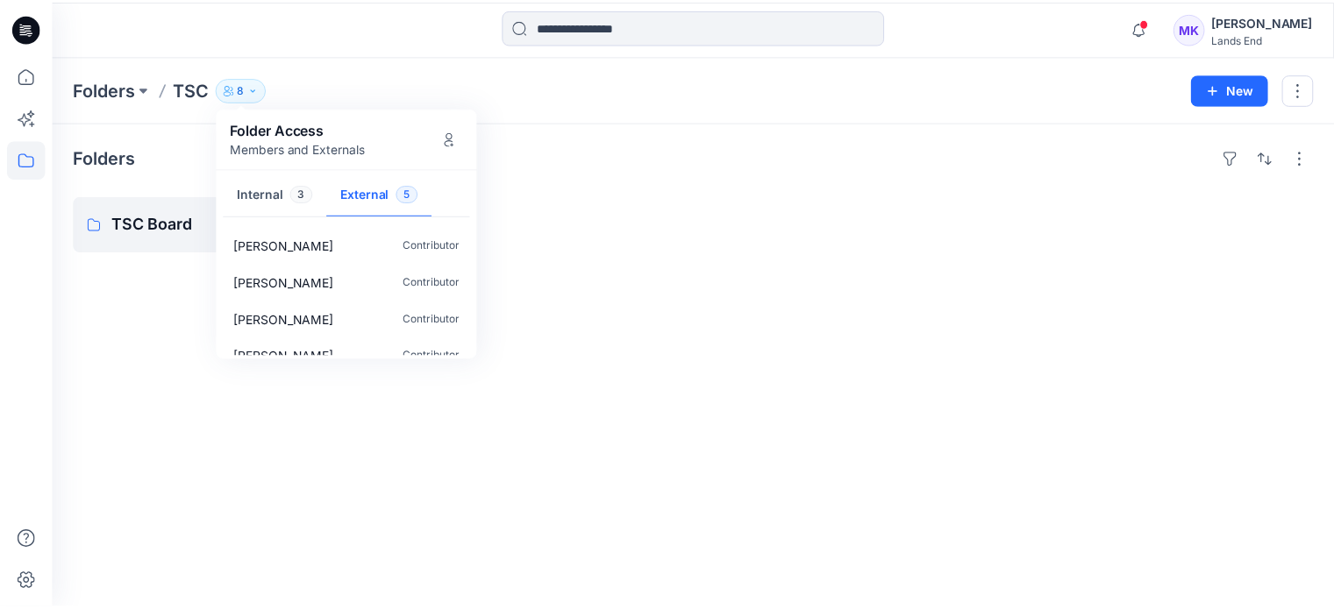
scroll to position [53, 0]
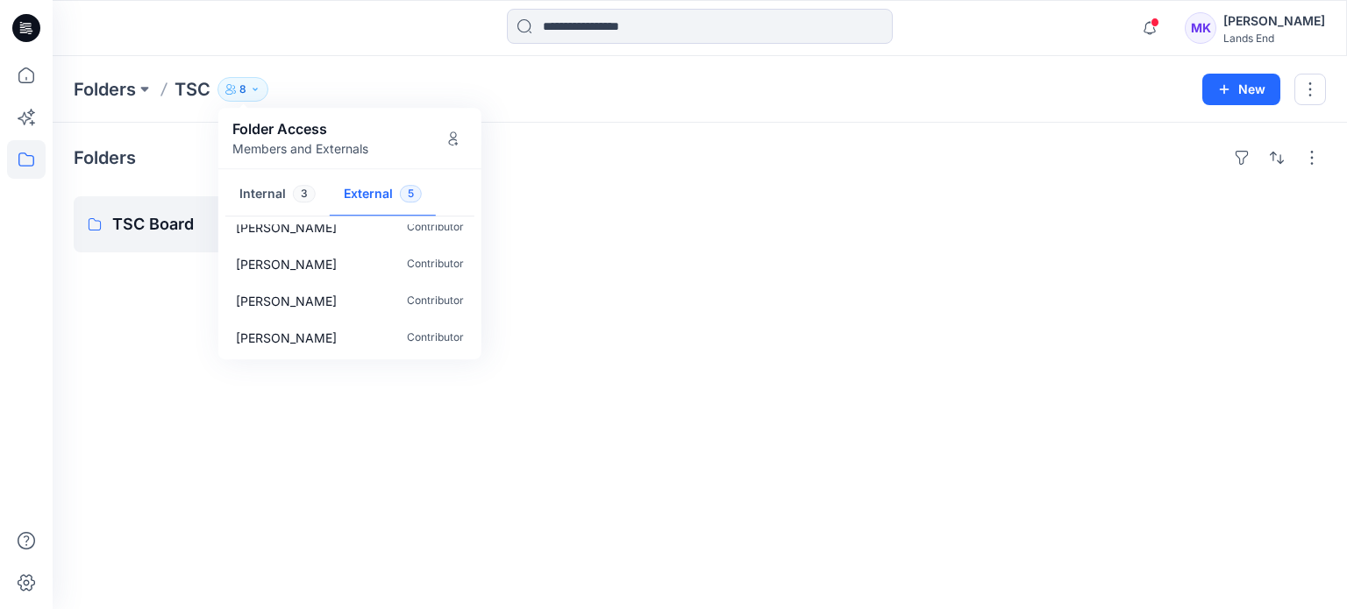
click at [572, 260] on div "Folders TSC Board 0 items" at bounding box center [700, 366] width 1294 height 487
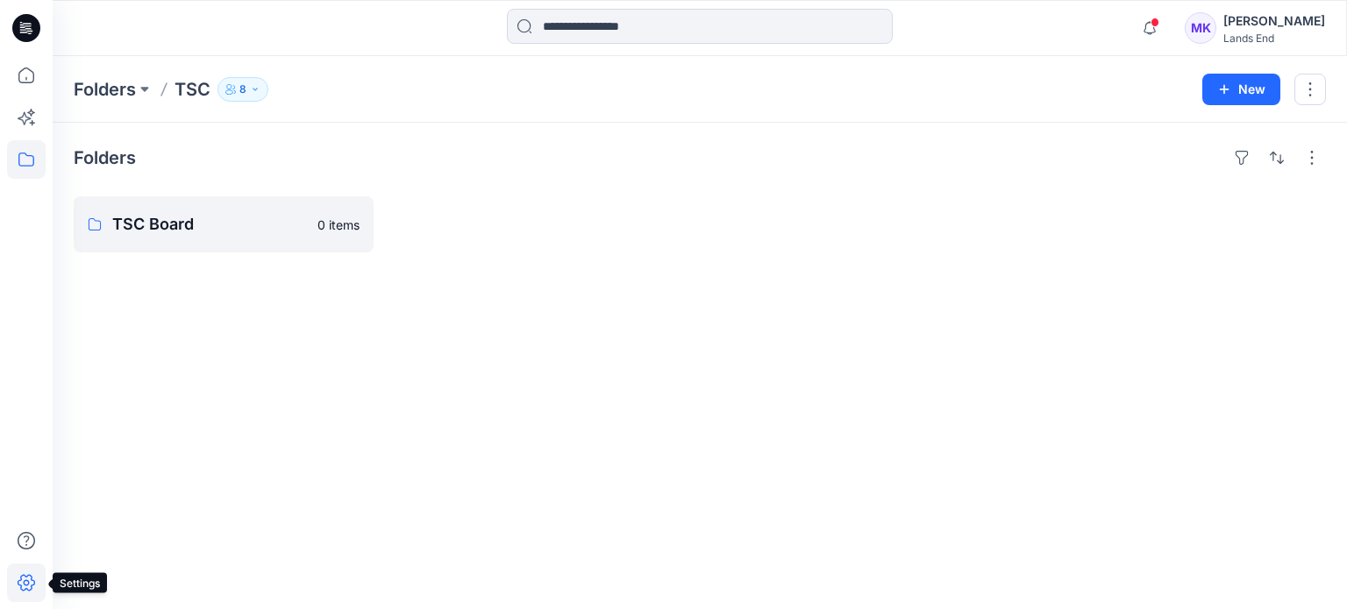
click at [27, 583] on icon at bounding box center [26, 583] width 39 height 39
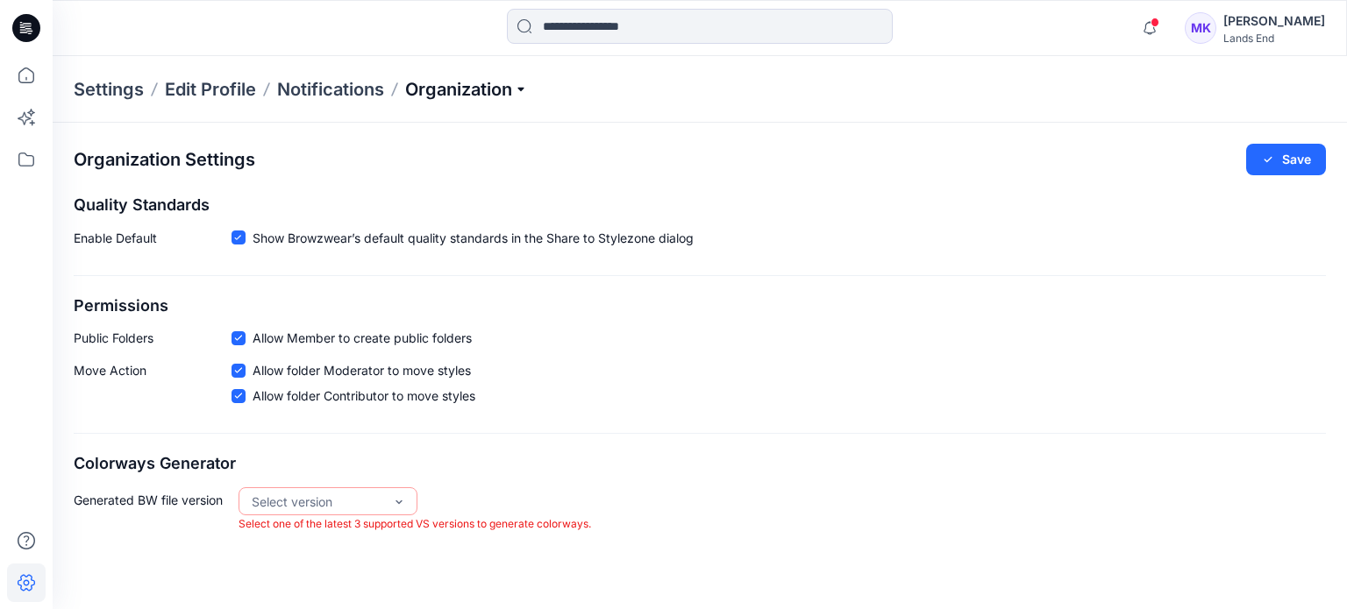
click at [467, 80] on p "Organization" at bounding box center [466, 89] width 123 height 25
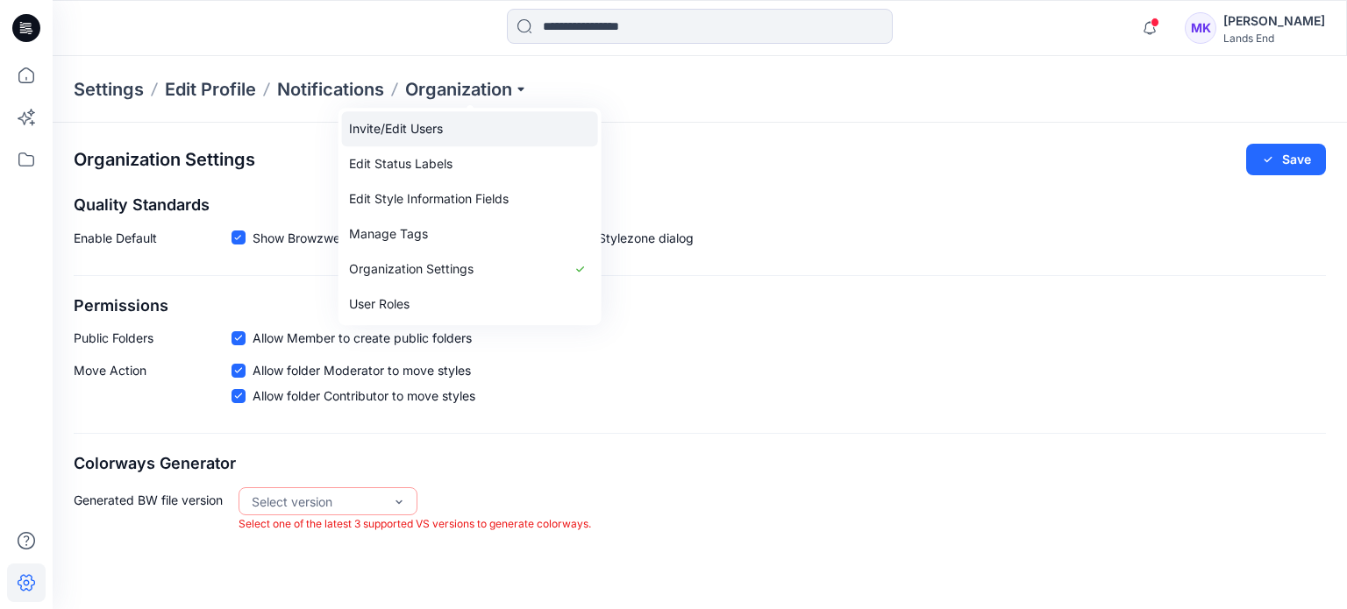
click at [433, 138] on link "Invite/Edit Users" at bounding box center [470, 128] width 256 height 35
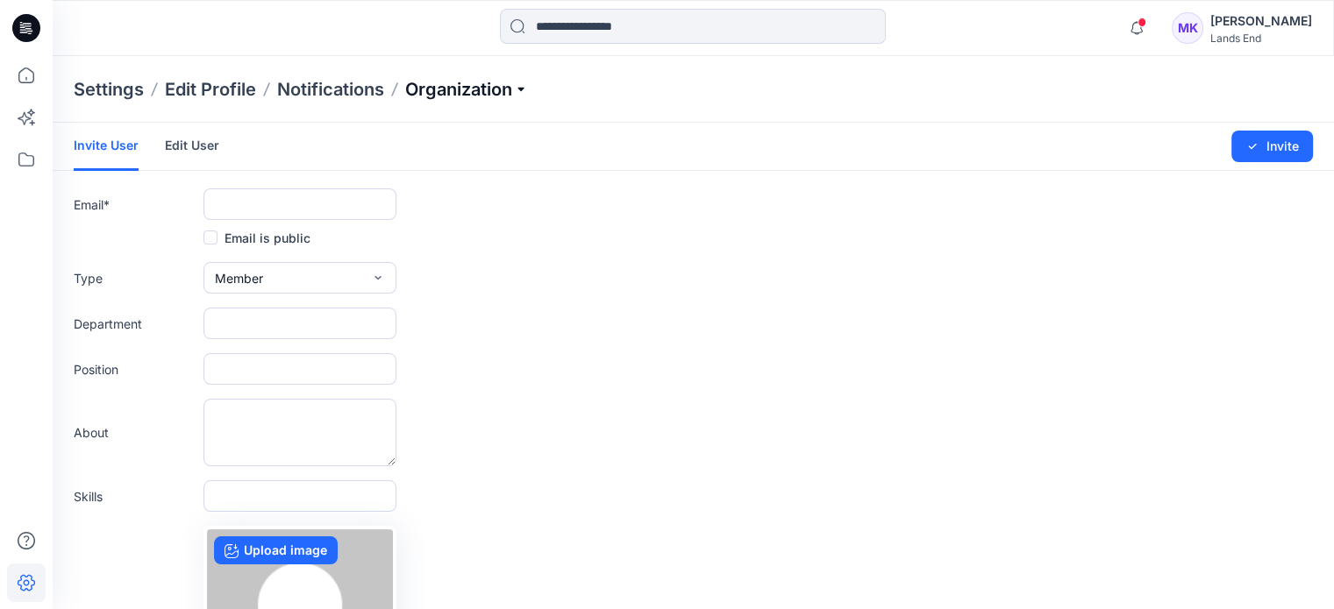
click at [434, 85] on p "Organization" at bounding box center [466, 89] width 123 height 25
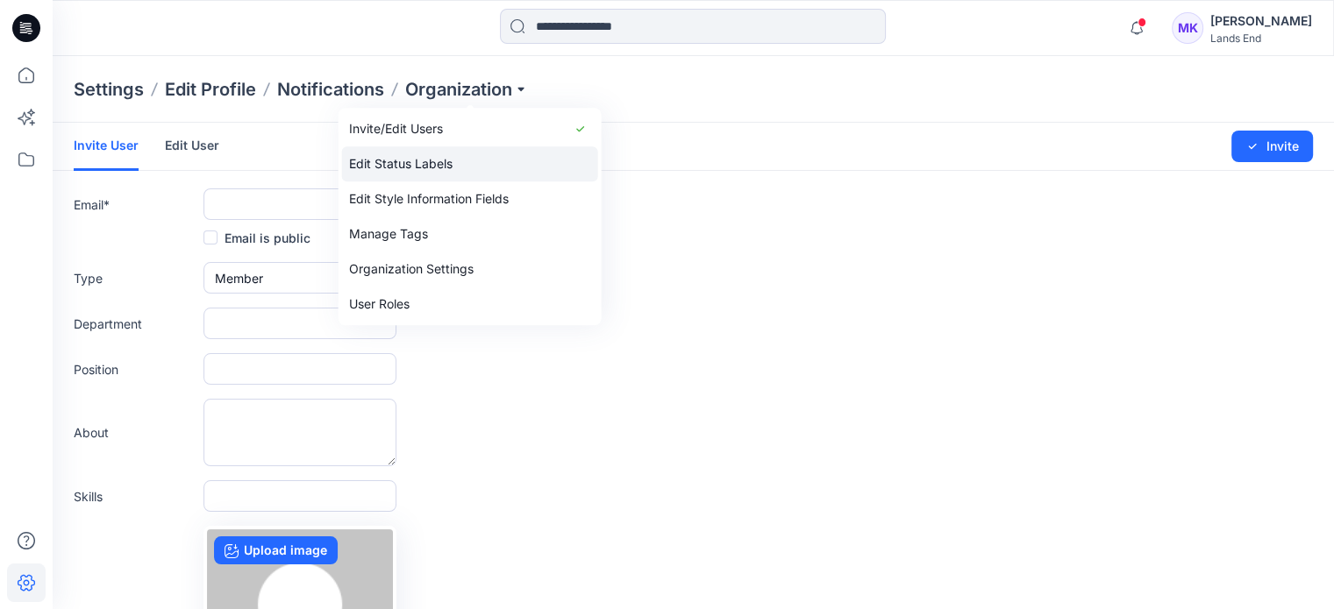
click at [417, 169] on link "Edit Status Labels" at bounding box center [470, 163] width 256 height 35
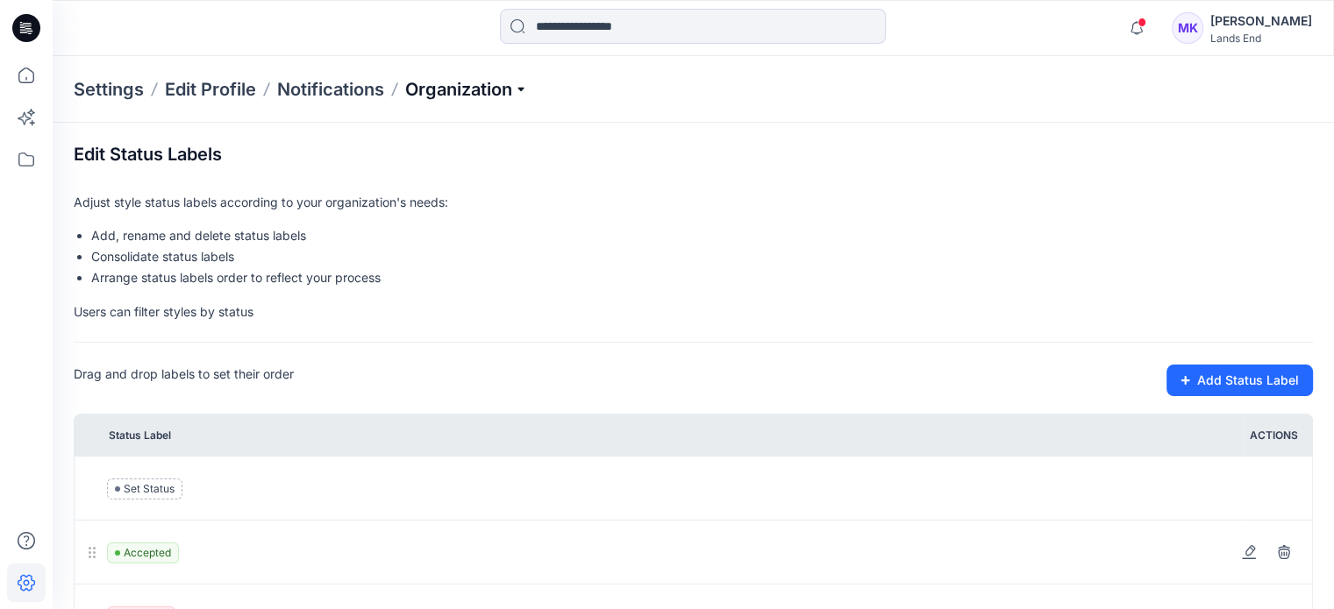
click at [453, 91] on p "Organization" at bounding box center [466, 89] width 123 height 25
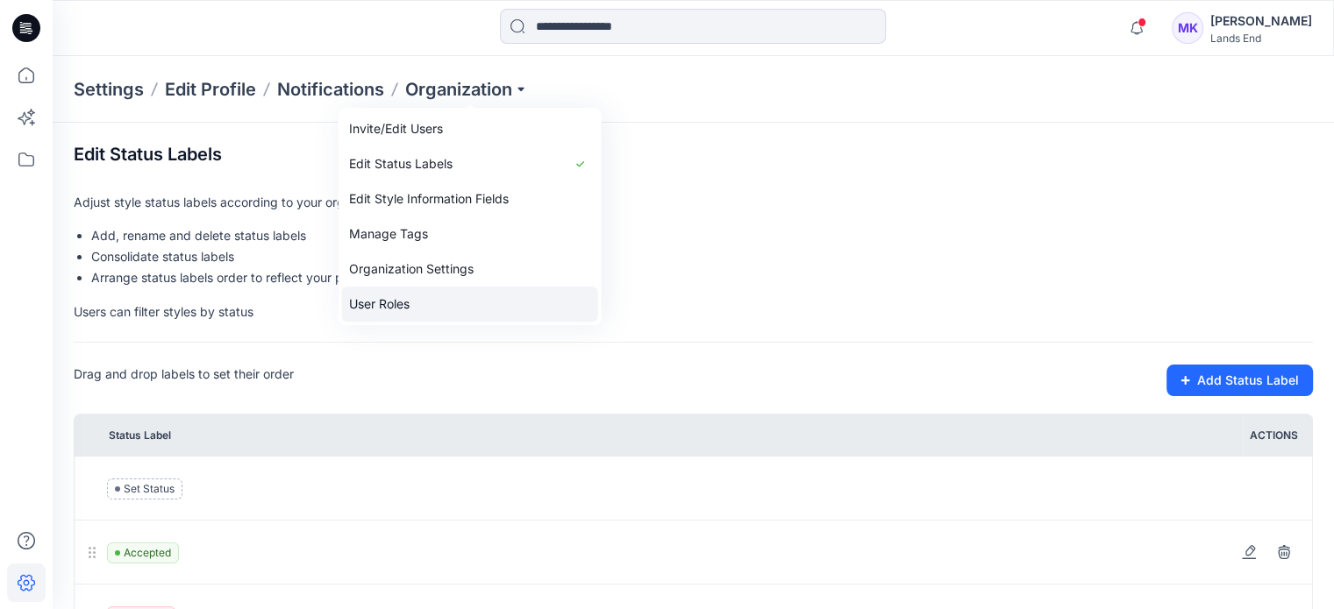
click at [416, 301] on link "User Roles" at bounding box center [470, 304] width 256 height 35
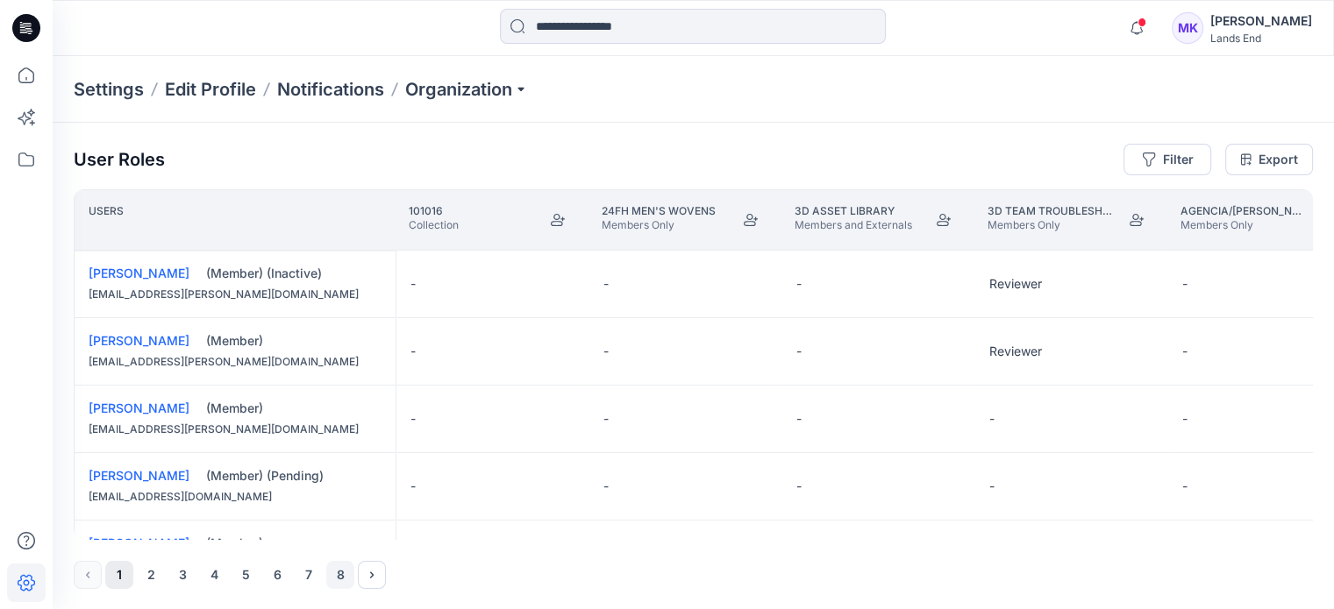
click at [337, 576] on button "8" at bounding box center [340, 575] width 28 height 28
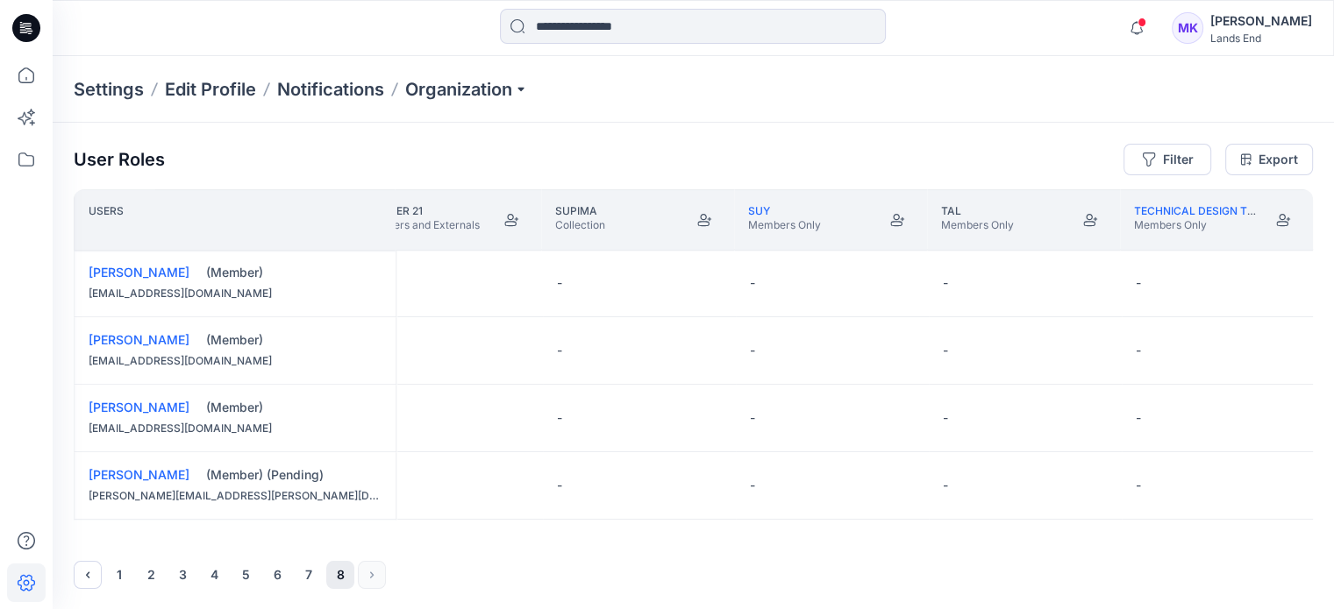
scroll to position [1216, 15315]
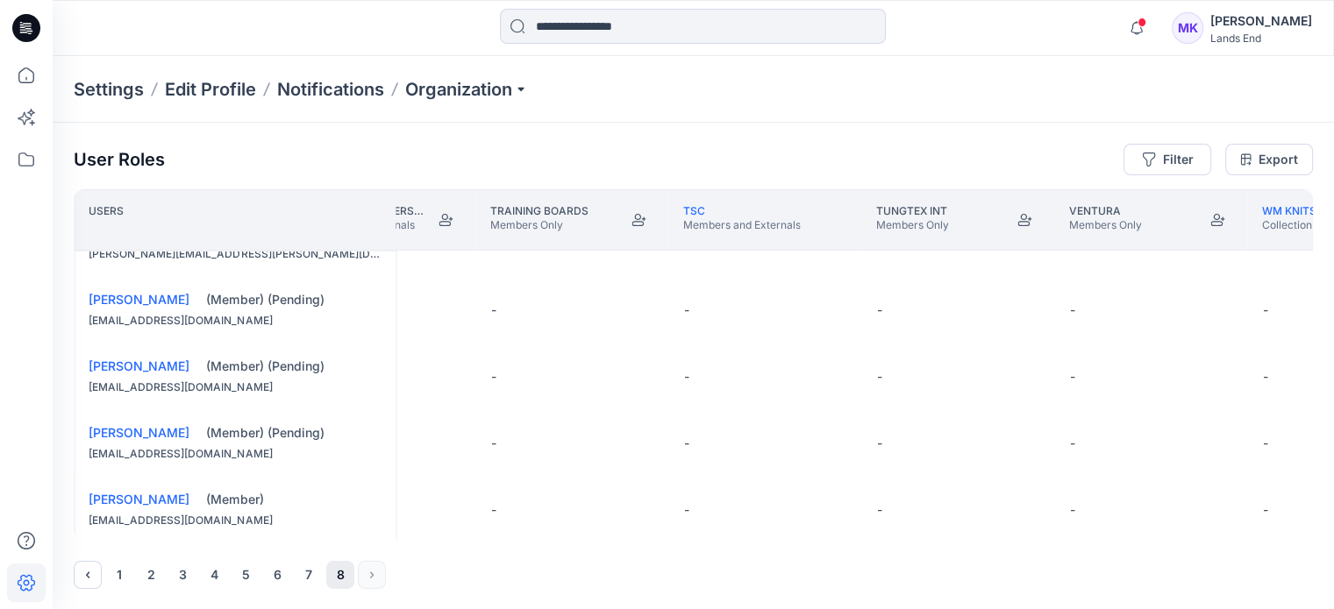
scroll to position [0, 16507]
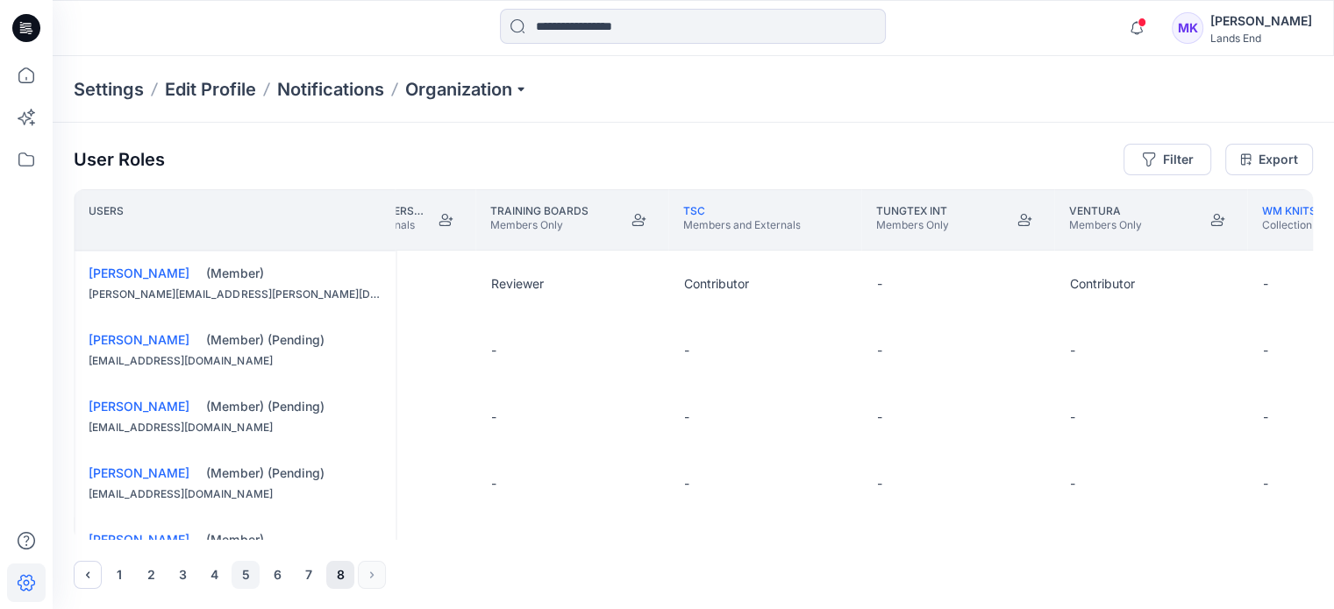
click at [241, 577] on button "5" at bounding box center [245, 575] width 28 height 28
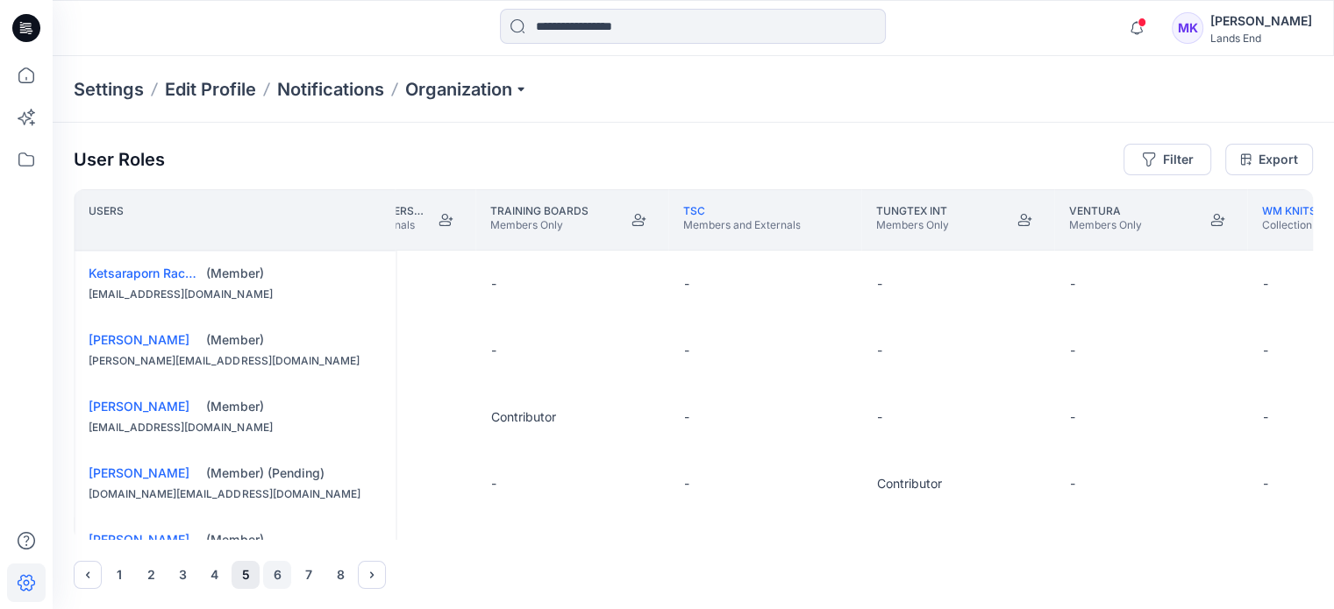
click at [270, 574] on button "6" at bounding box center [277, 575] width 28 height 28
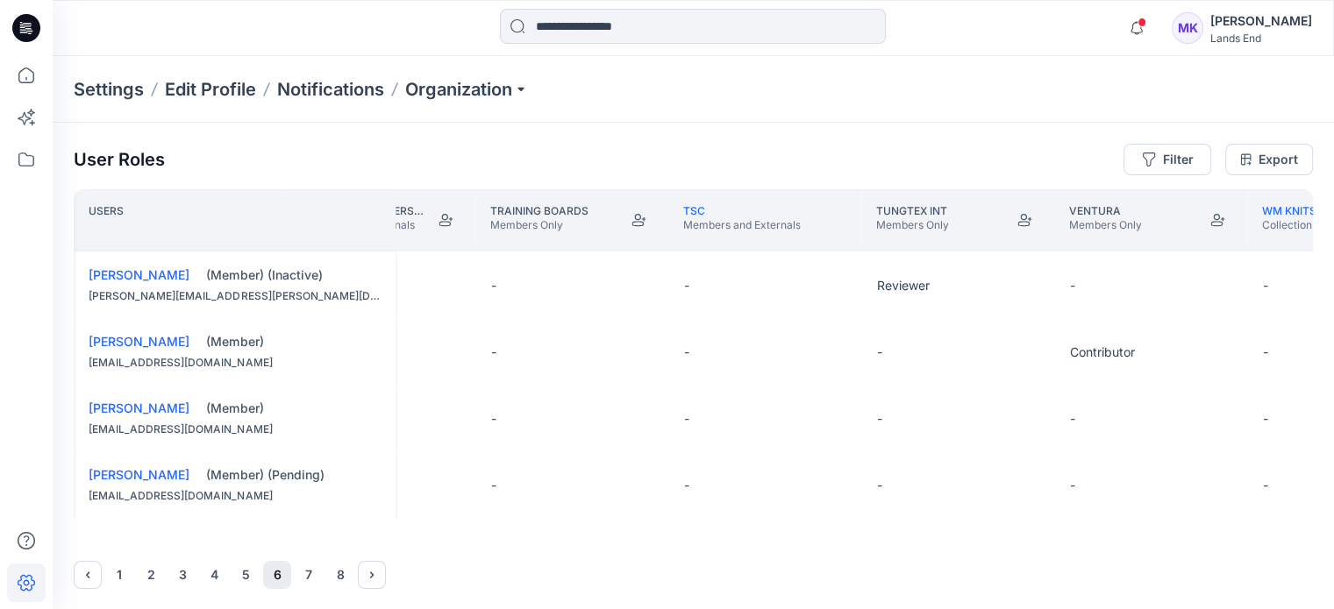
scroll to position [1418, 16507]
click at [238, 580] on button "5" at bounding box center [245, 575] width 28 height 28
click at [250, 573] on div "1 2 3 4 5 6 7 8" at bounding box center [693, 575] width 1239 height 28
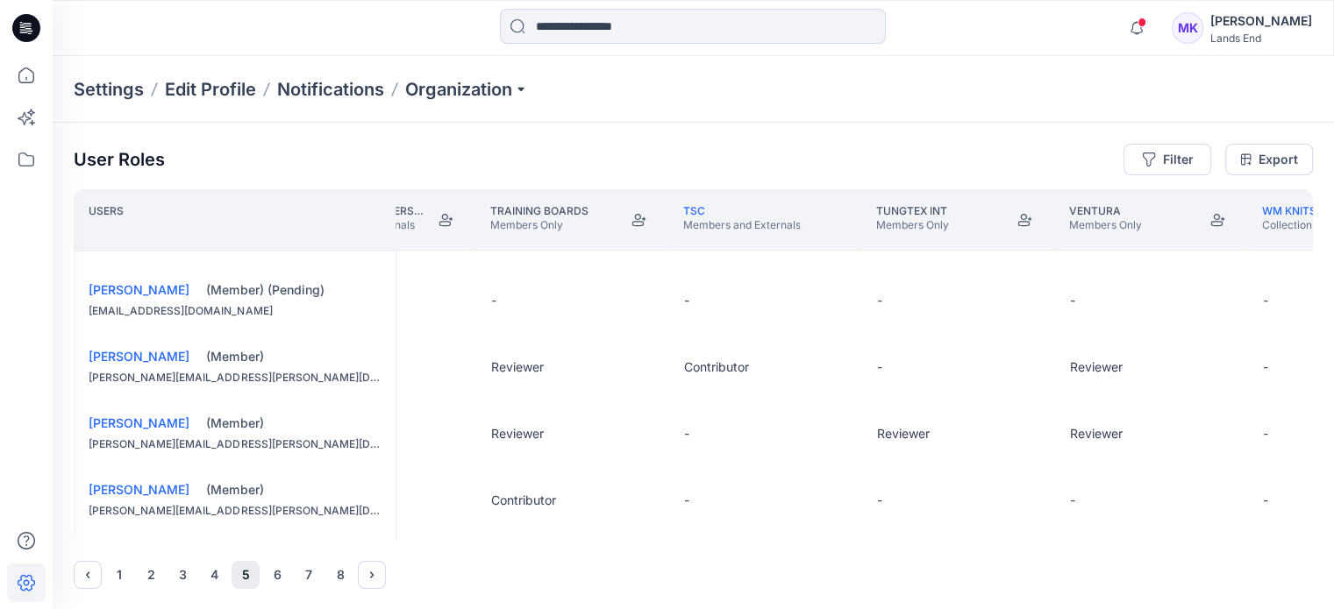
scroll to position [629, 16507]
